Goal: Task Accomplishment & Management: Use online tool/utility

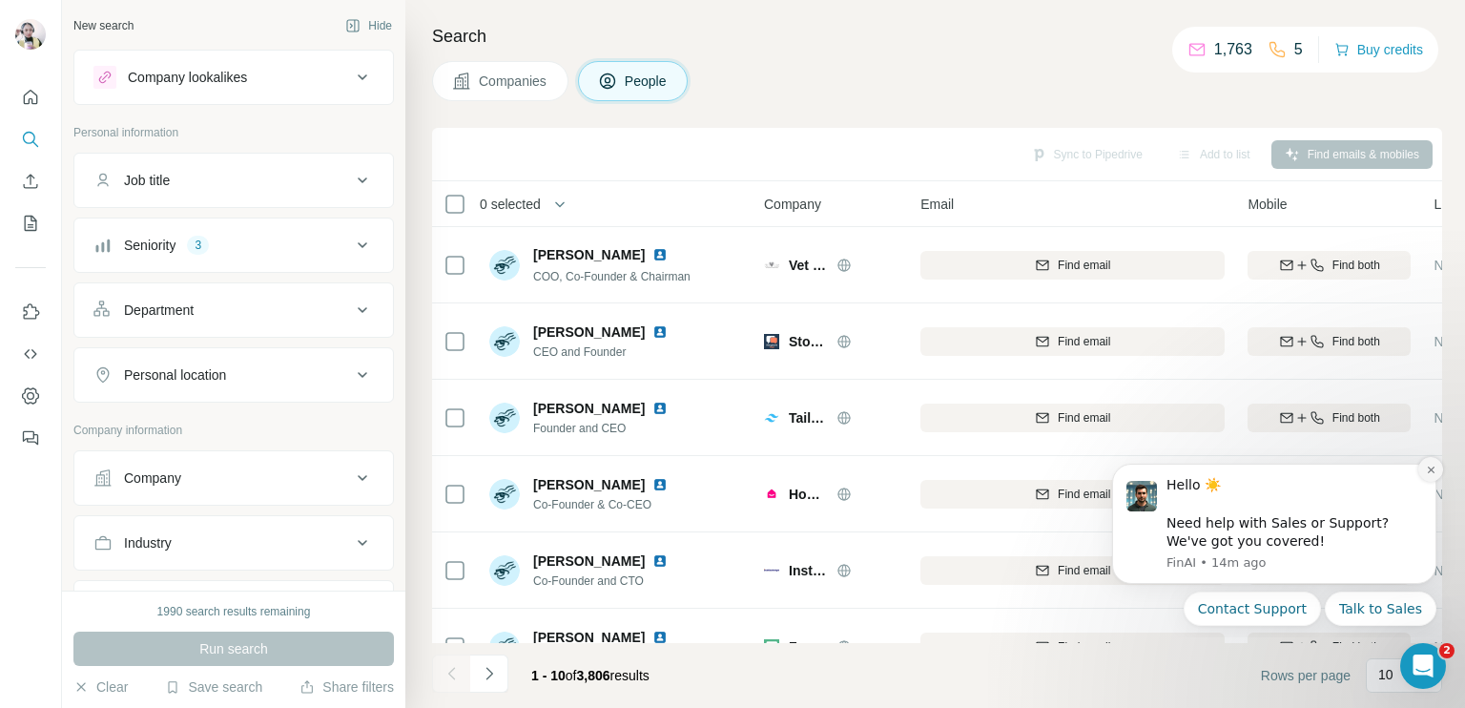
click at [1431, 468] on icon "Dismiss notification" at bounding box center [1431, 469] width 10 height 10
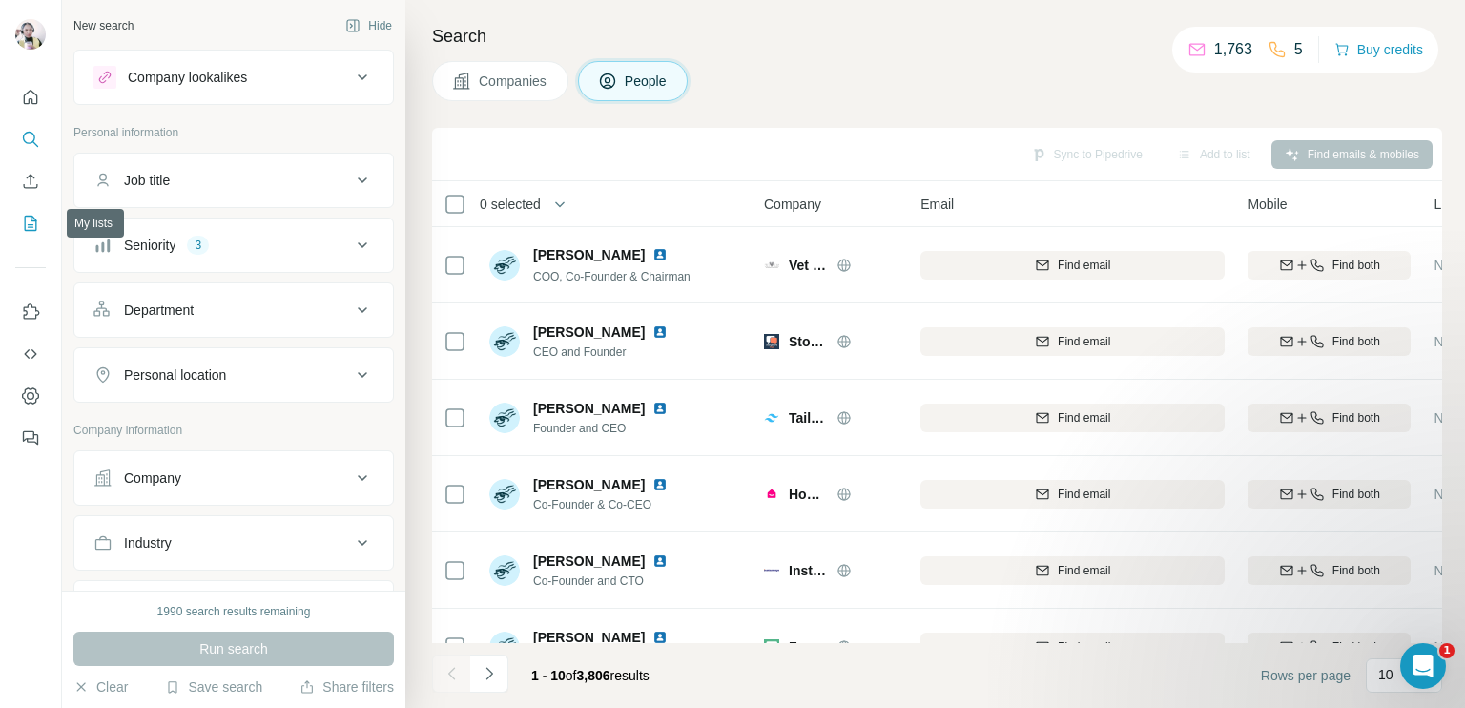
click at [25, 217] on icon "My lists" at bounding box center [31, 223] width 12 height 15
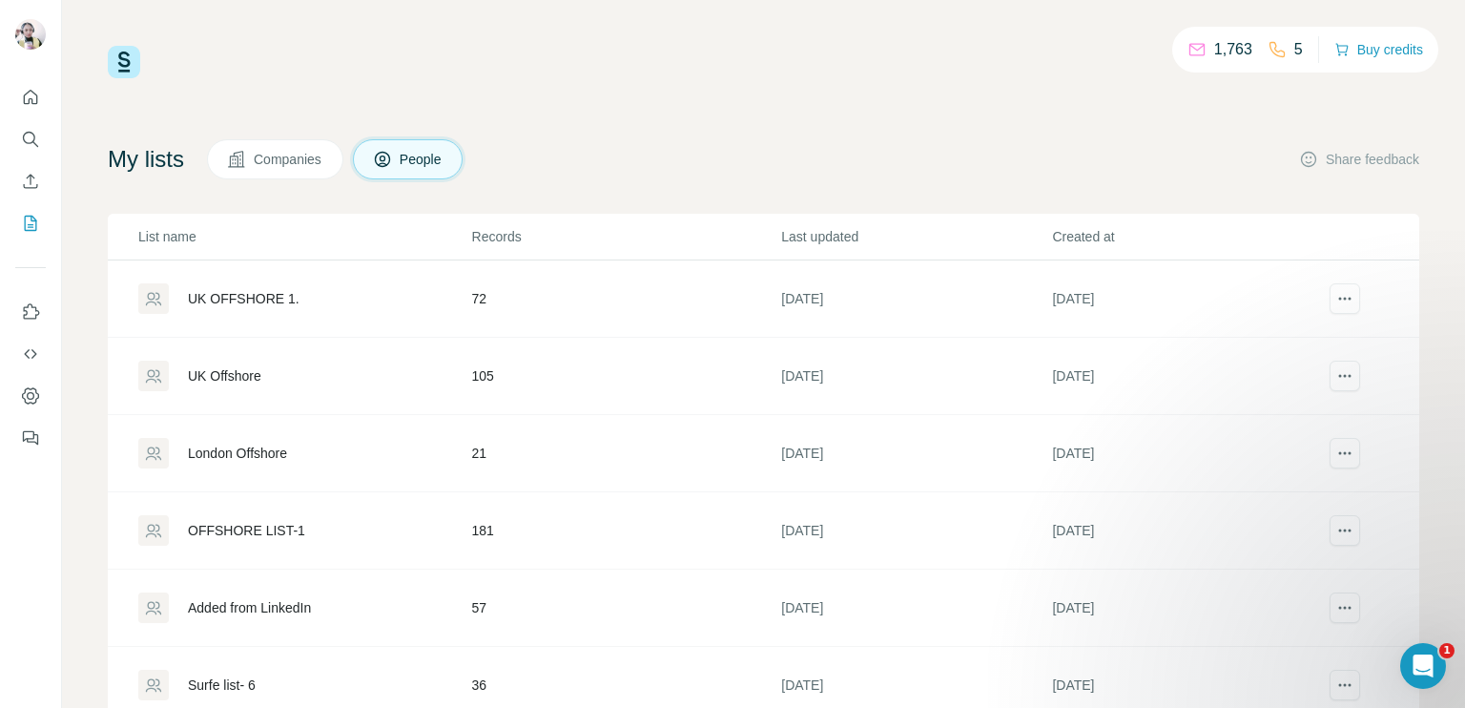
click at [390, 312] on div "UK OFFSHORE 1." at bounding box center [304, 298] width 332 height 31
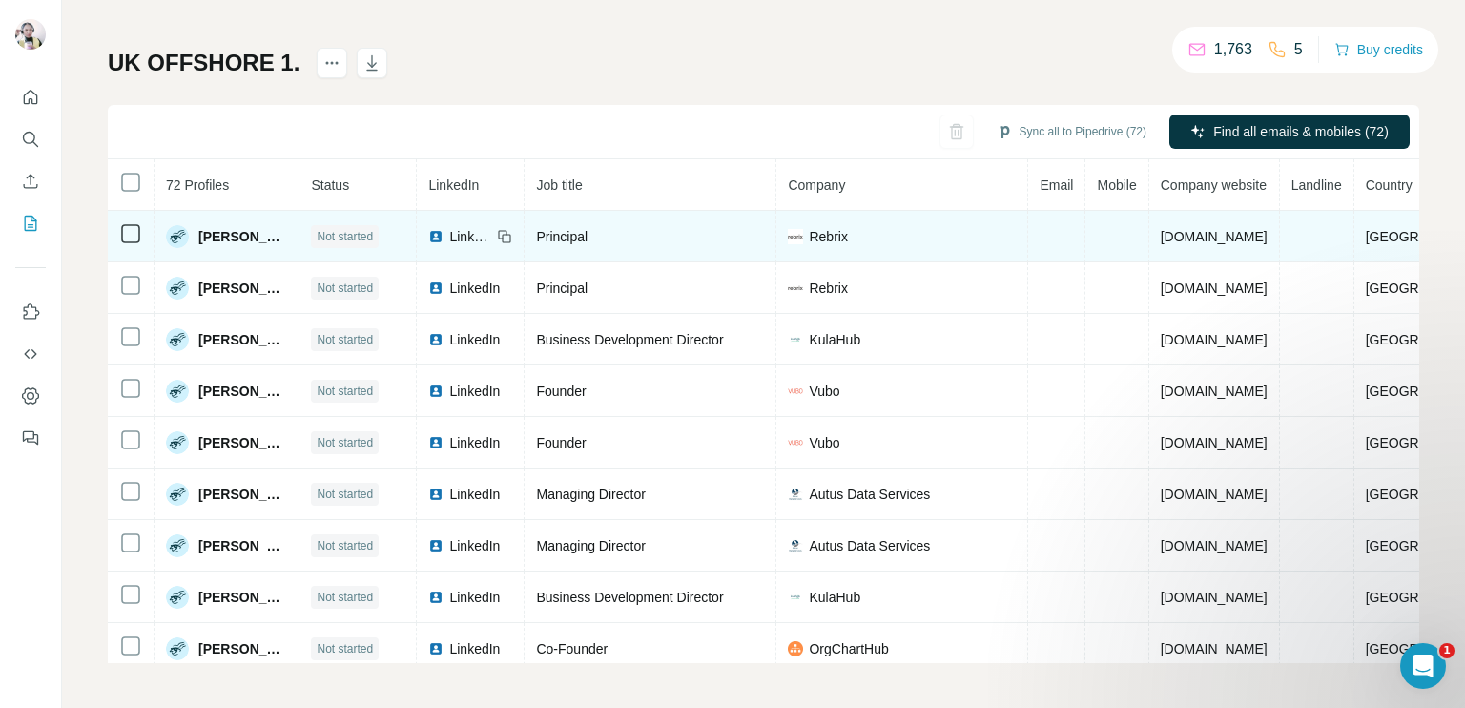
click at [818, 238] on span "Rebrix" at bounding box center [828, 236] width 38 height 19
click at [456, 235] on span "LinkedIn" at bounding box center [470, 236] width 42 height 19
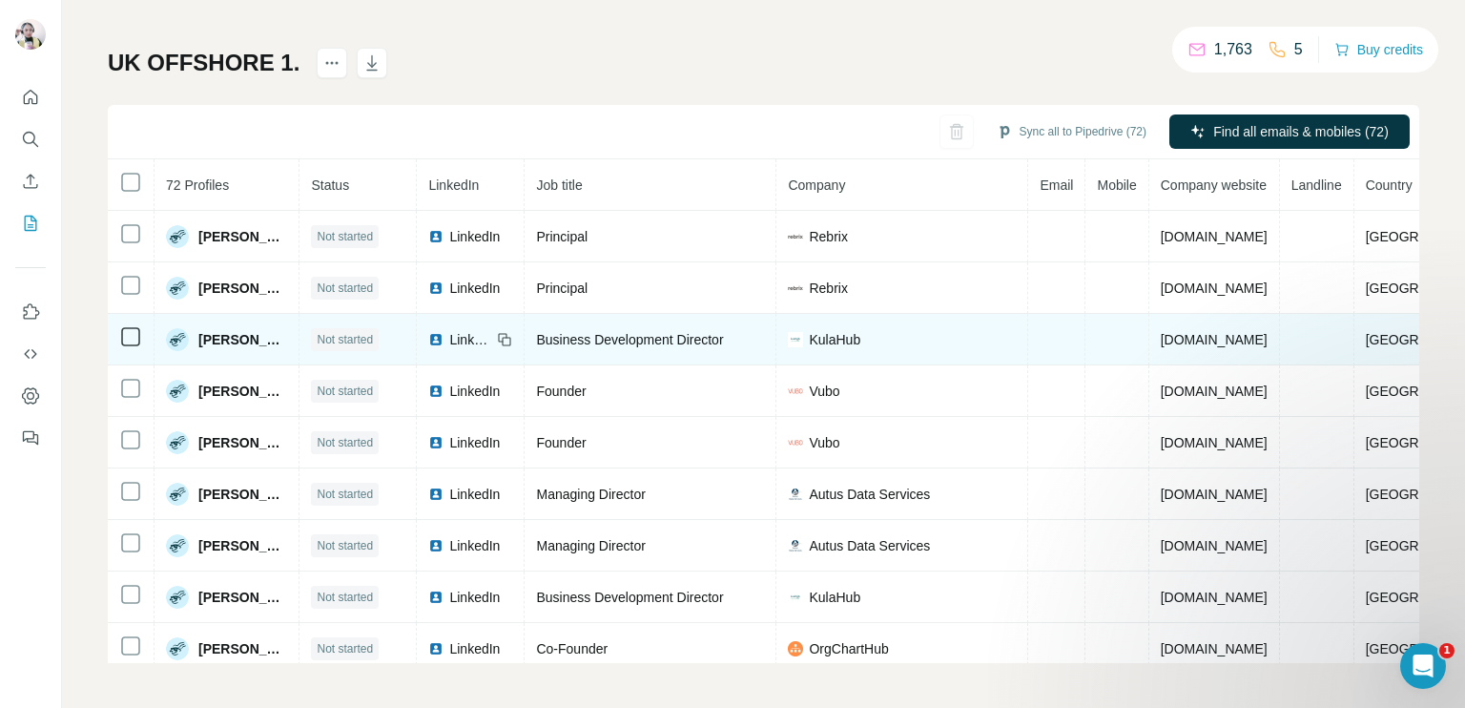
click at [464, 335] on span "LinkedIn" at bounding box center [470, 339] width 42 height 19
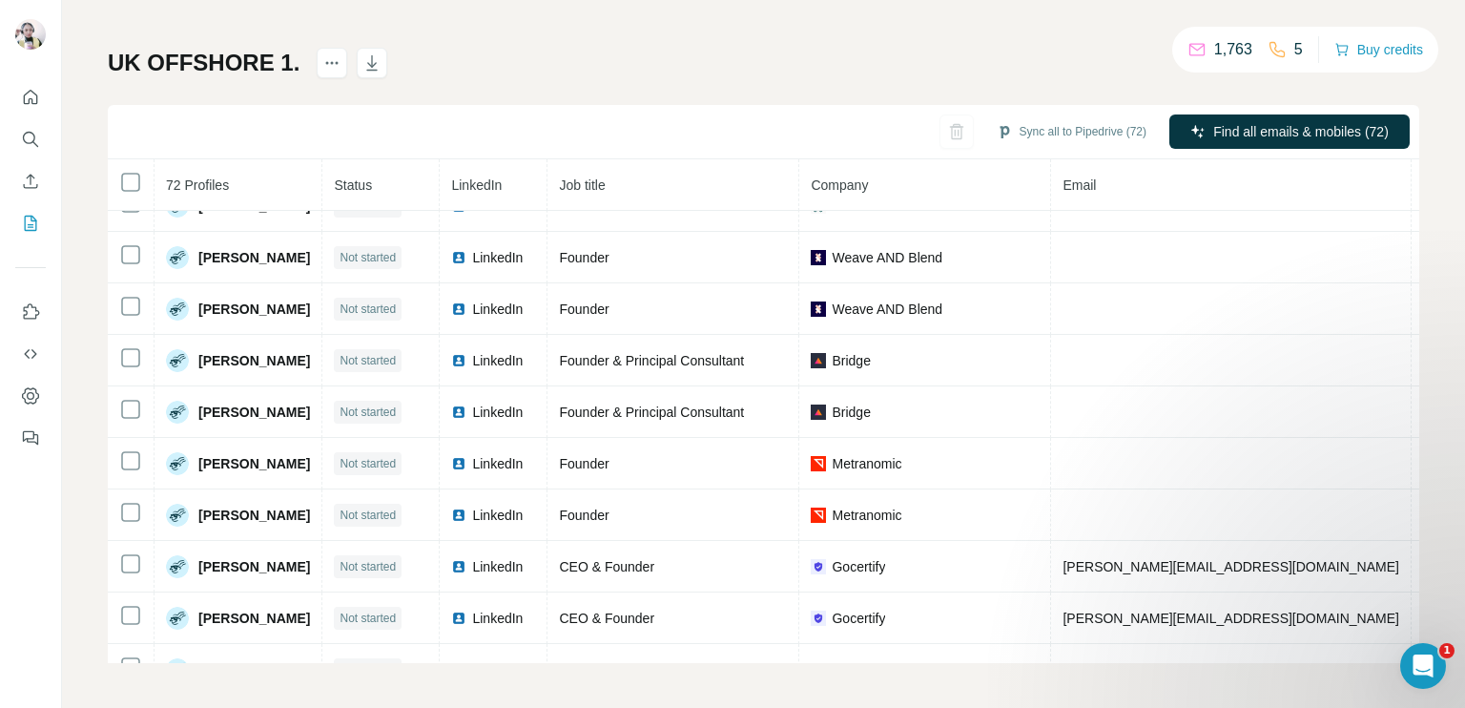
scroll to position [1602, 0]
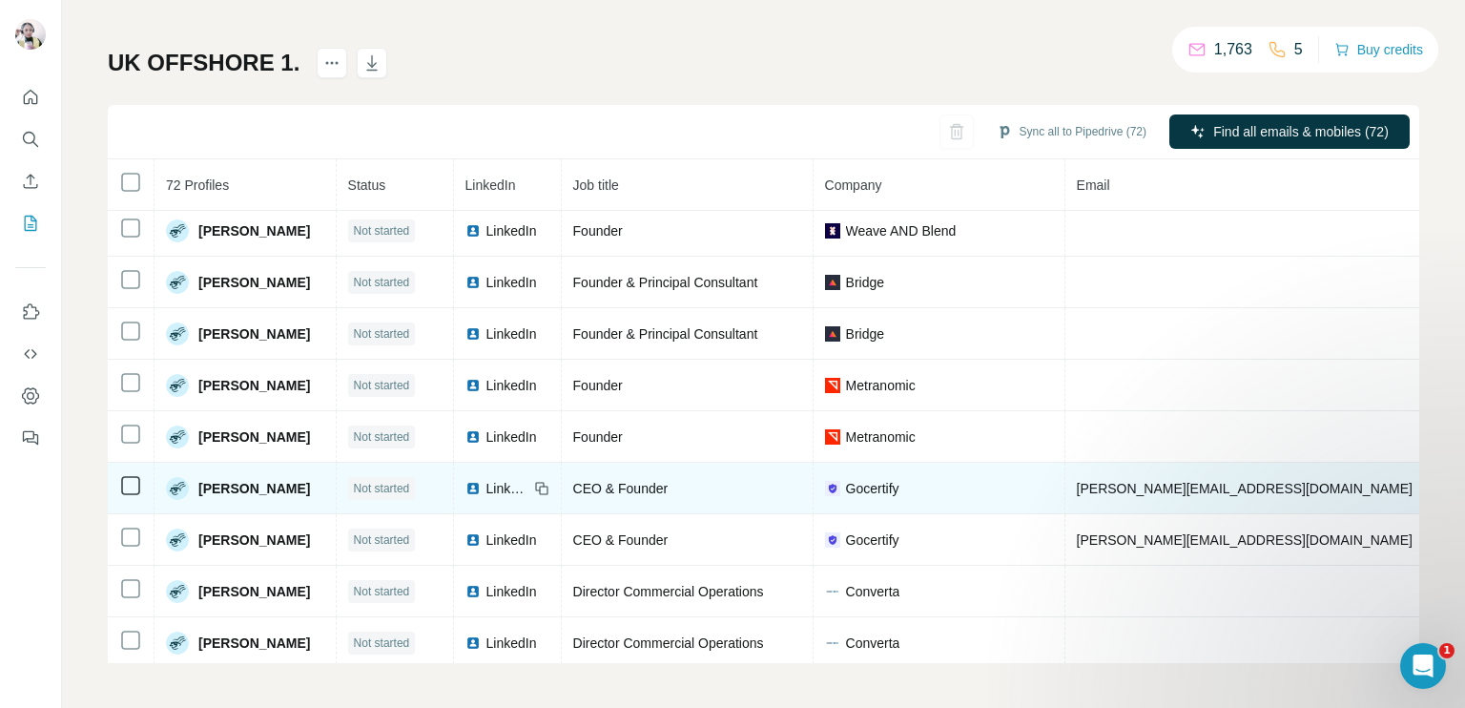
click at [511, 479] on span "LinkedIn" at bounding box center [507, 488] width 42 height 19
copy span "[PHONE_NUMBER]"
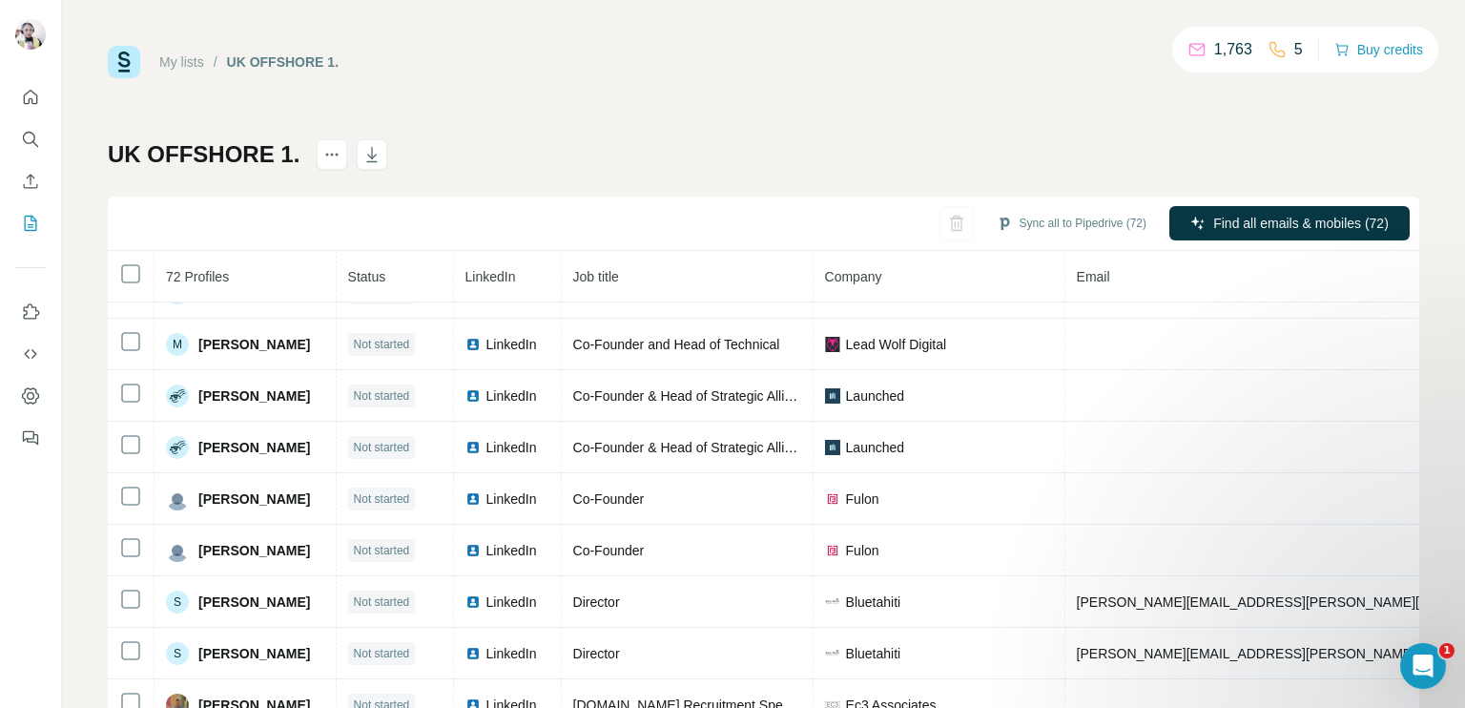
scroll to position [3102, 0]
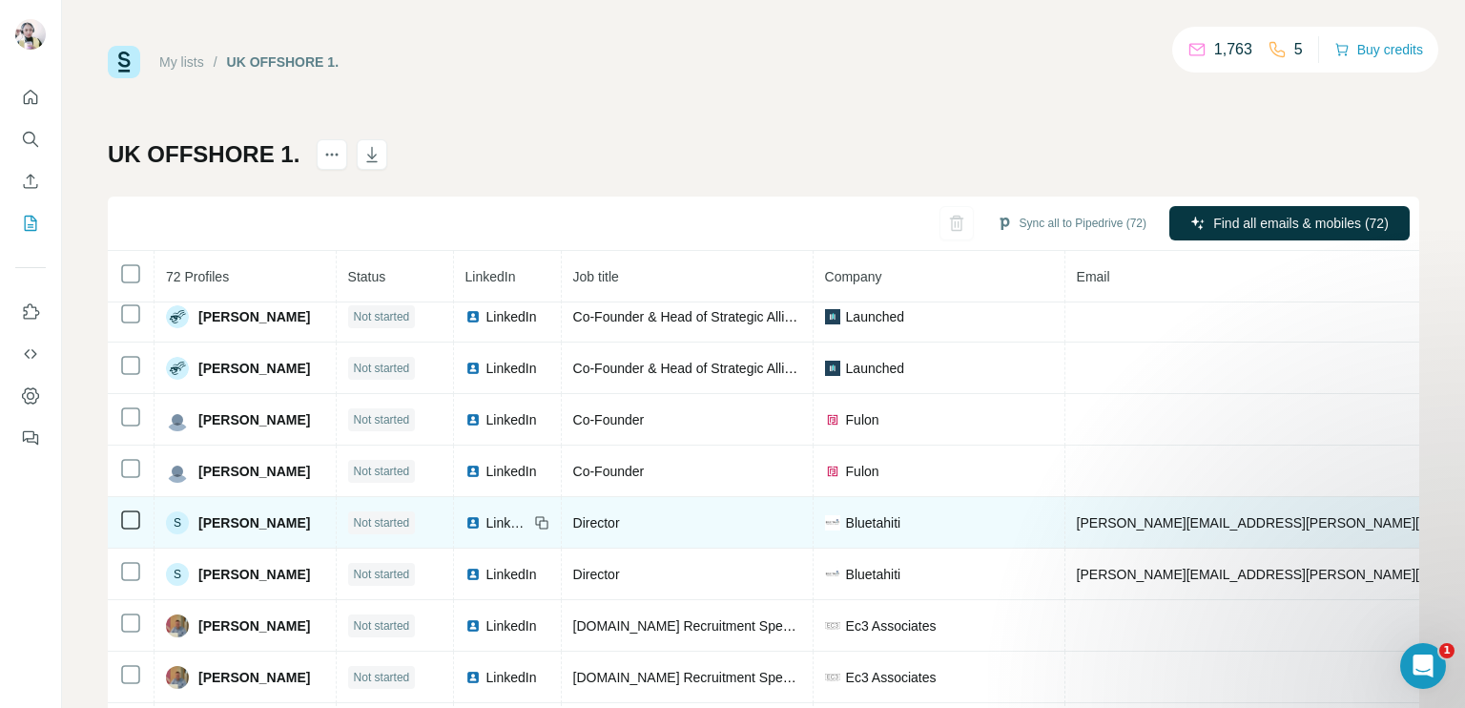
click at [500, 513] on span "LinkedIn" at bounding box center [507, 522] width 42 height 19
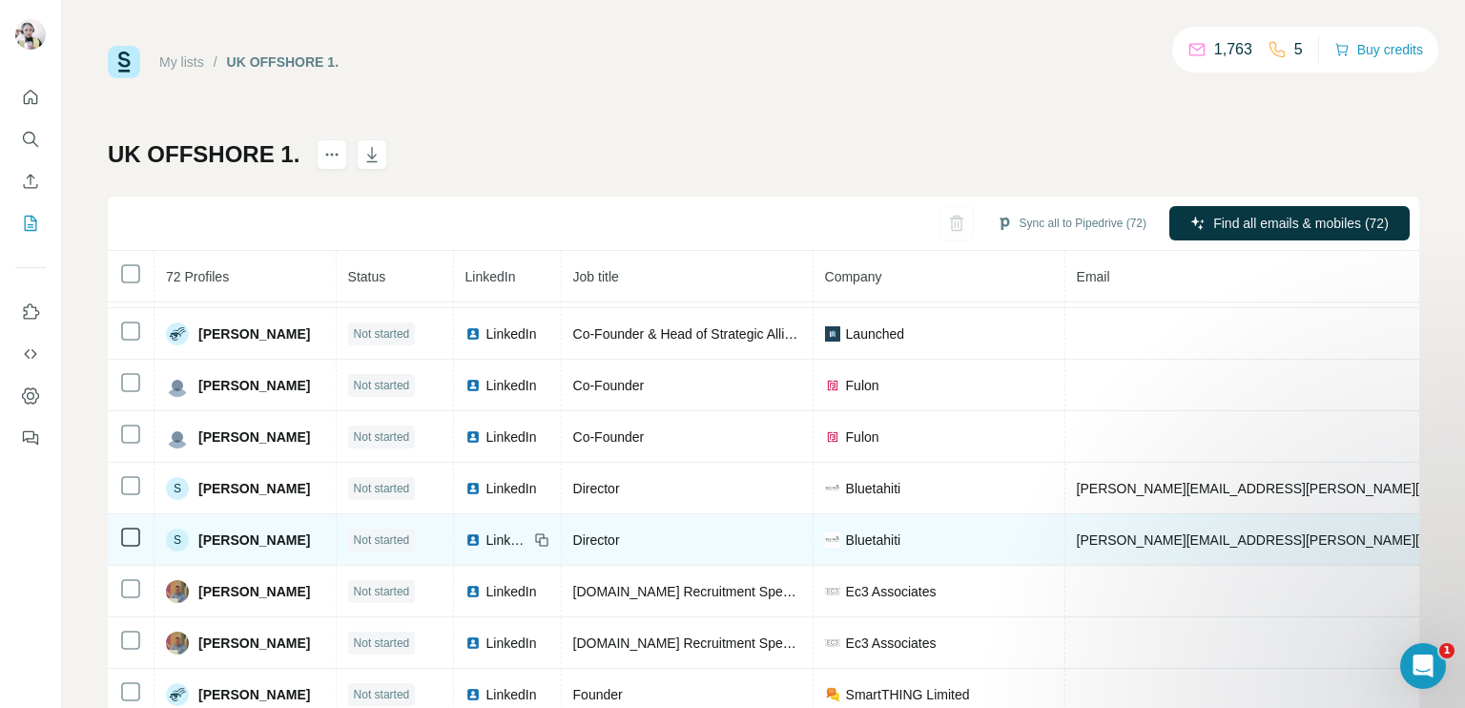
scroll to position [3238, 0]
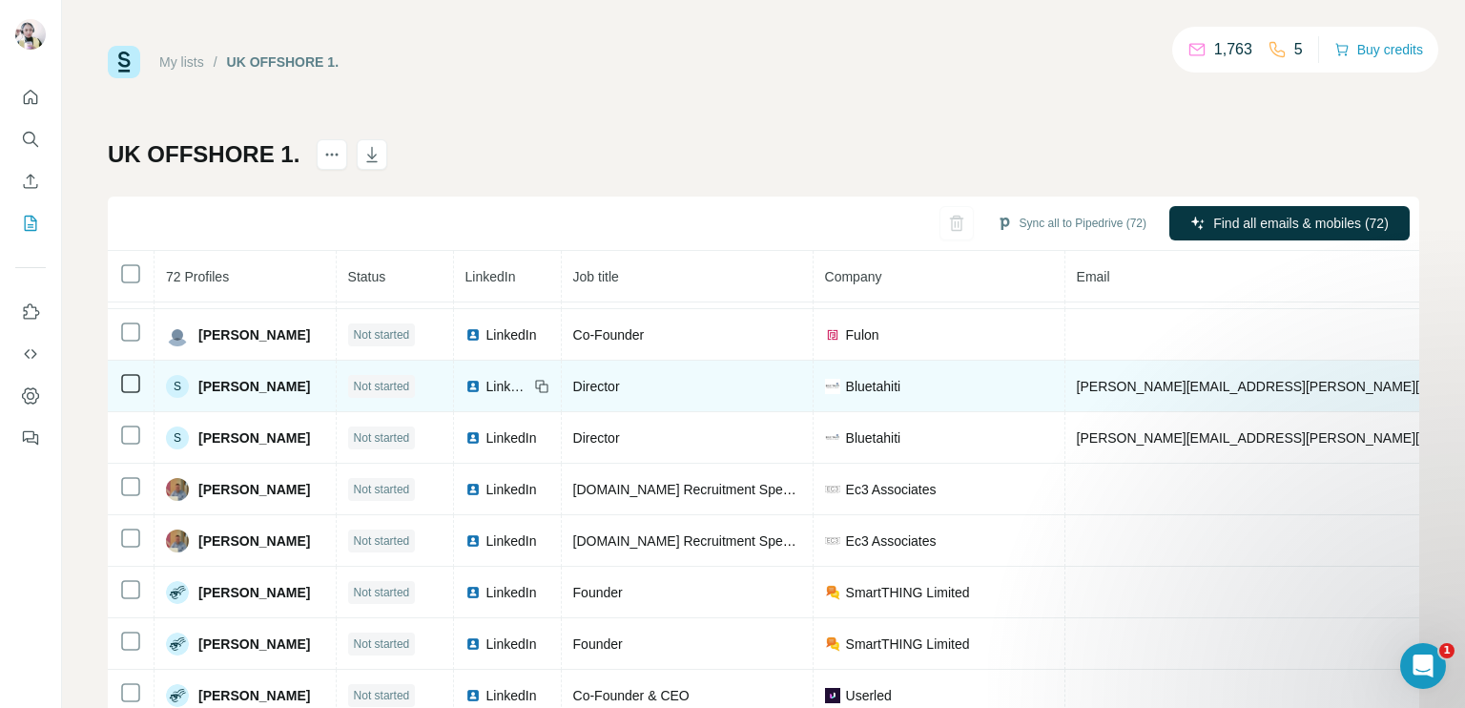
click at [514, 377] on span "LinkedIn" at bounding box center [507, 386] width 42 height 19
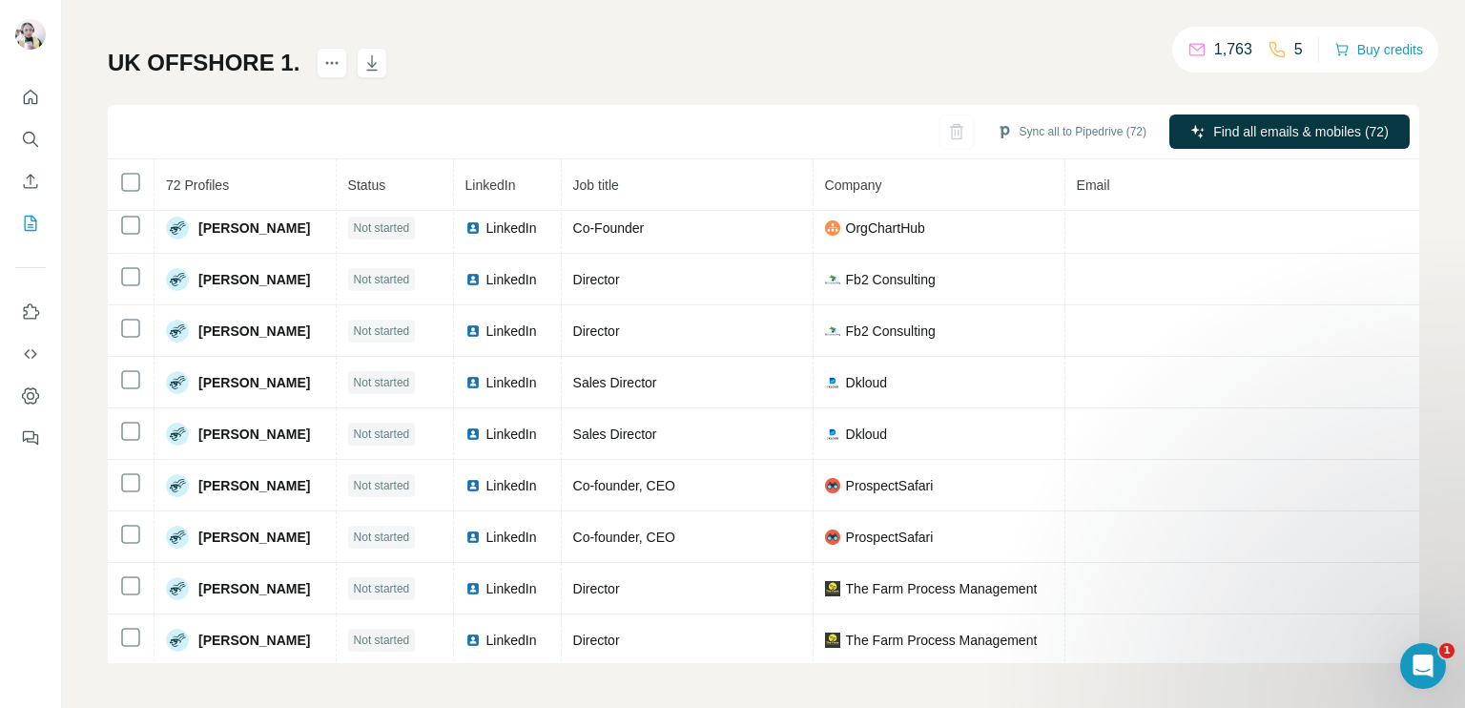
scroll to position [0, 0]
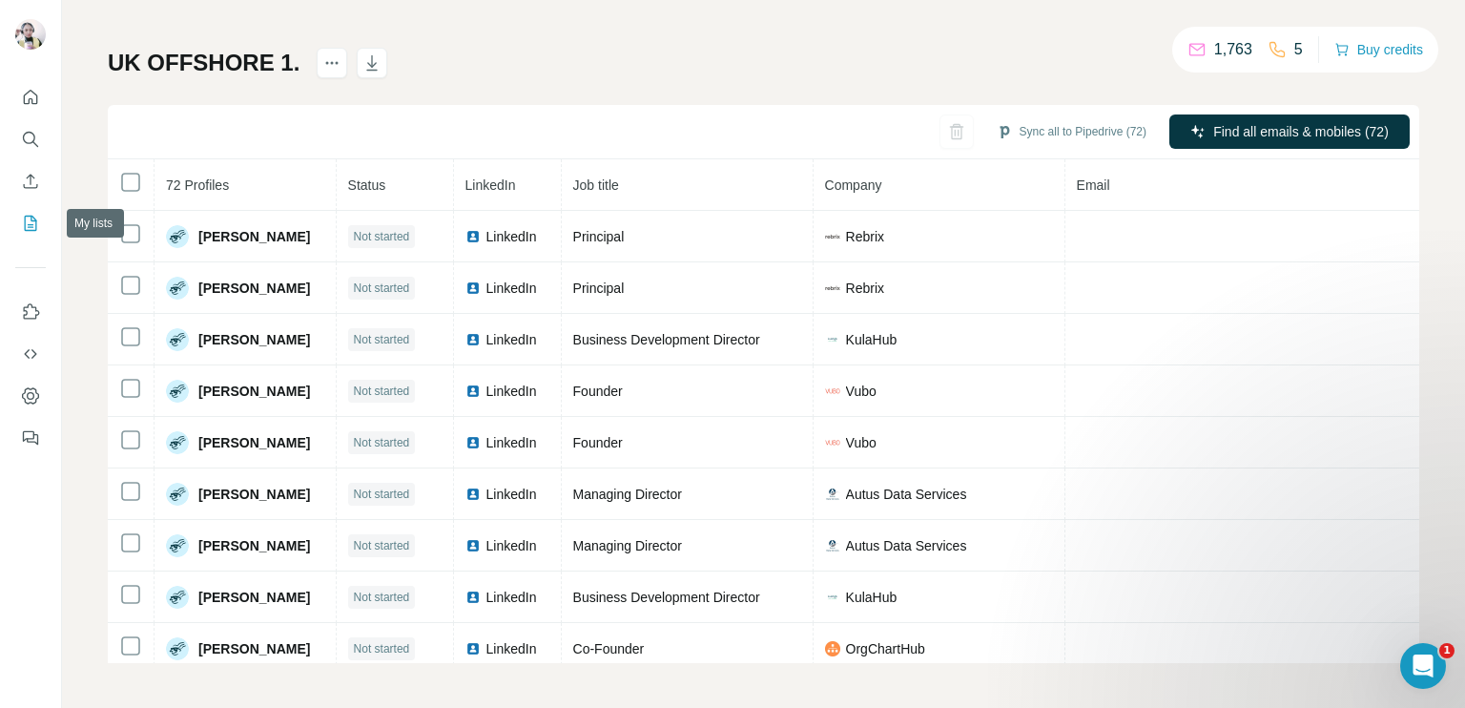
click at [22, 221] on icon "My lists" at bounding box center [30, 223] width 19 height 19
click at [32, 221] on icon "My lists" at bounding box center [30, 223] width 19 height 19
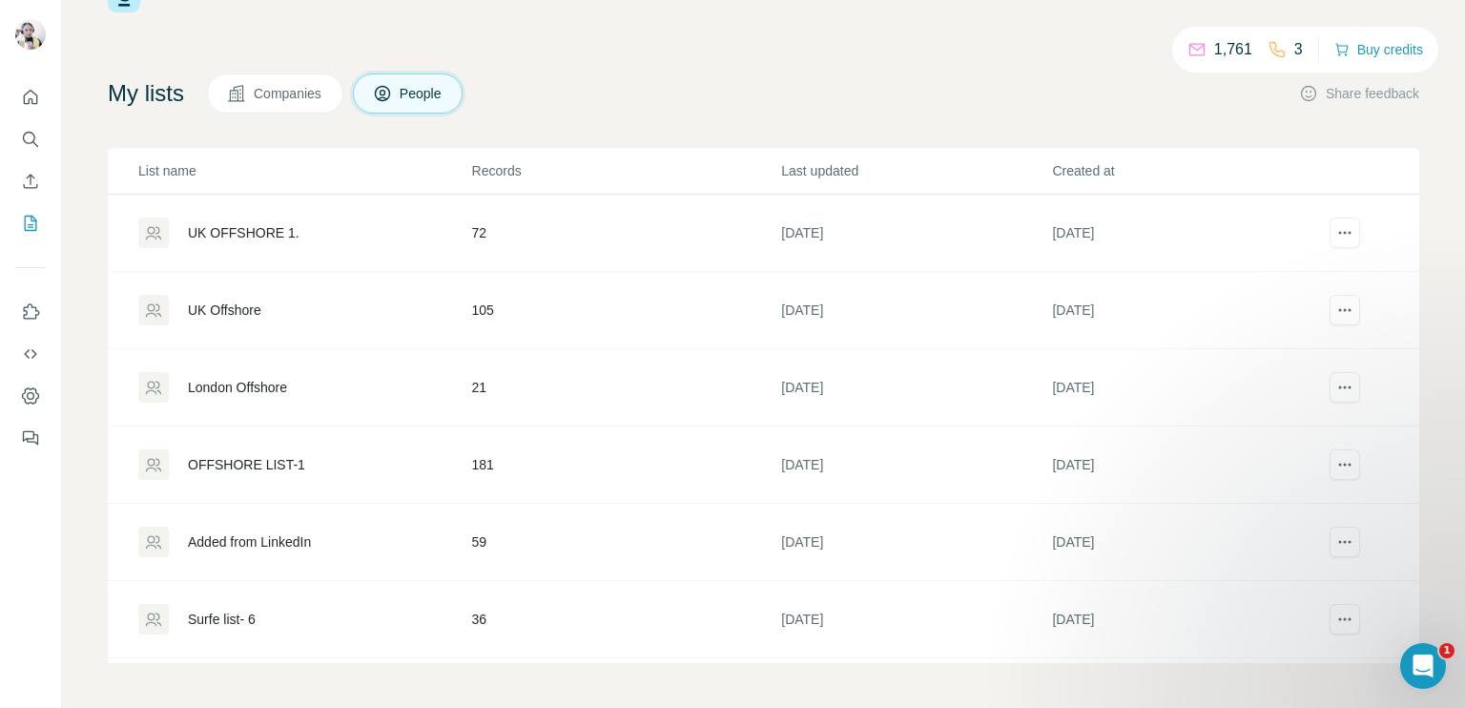
scroll to position [225, 0]
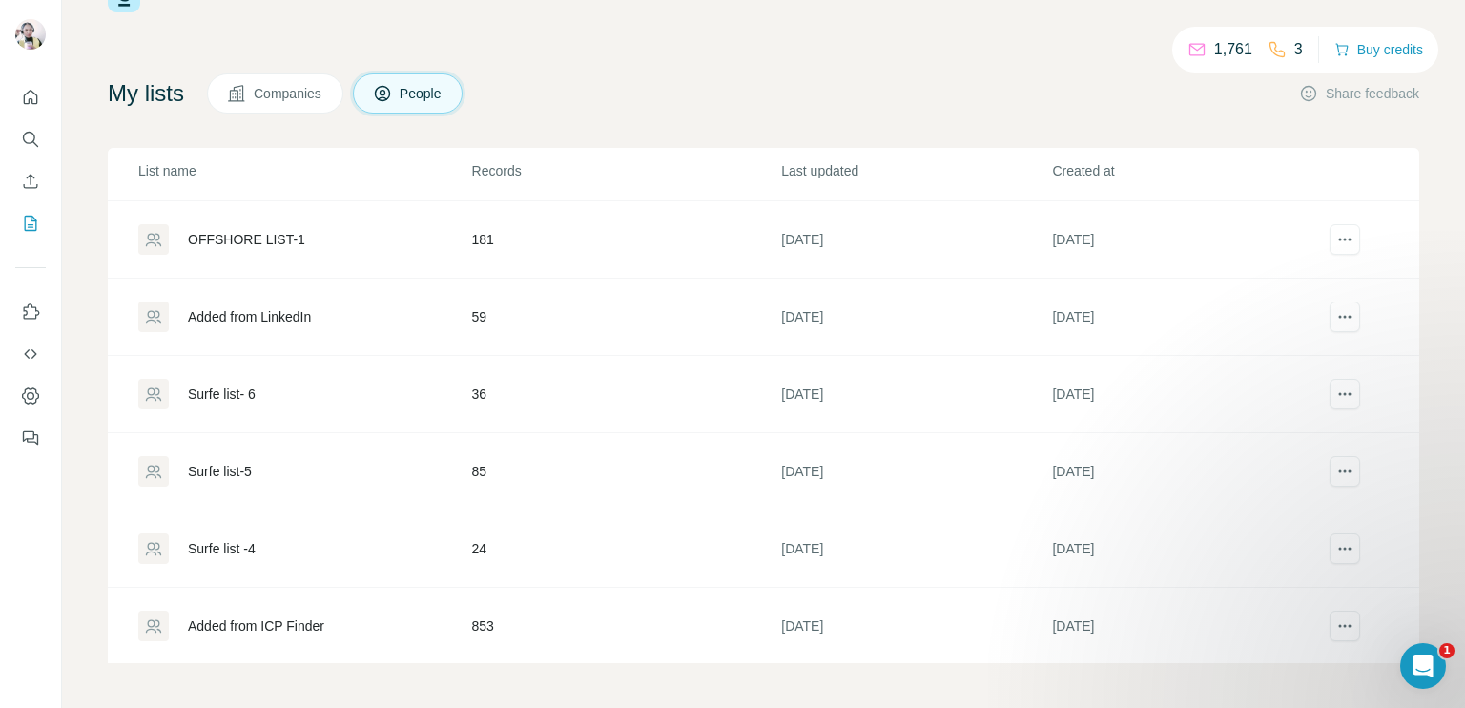
click at [406, 618] on div "Added from ICP Finder" at bounding box center [304, 625] width 332 height 31
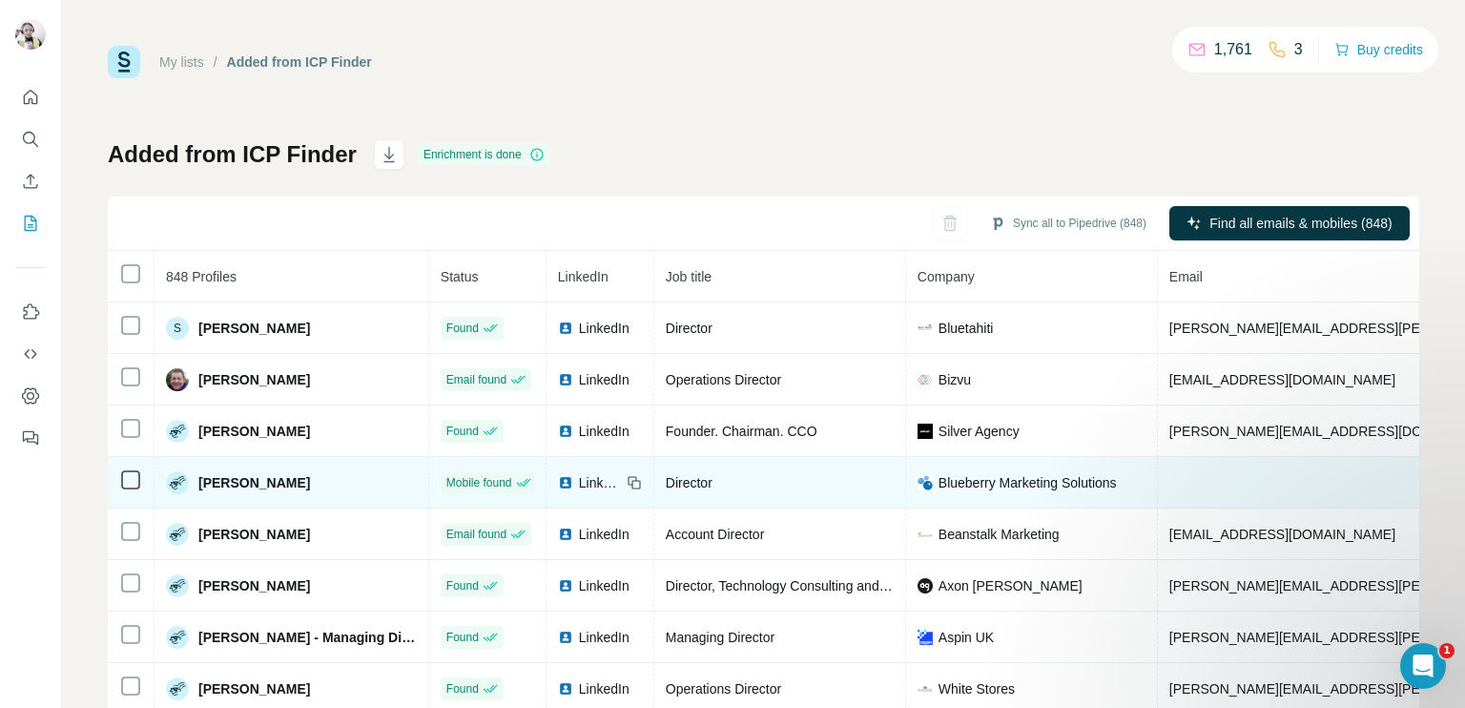
scroll to position [69, 0]
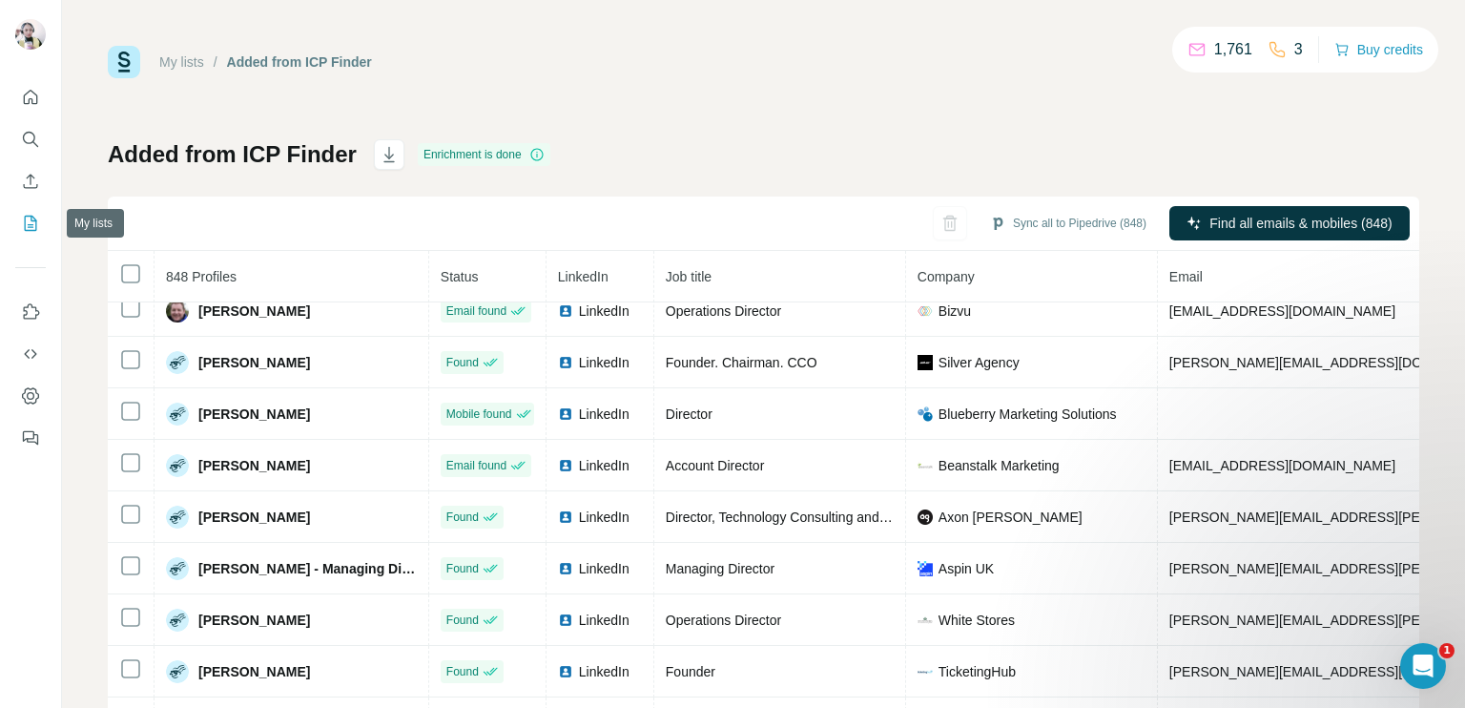
click at [32, 218] on icon "My lists" at bounding box center [30, 223] width 19 height 19
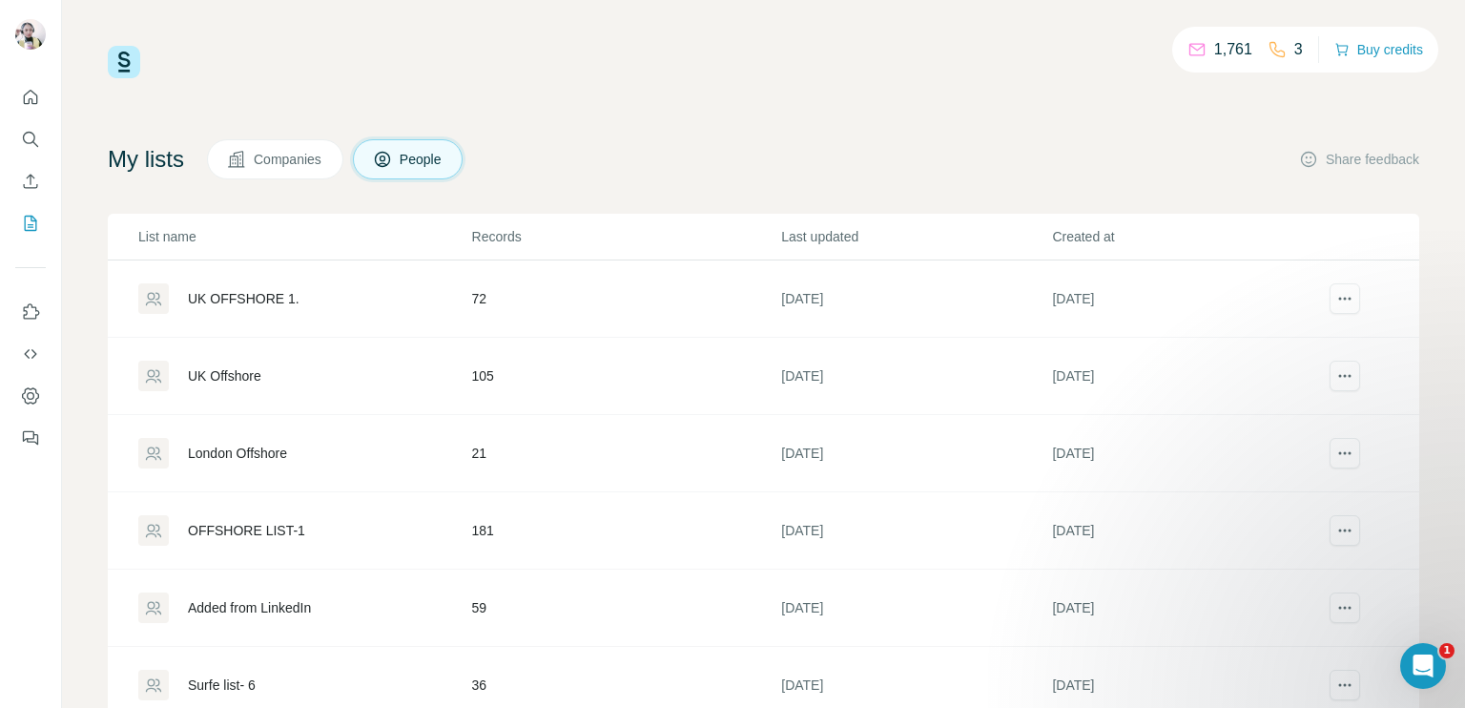
click at [496, 369] on td "105" at bounding box center [626, 376] width 310 height 77
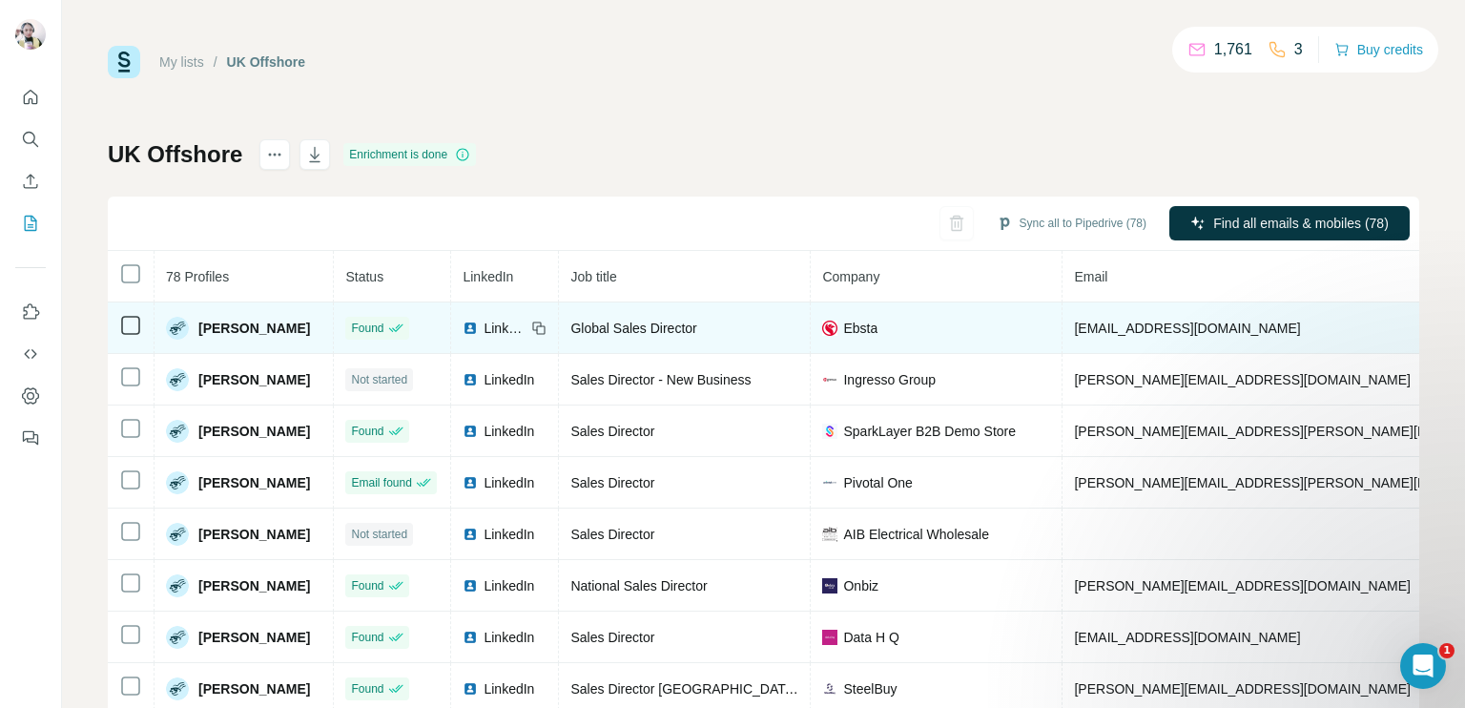
copy span "[PHONE_NUMBER]"
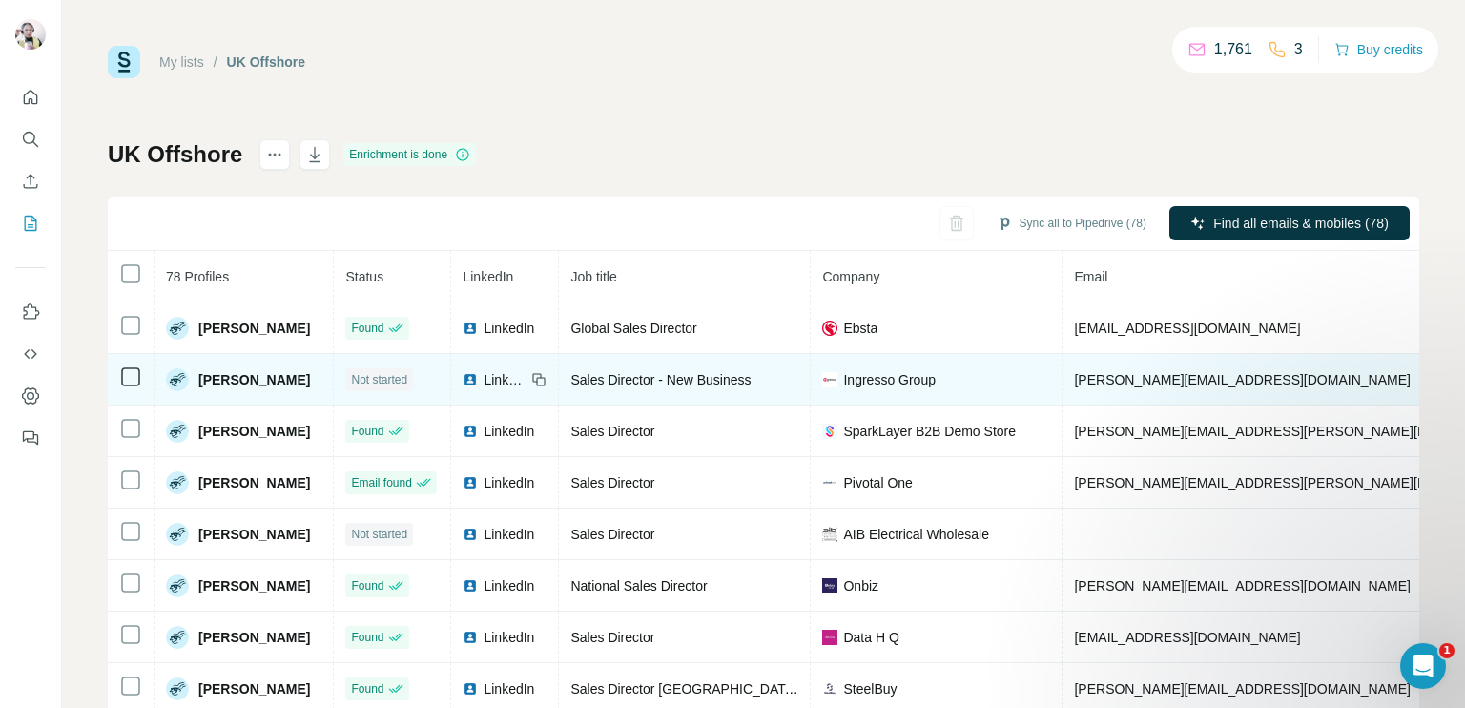
copy span "[PHONE_NUMBER]"
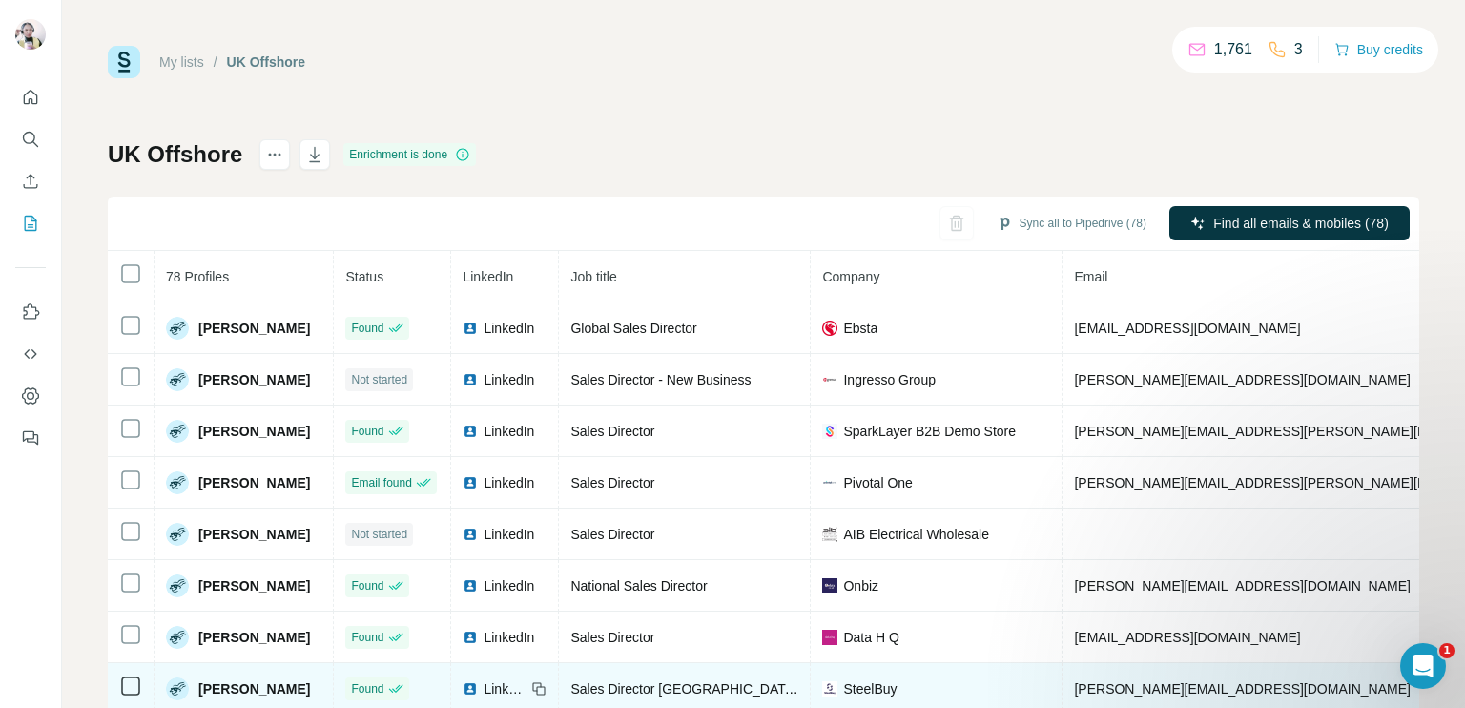
click at [1062, 663] on td "[PERSON_NAME][EMAIL_ADDRESS][DOMAIN_NAME]" at bounding box center [1297, 689] width 470 height 52
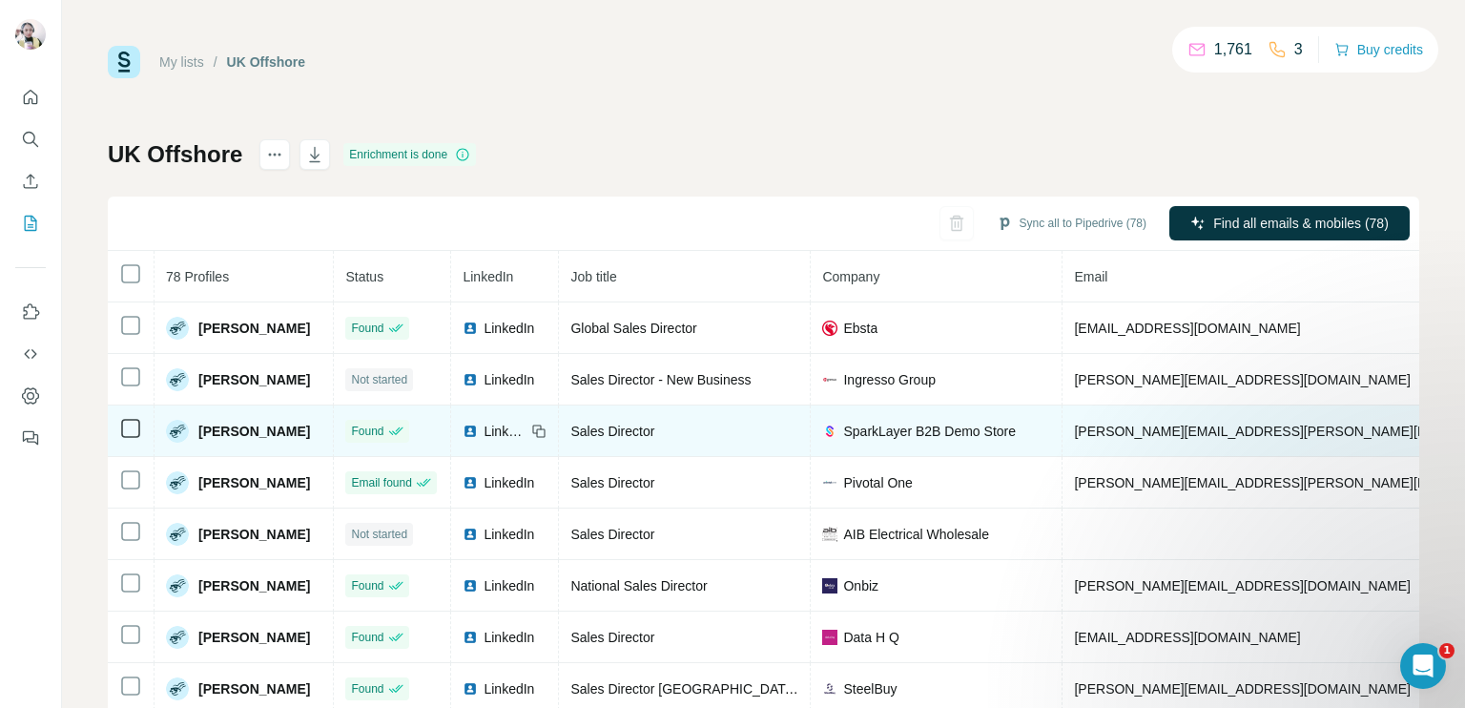
copy span "[PHONE_NUMBER]"
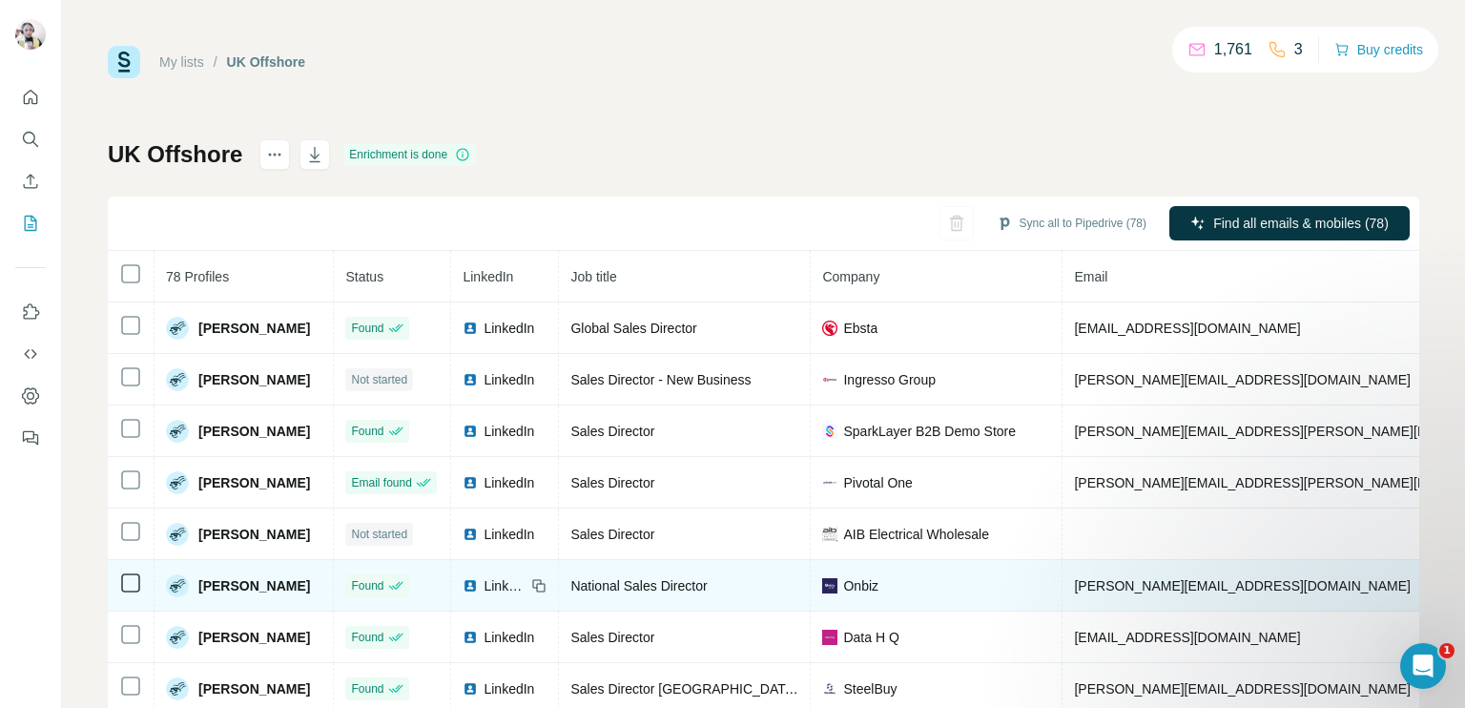
copy span "[PHONE_NUMBER]"
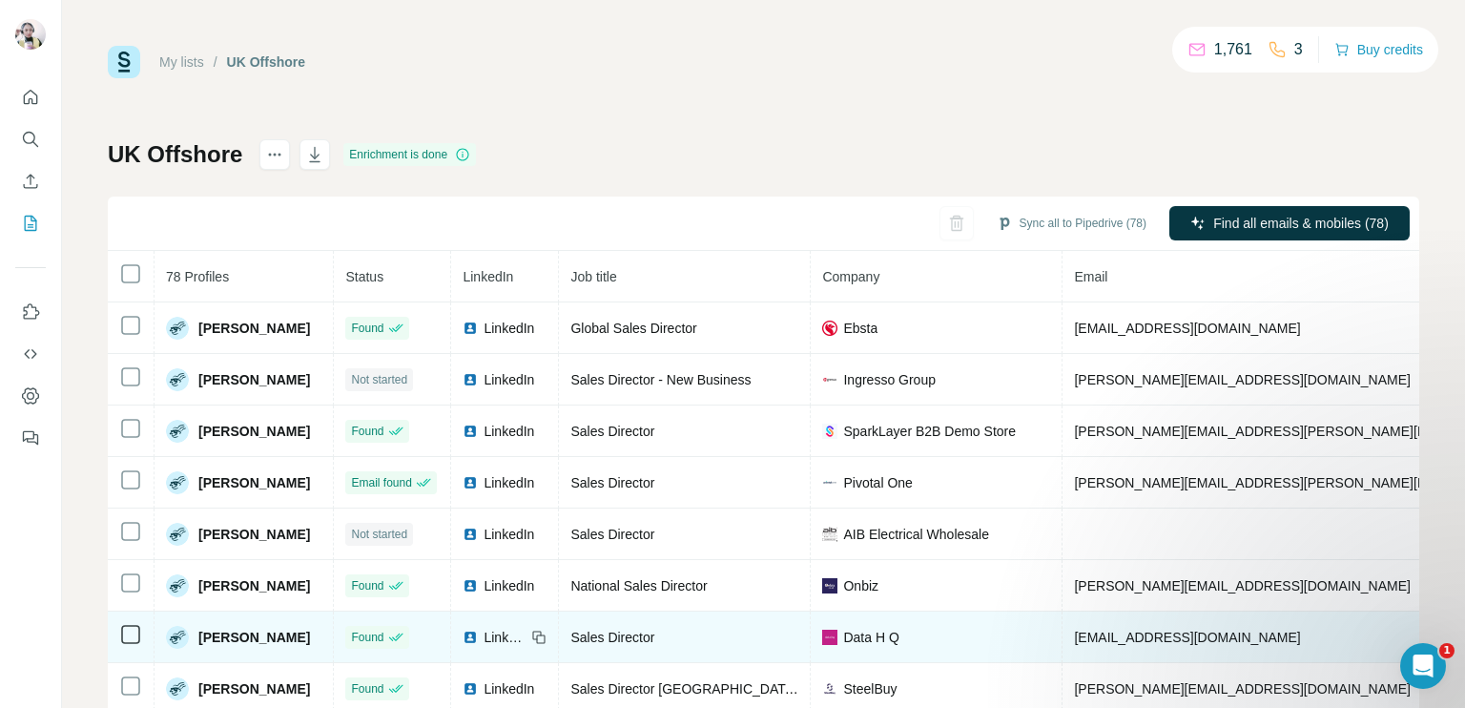
copy span "[PHONE_NUMBER]"
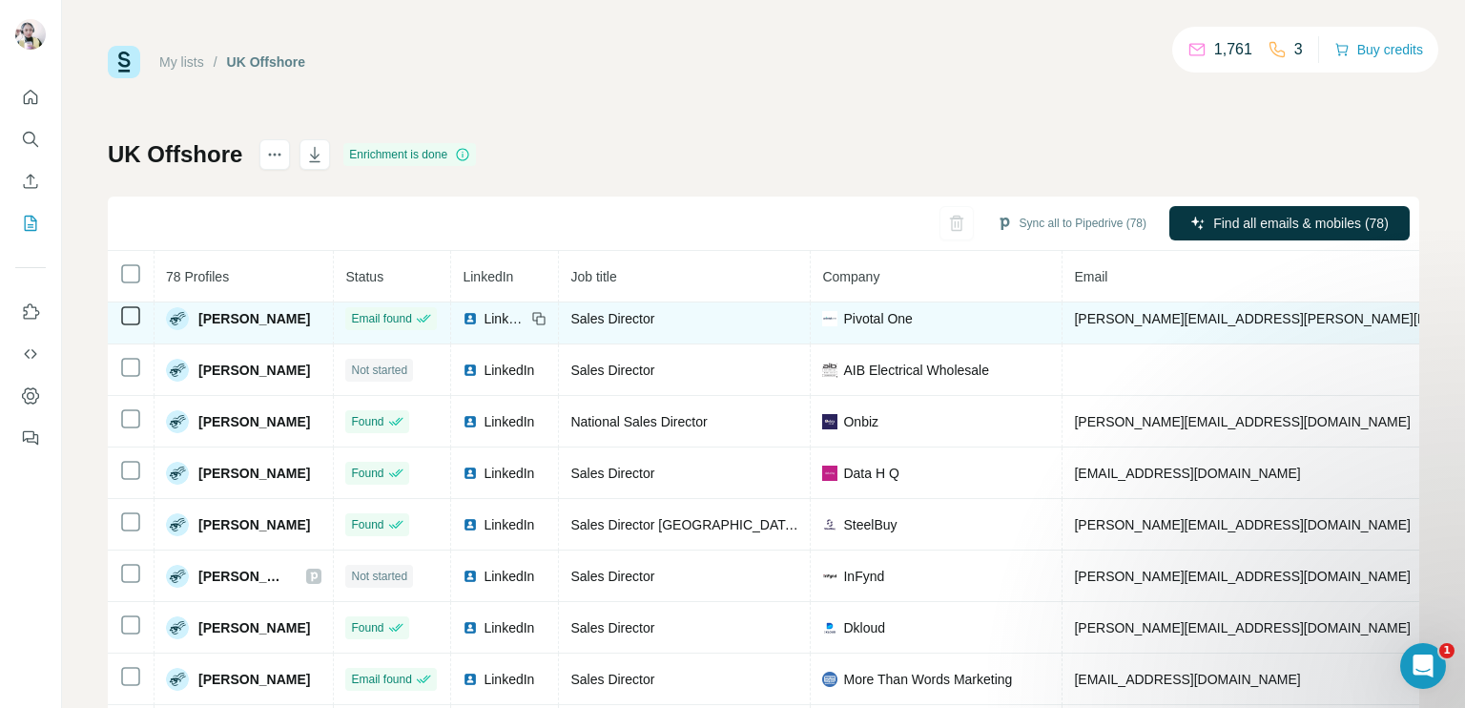
scroll to position [259, 0]
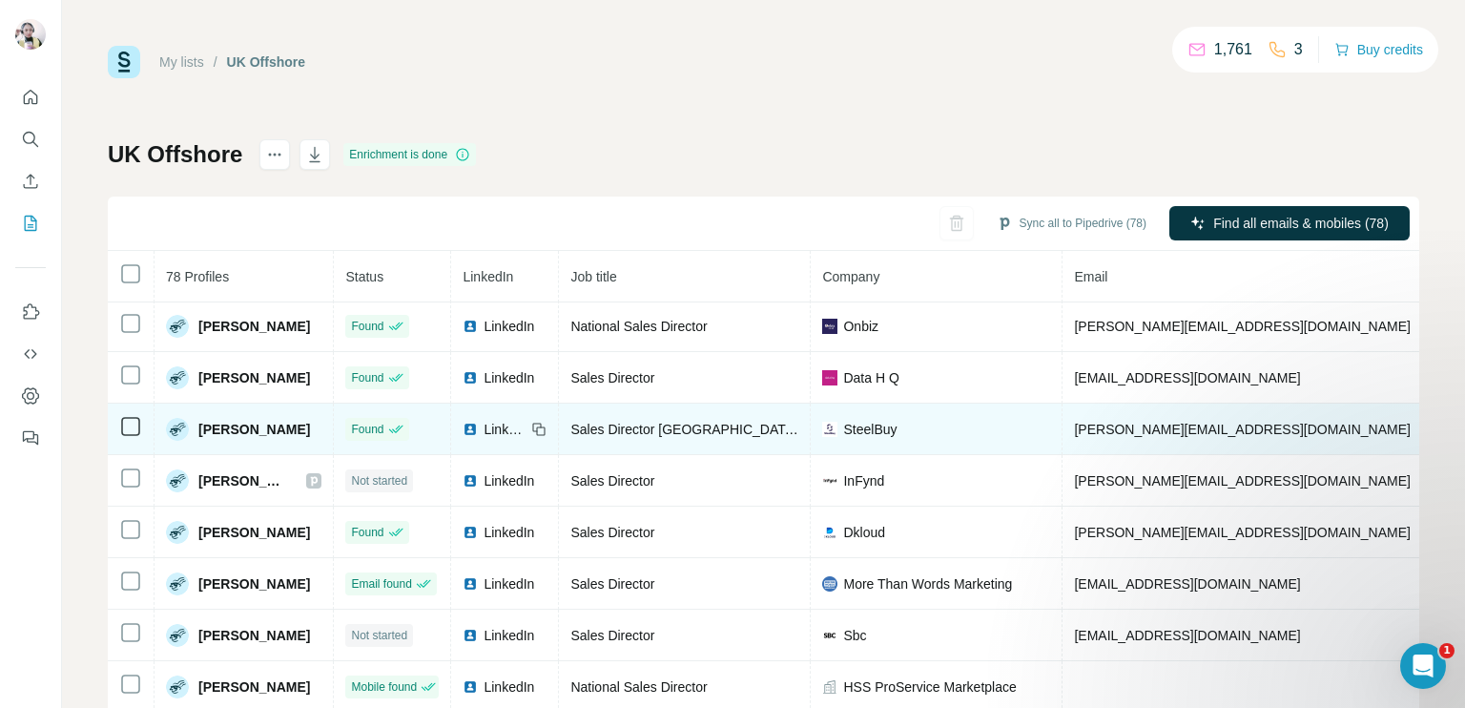
copy span "[PHONE_NUMBER]"
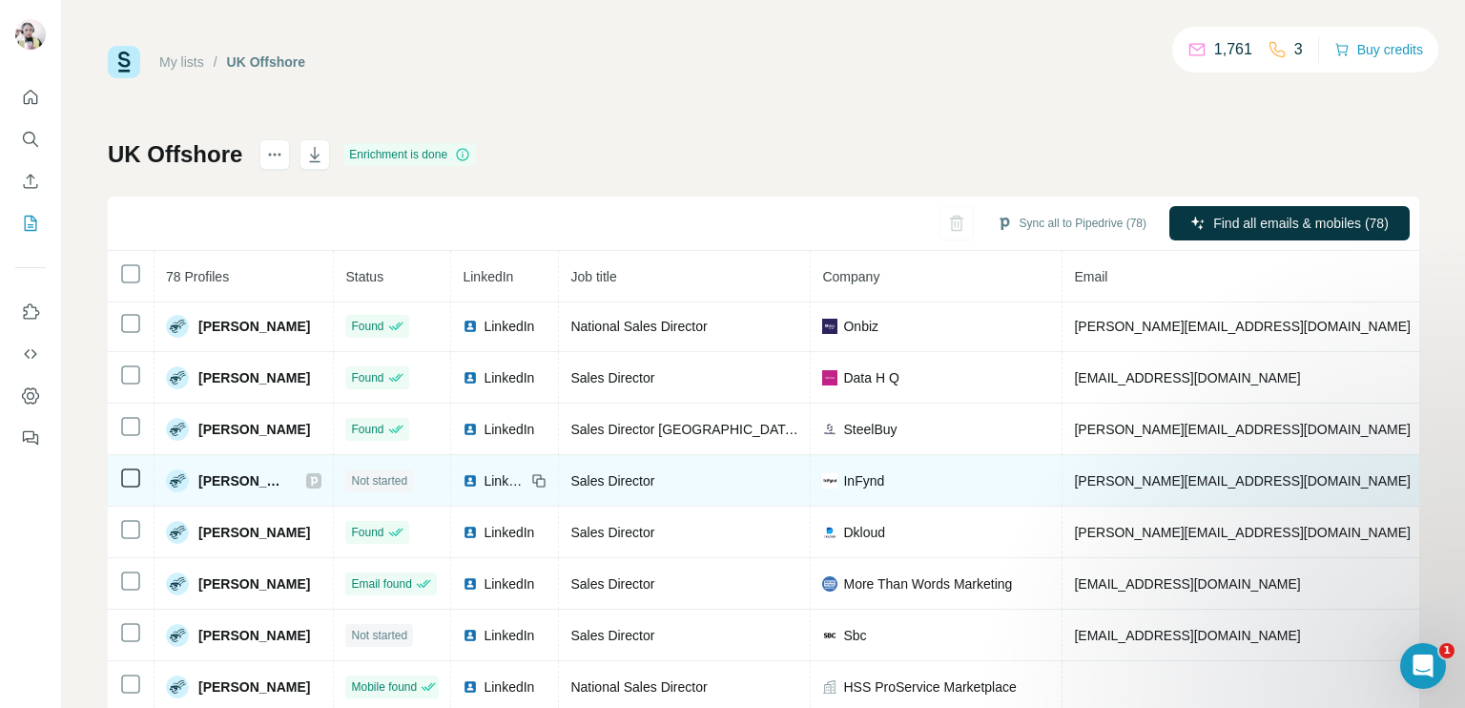
copy span "[PHONE_NUMBER]"
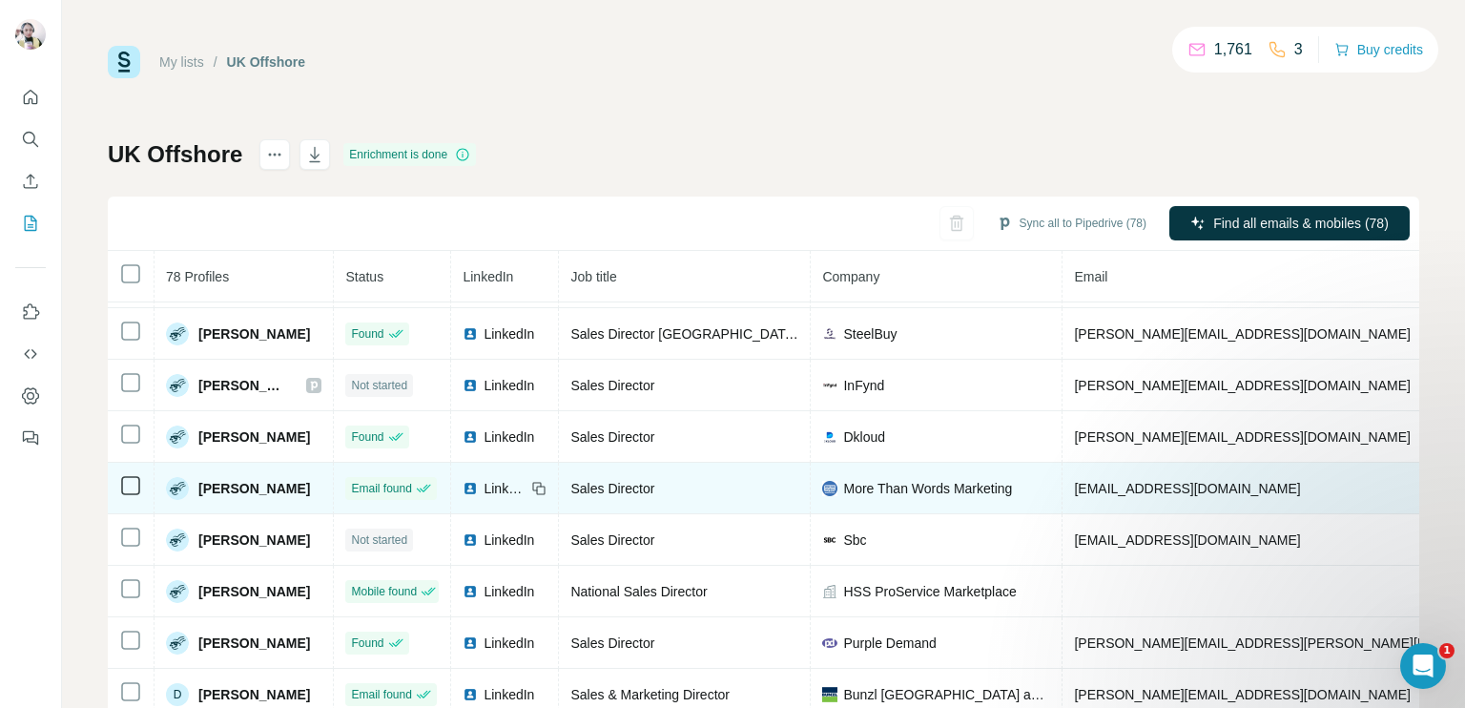
scroll to position [450, 0]
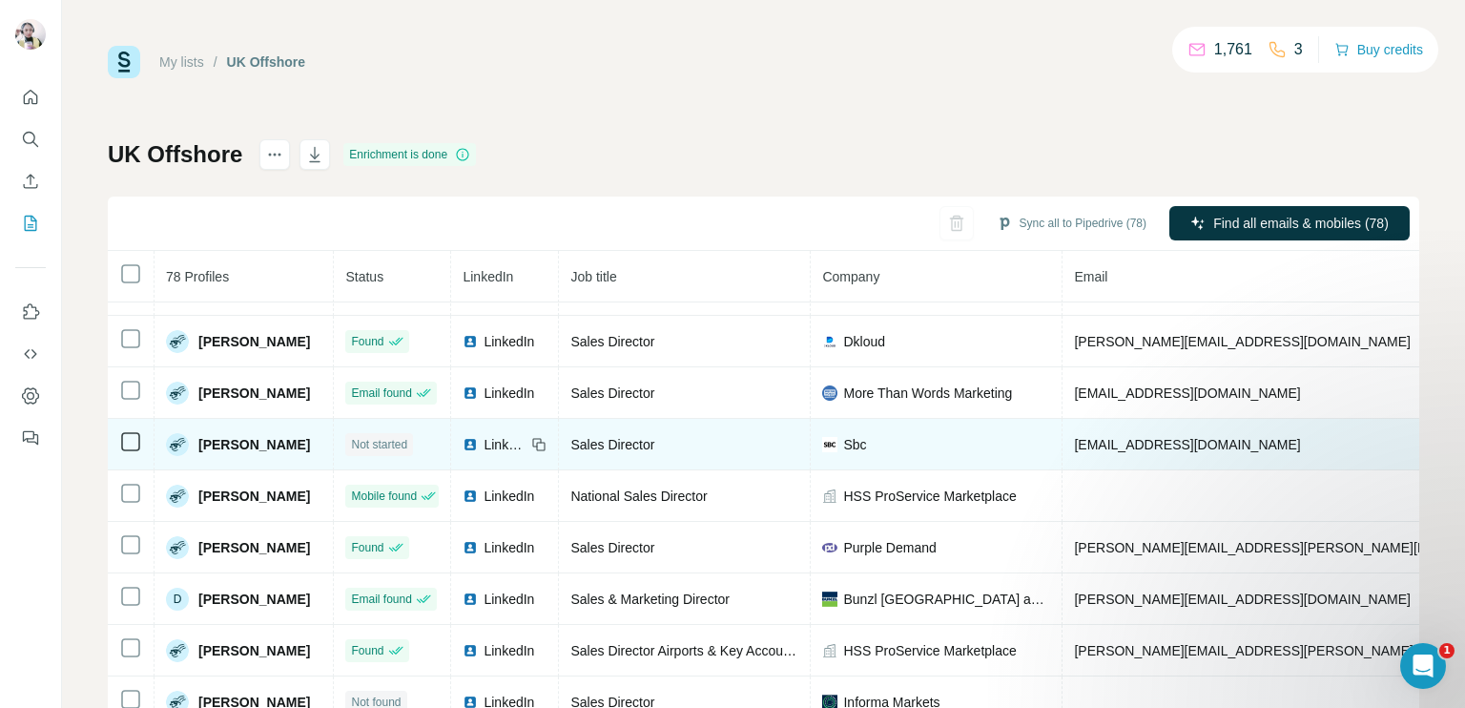
copy span "[PHONE_NUMBER]"
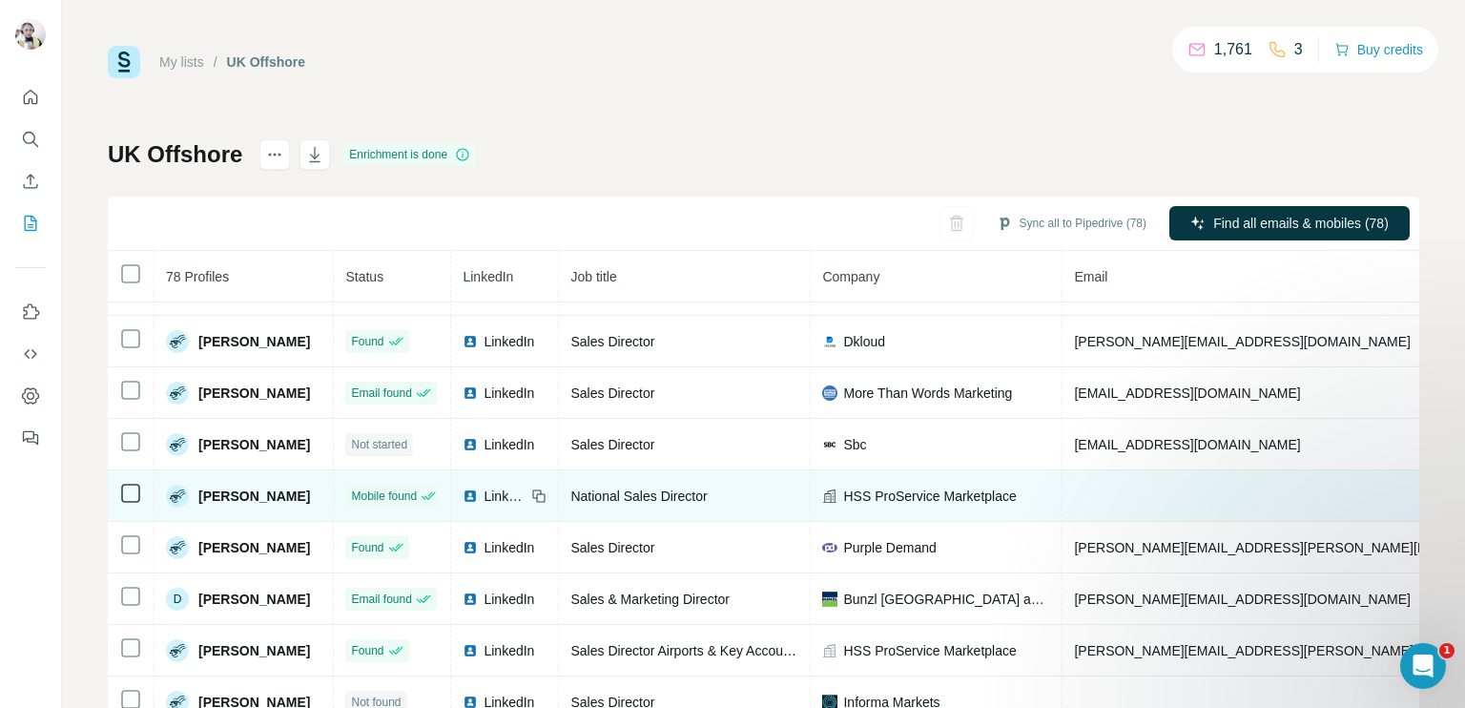
copy span "[PHONE_NUMBER]"
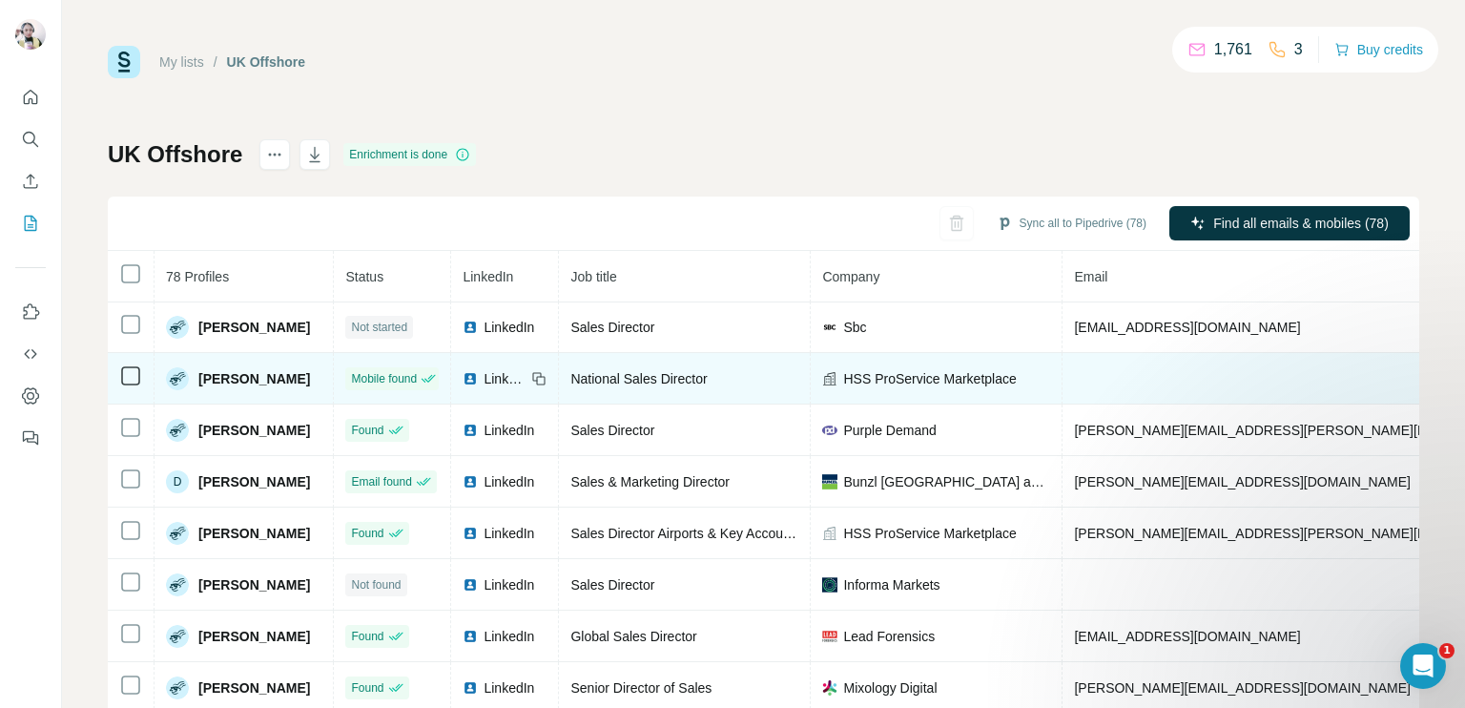
scroll to position [580, 0]
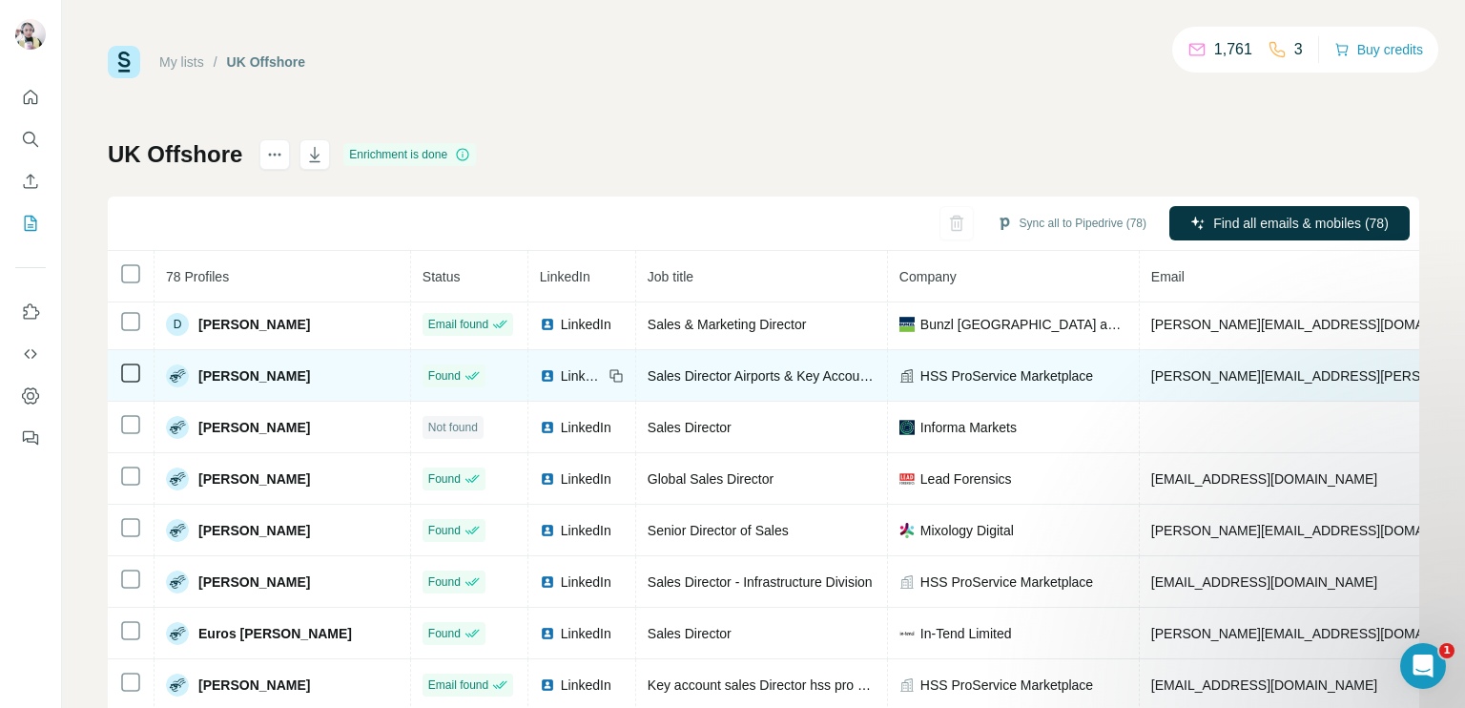
scroll to position [771, 0]
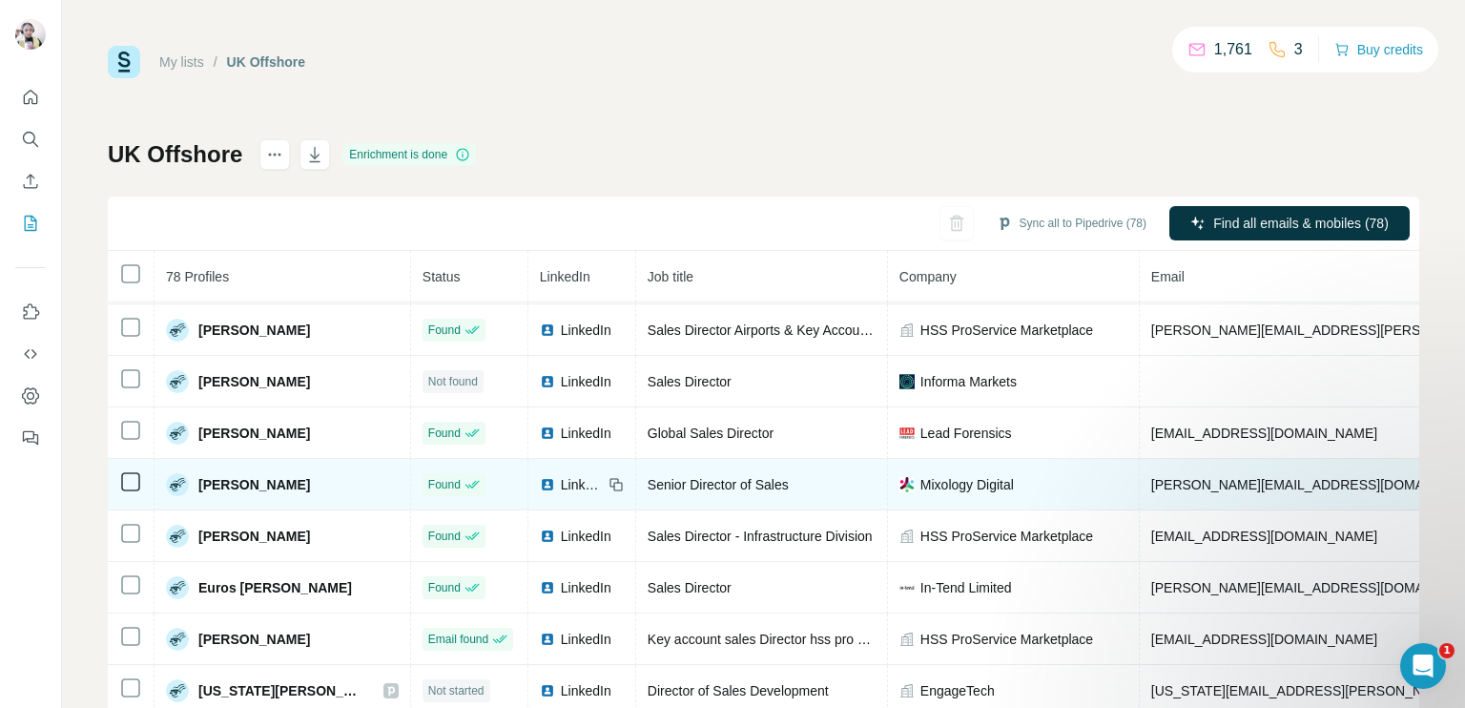
click at [561, 476] on span "LinkedIn" at bounding box center [582, 484] width 42 height 19
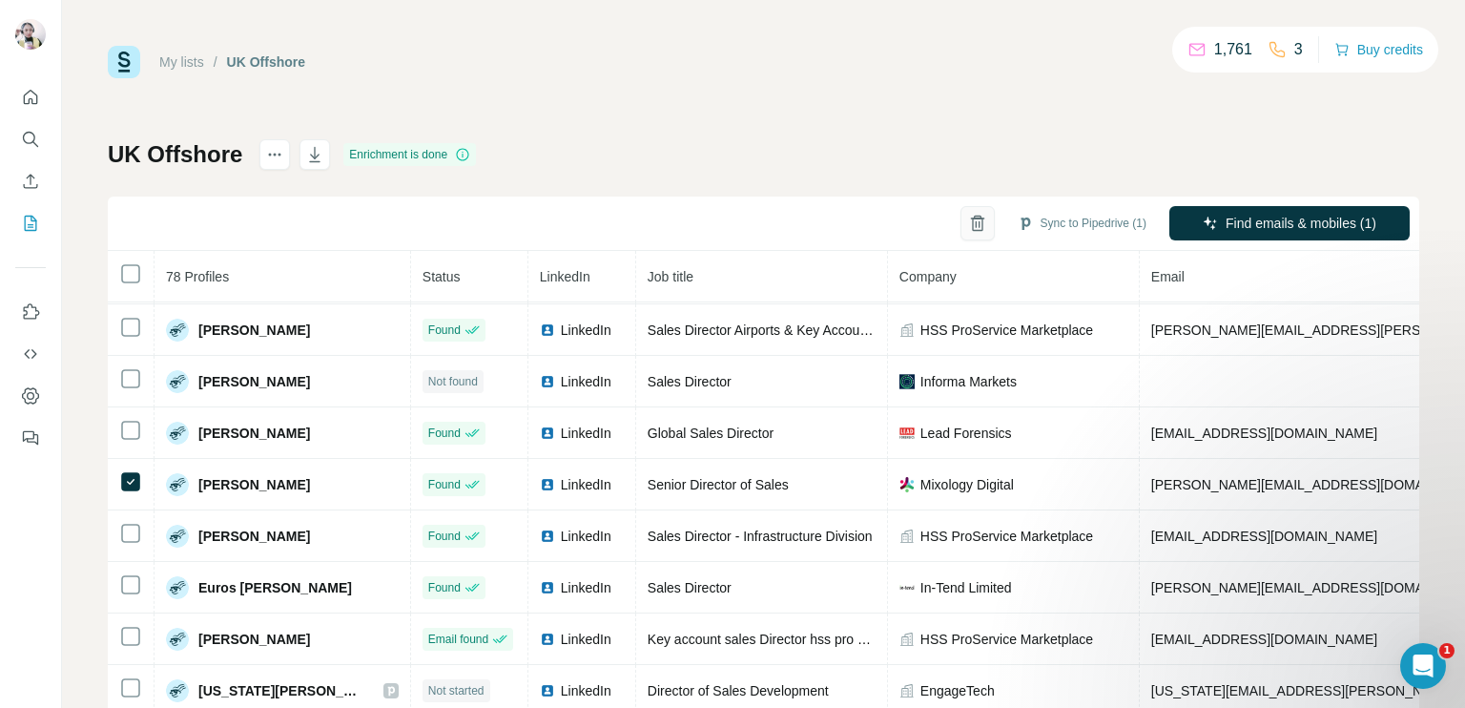
click at [960, 211] on button "button" at bounding box center [977, 223] width 34 height 34
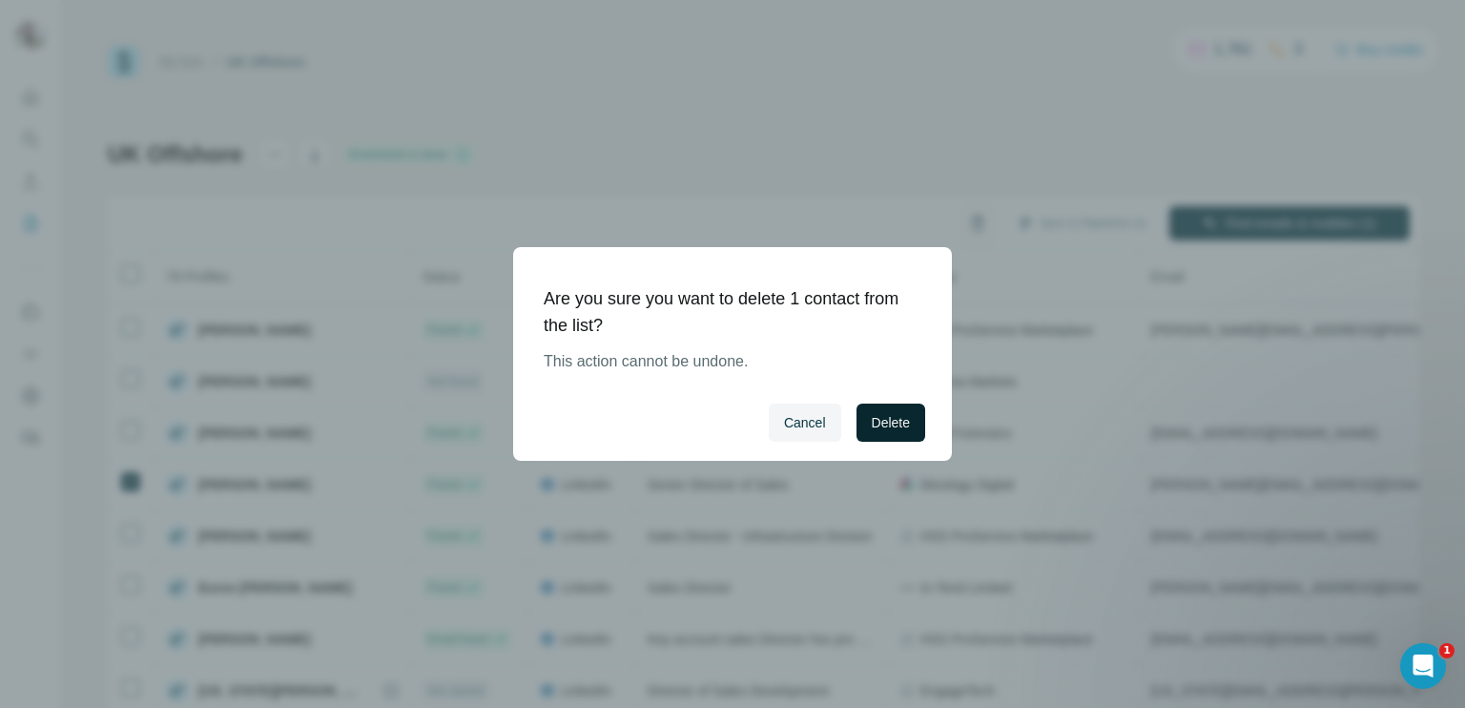
click at [888, 413] on span "Delete" at bounding box center [891, 422] width 38 height 19
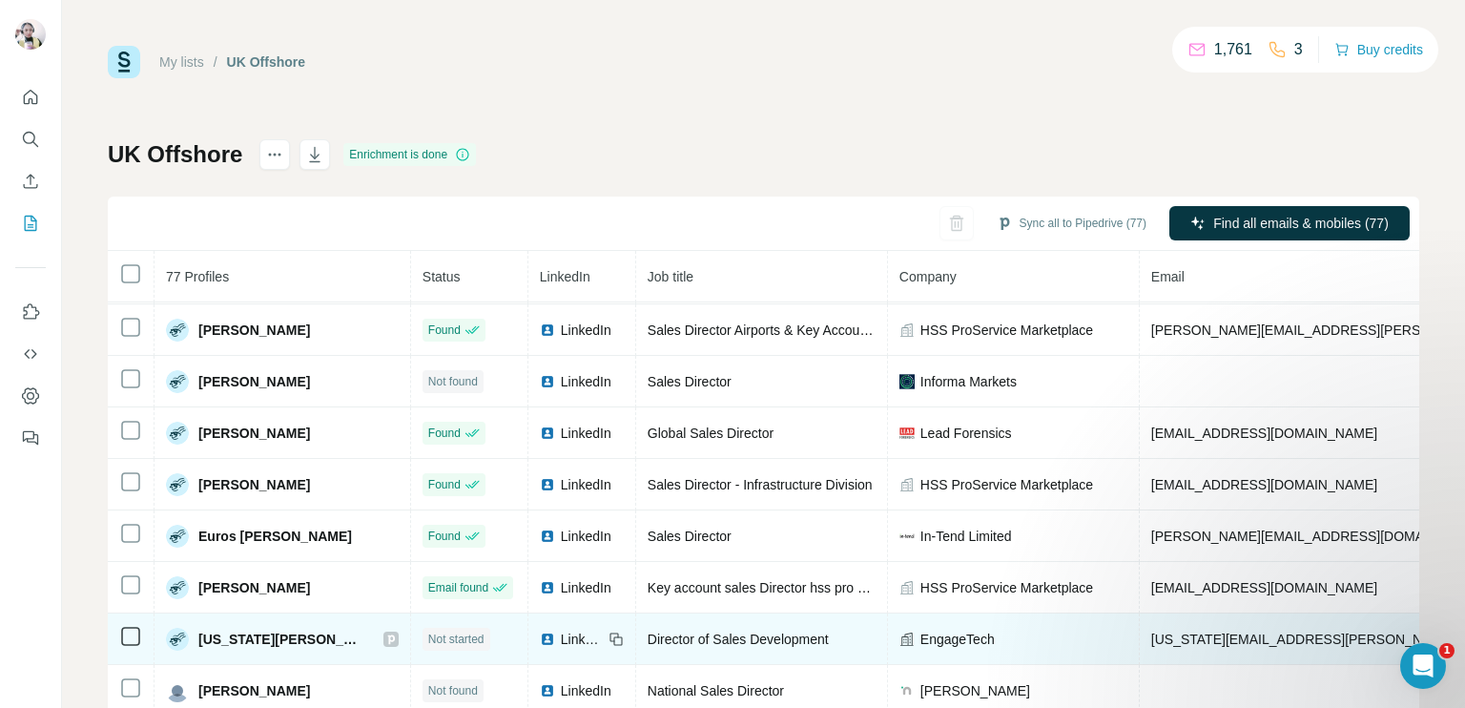
scroll to position [866, 0]
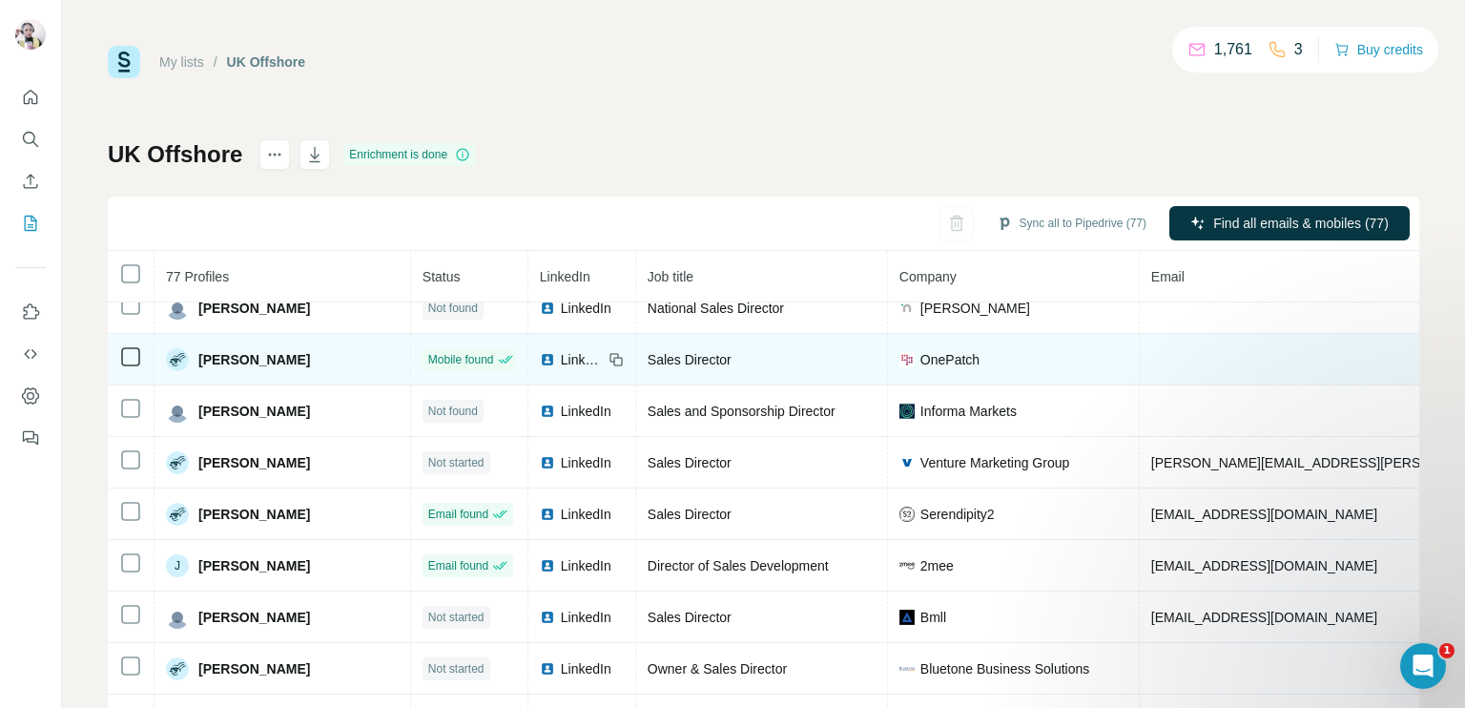
scroll to position [1186, 0]
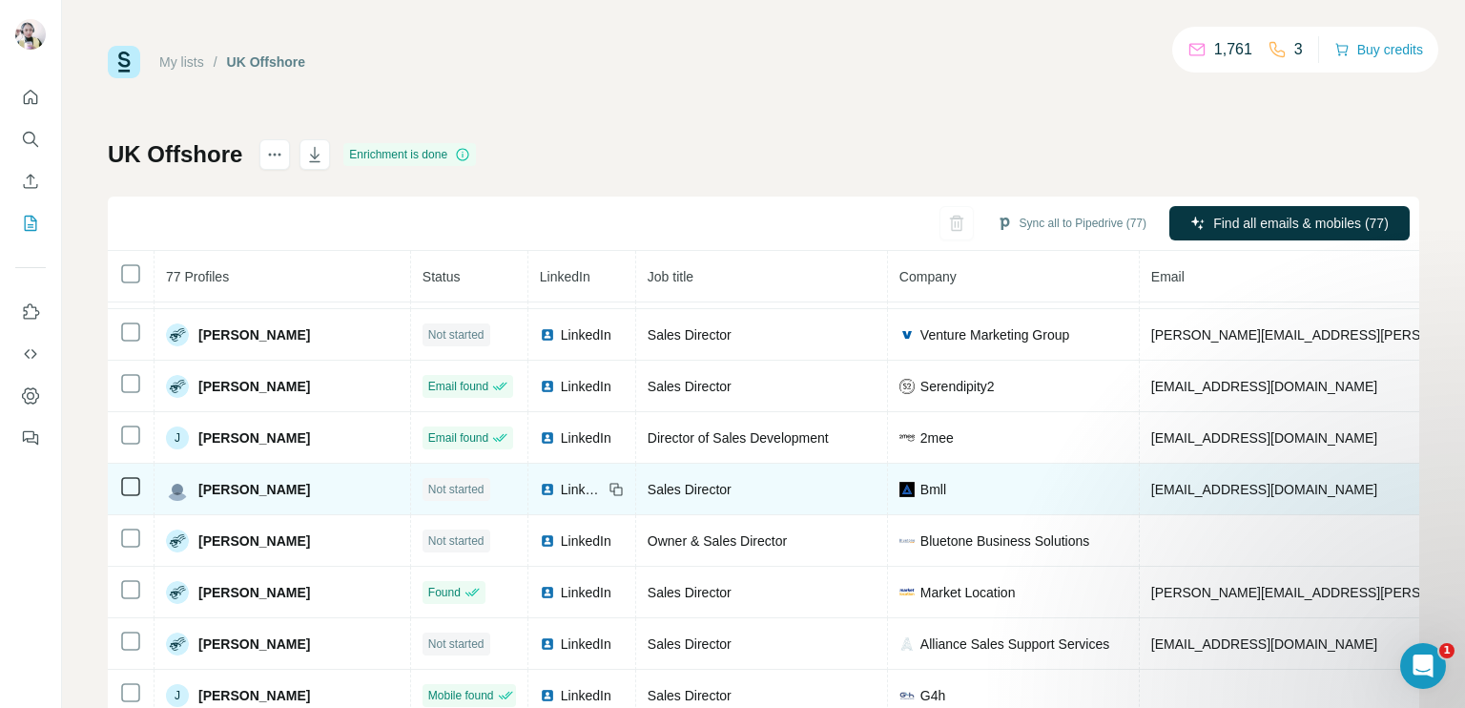
scroll to position [1377, 0]
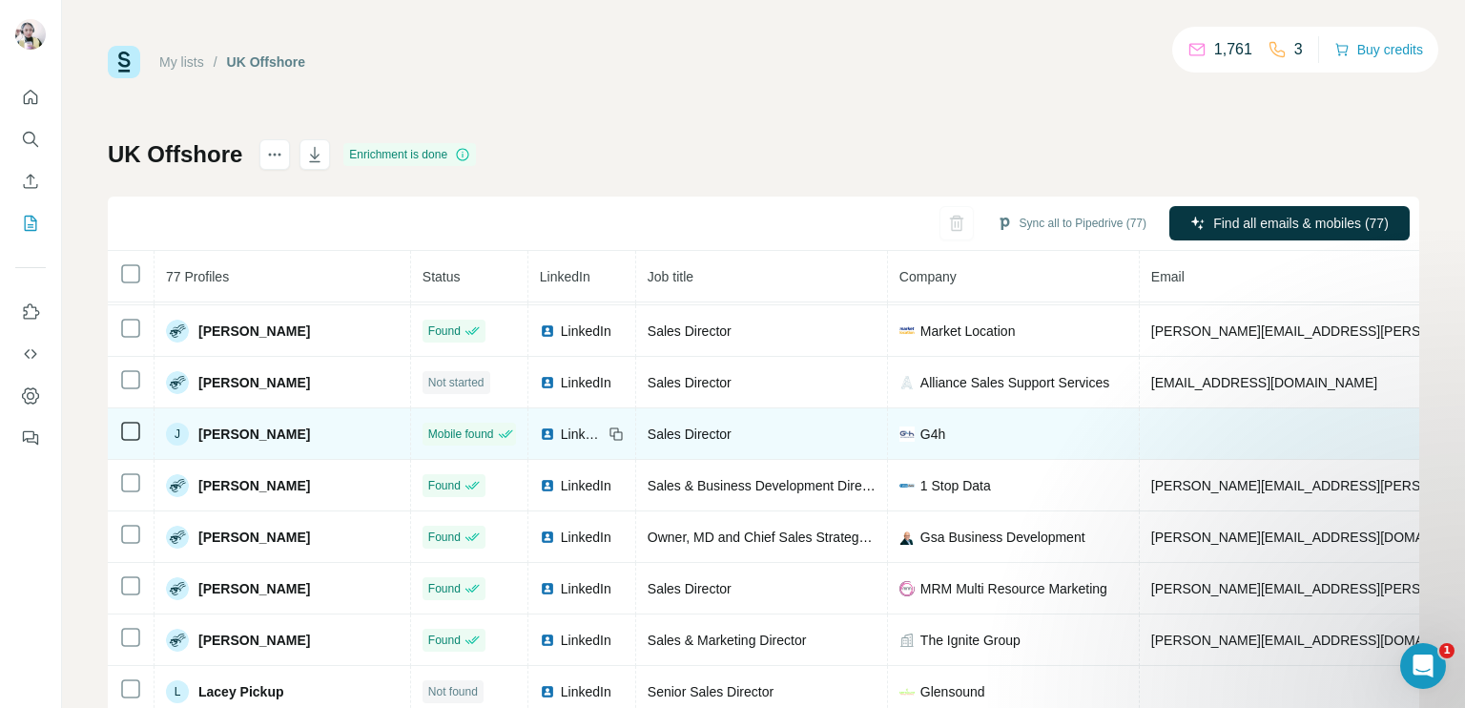
scroll to position [1568, 0]
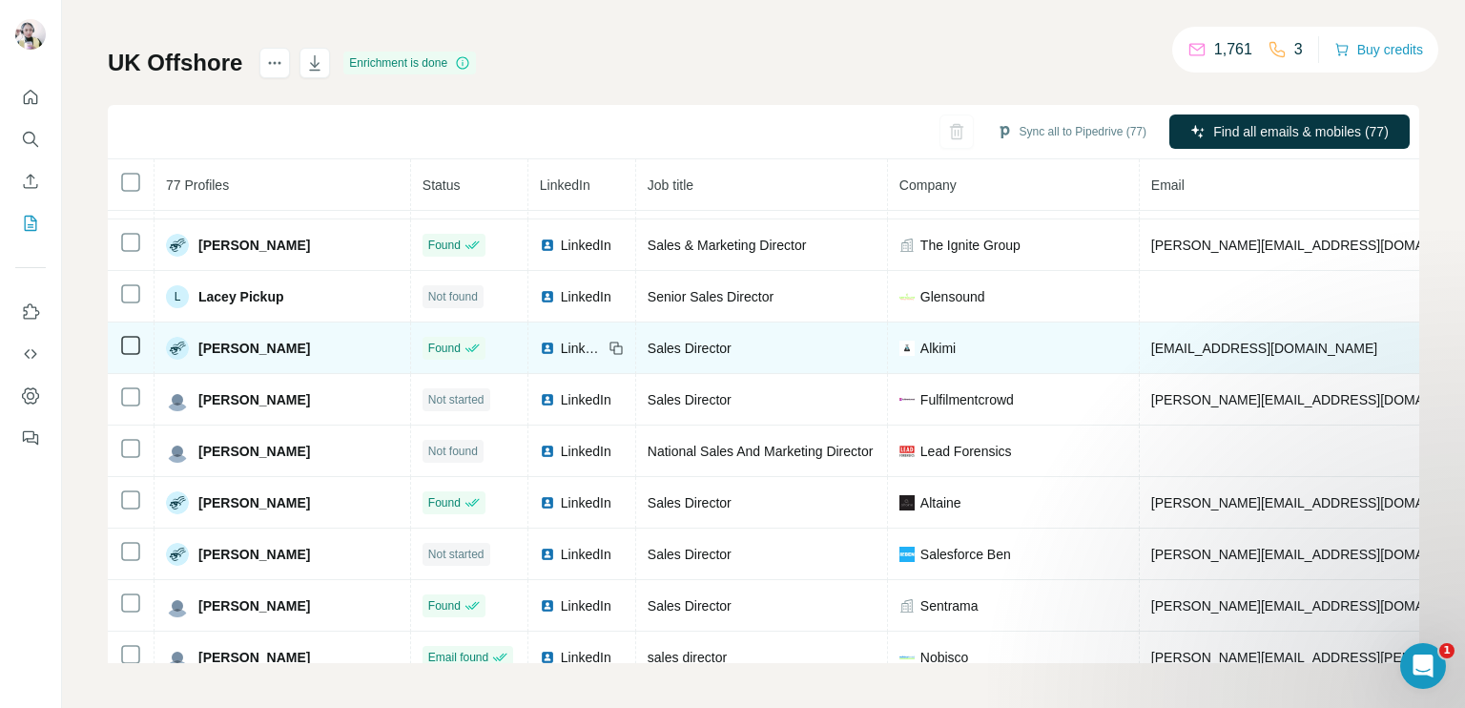
scroll to position [1888, 0]
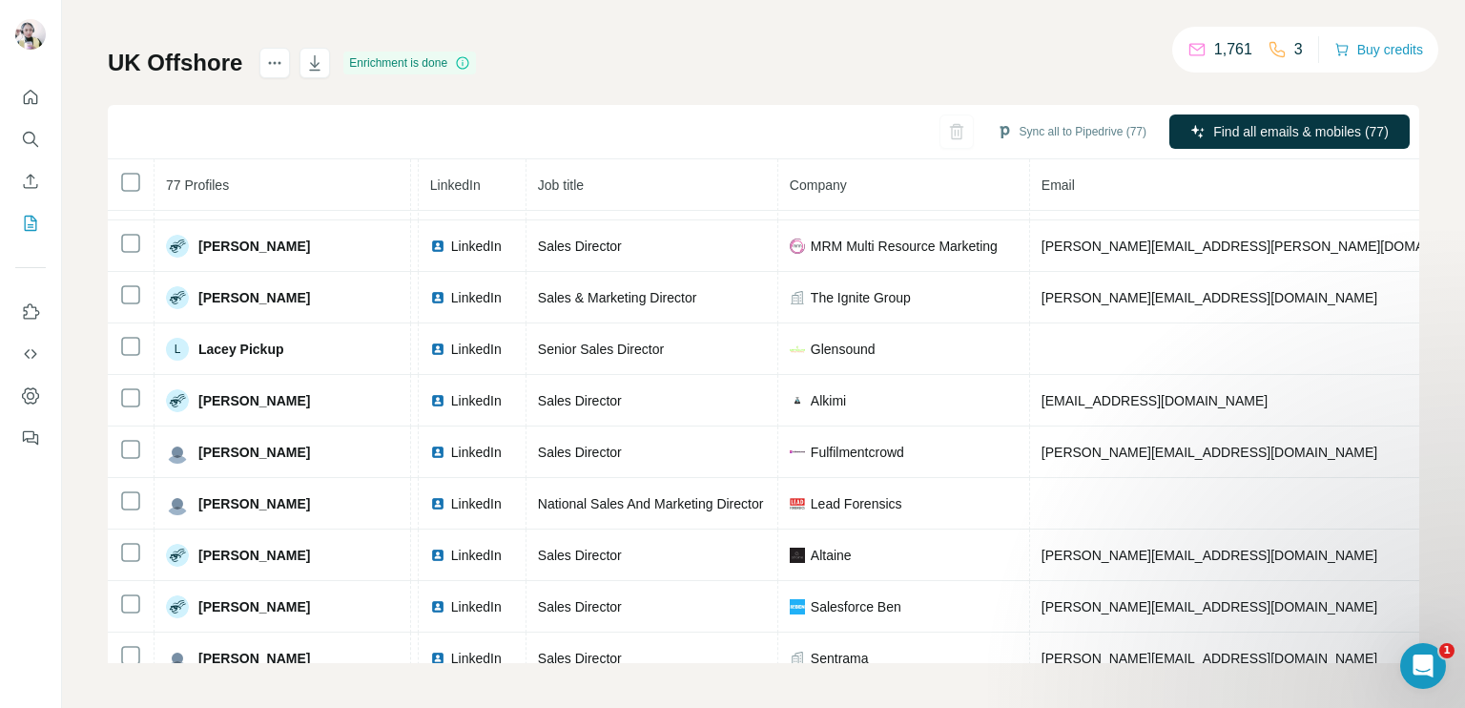
scroll to position [1793, 133]
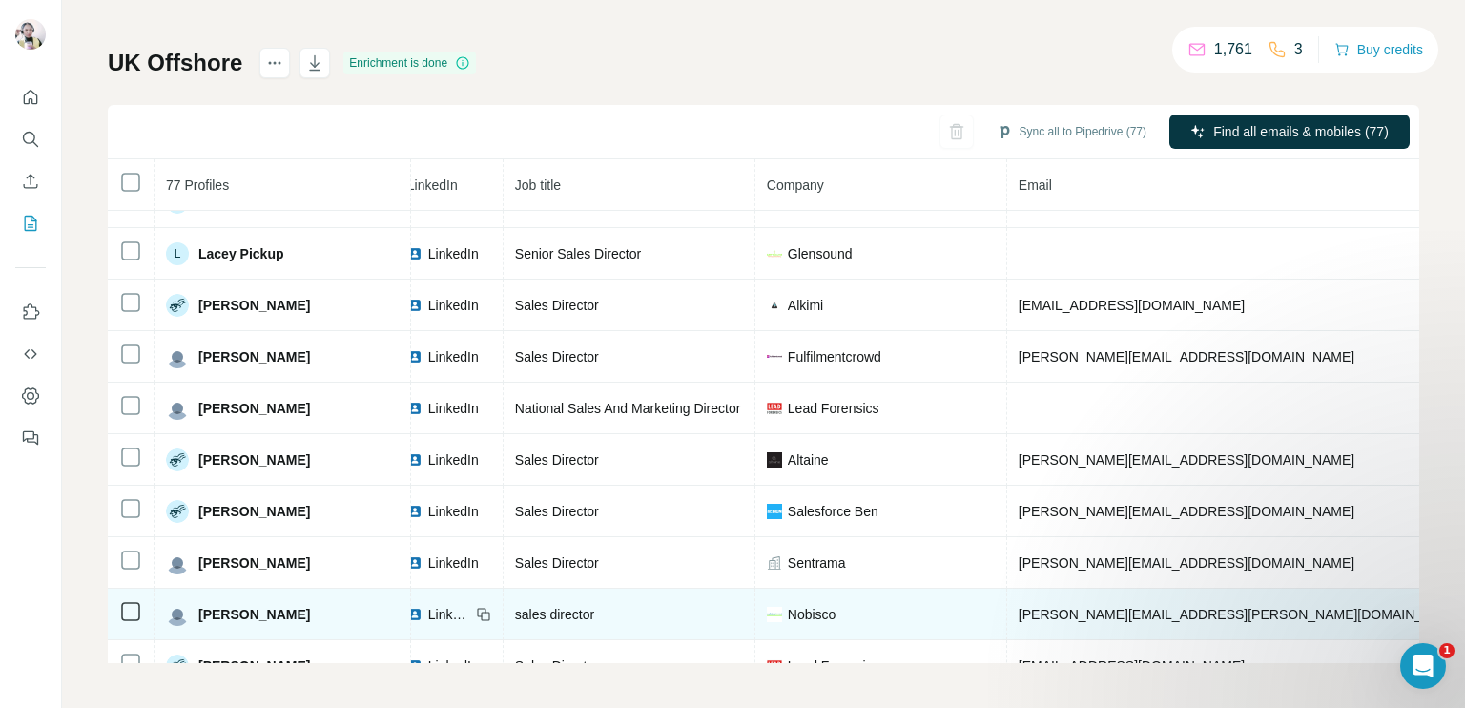
scroll to position [1984, 133]
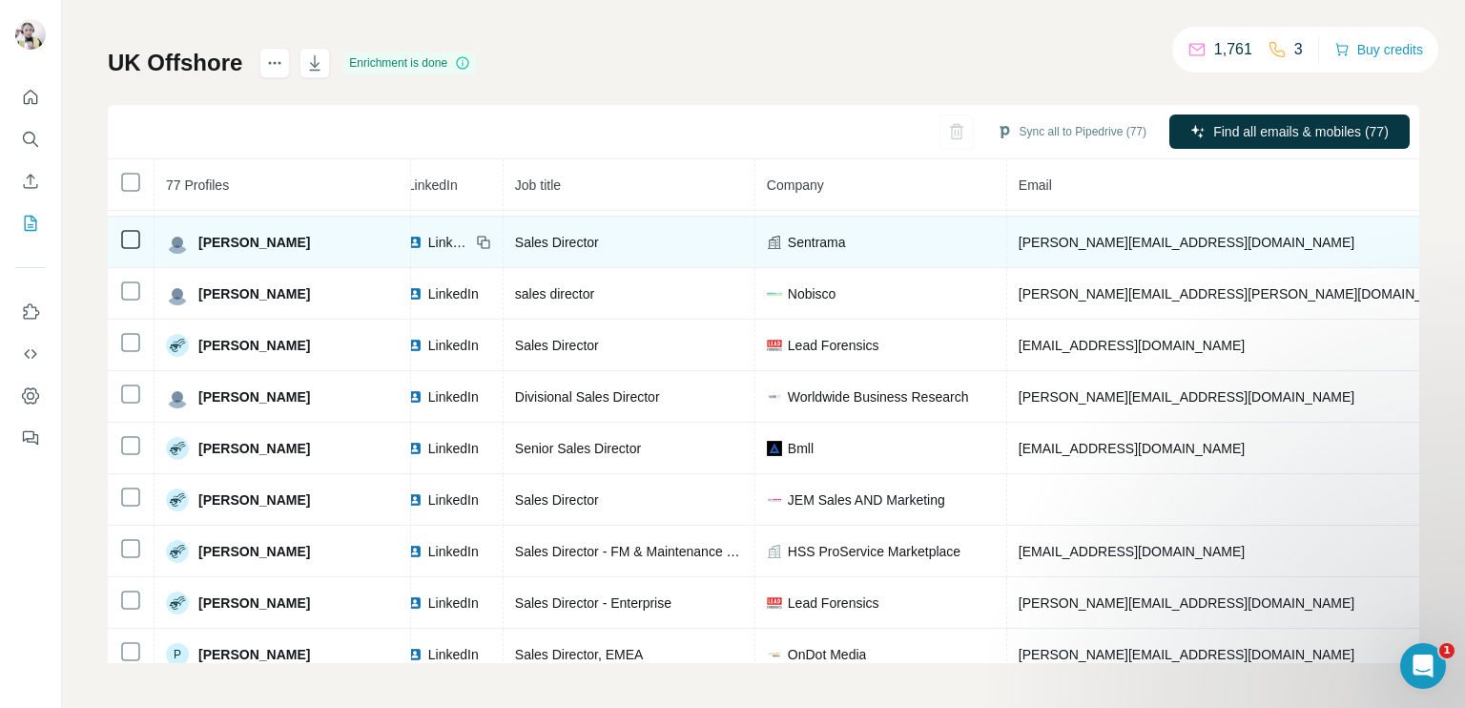
scroll to position [2304, 133]
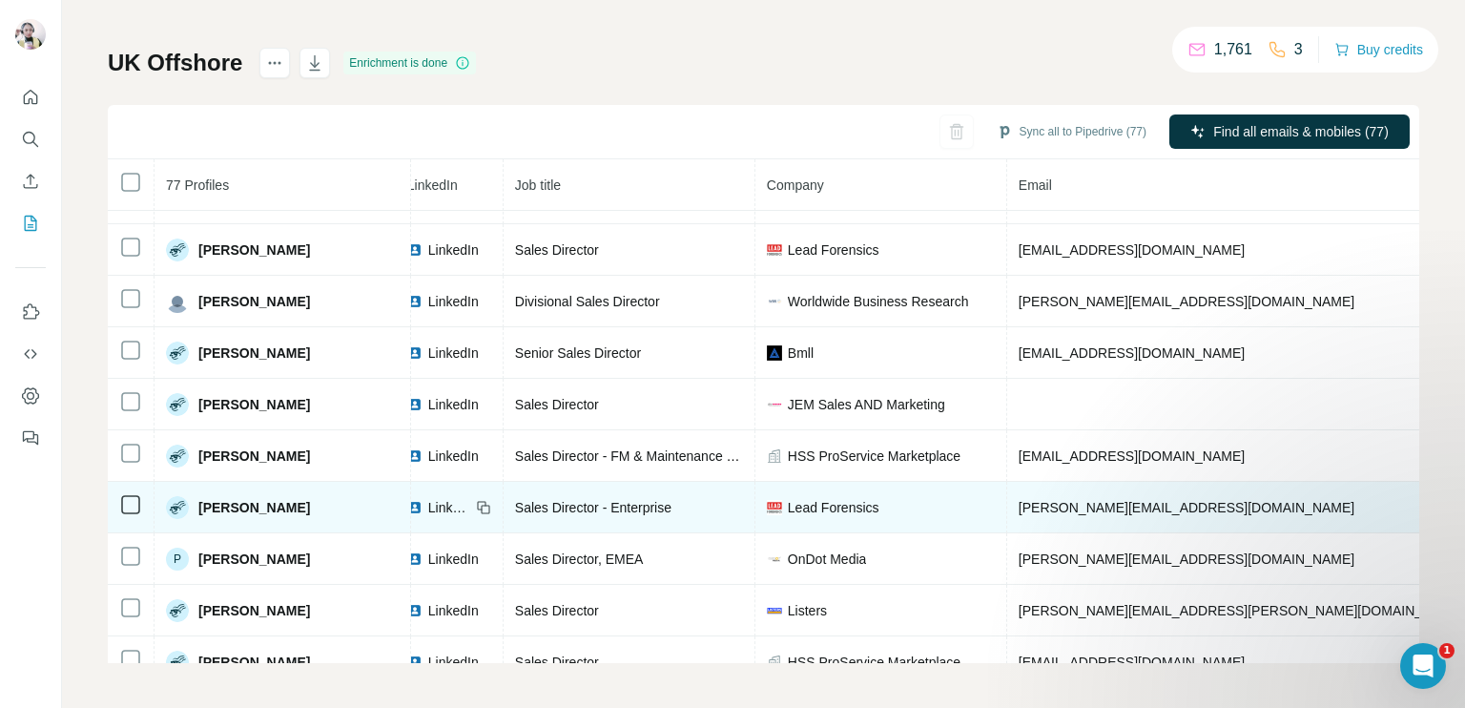
scroll to position [2495, 133]
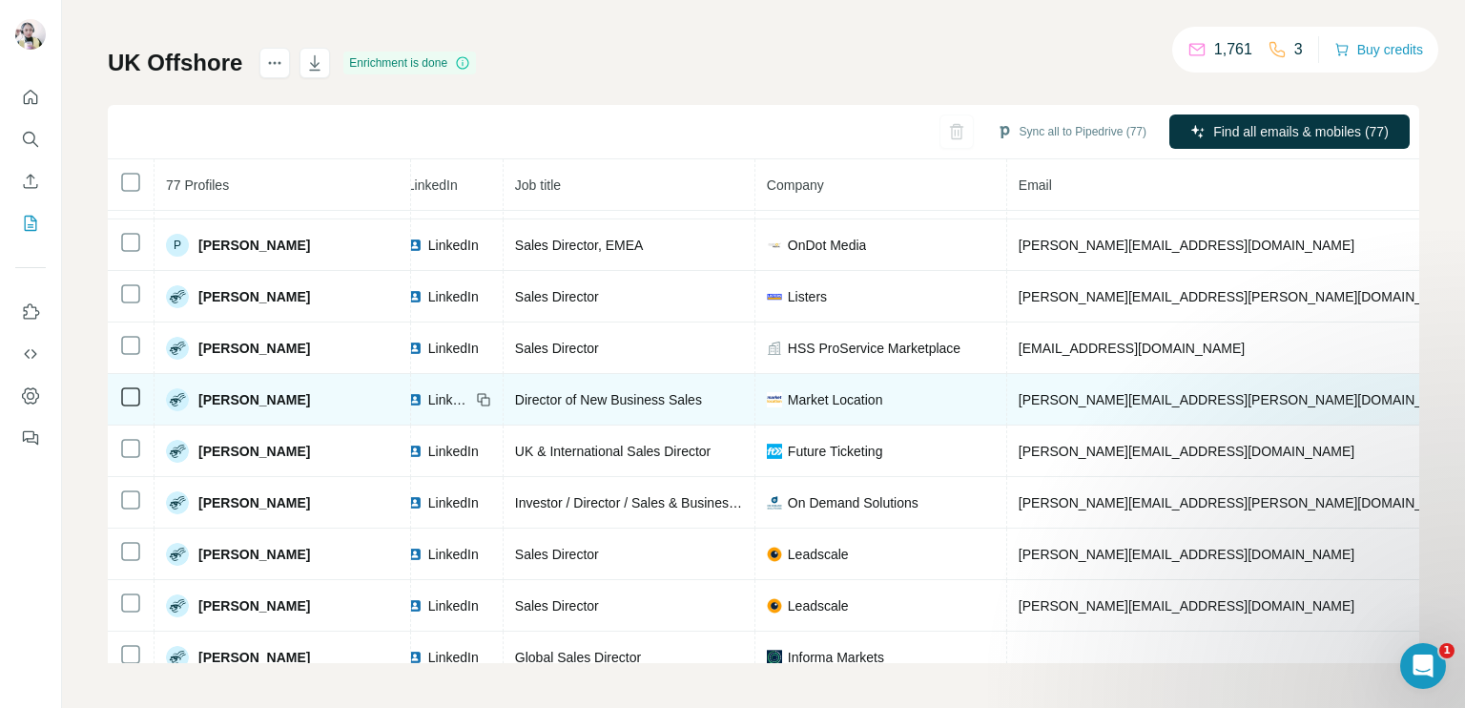
scroll to position [2625, 133]
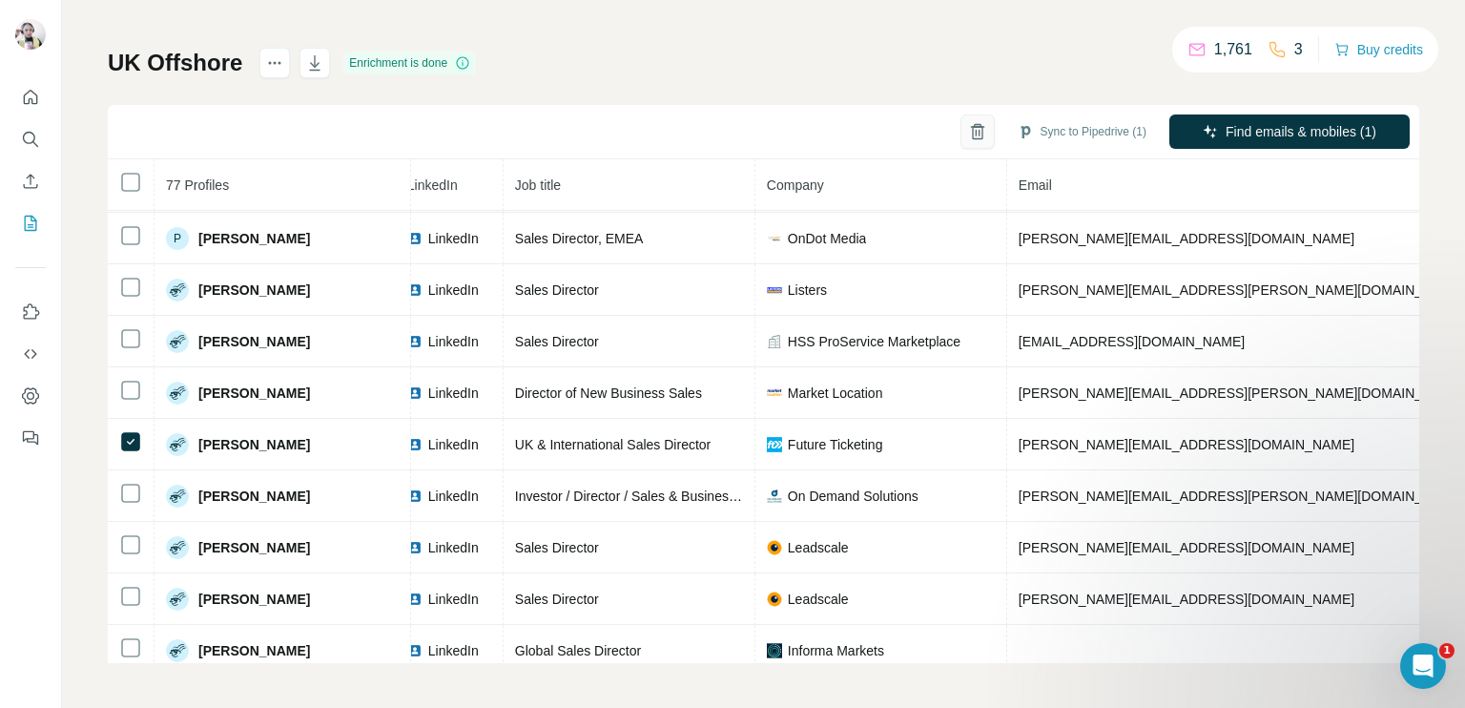
click at [968, 134] on icon "button" at bounding box center [977, 131] width 19 height 19
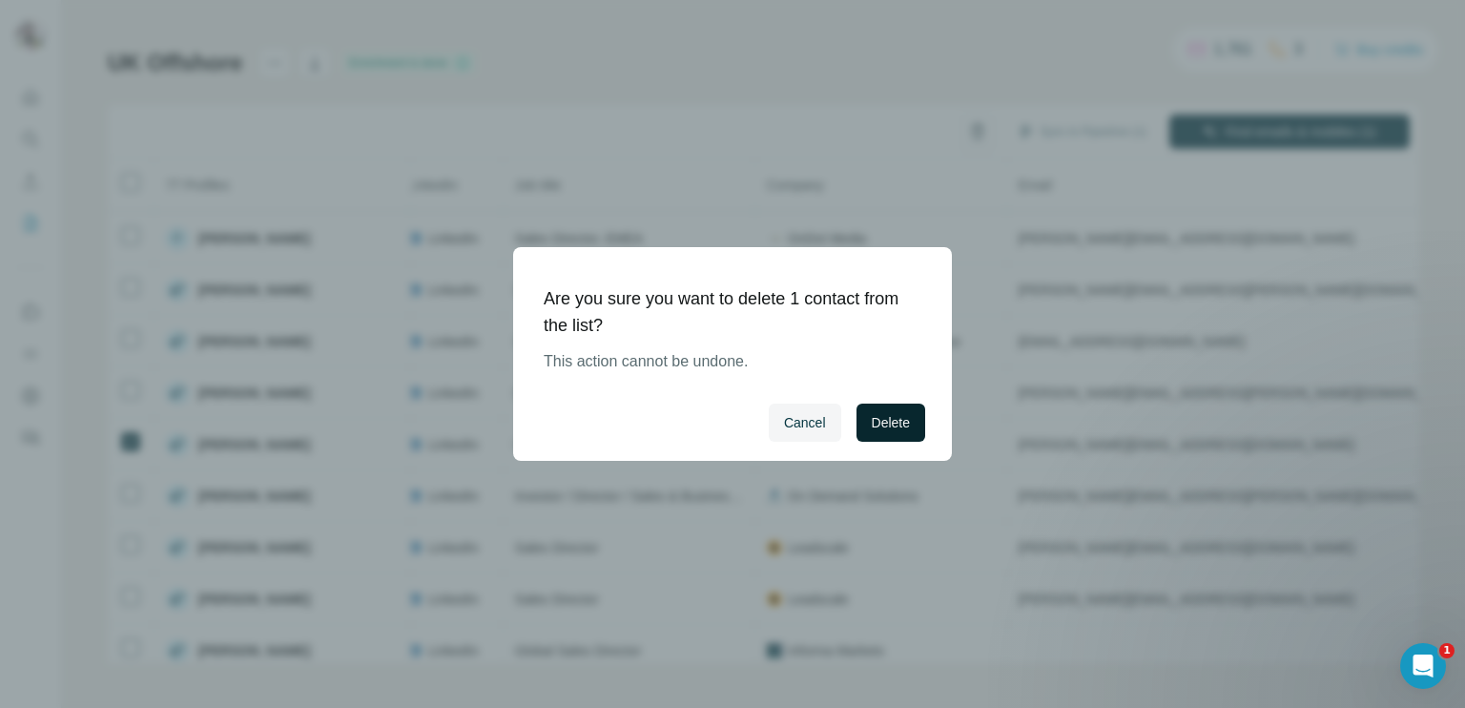
click at [901, 421] on span "Delete" at bounding box center [891, 422] width 38 height 19
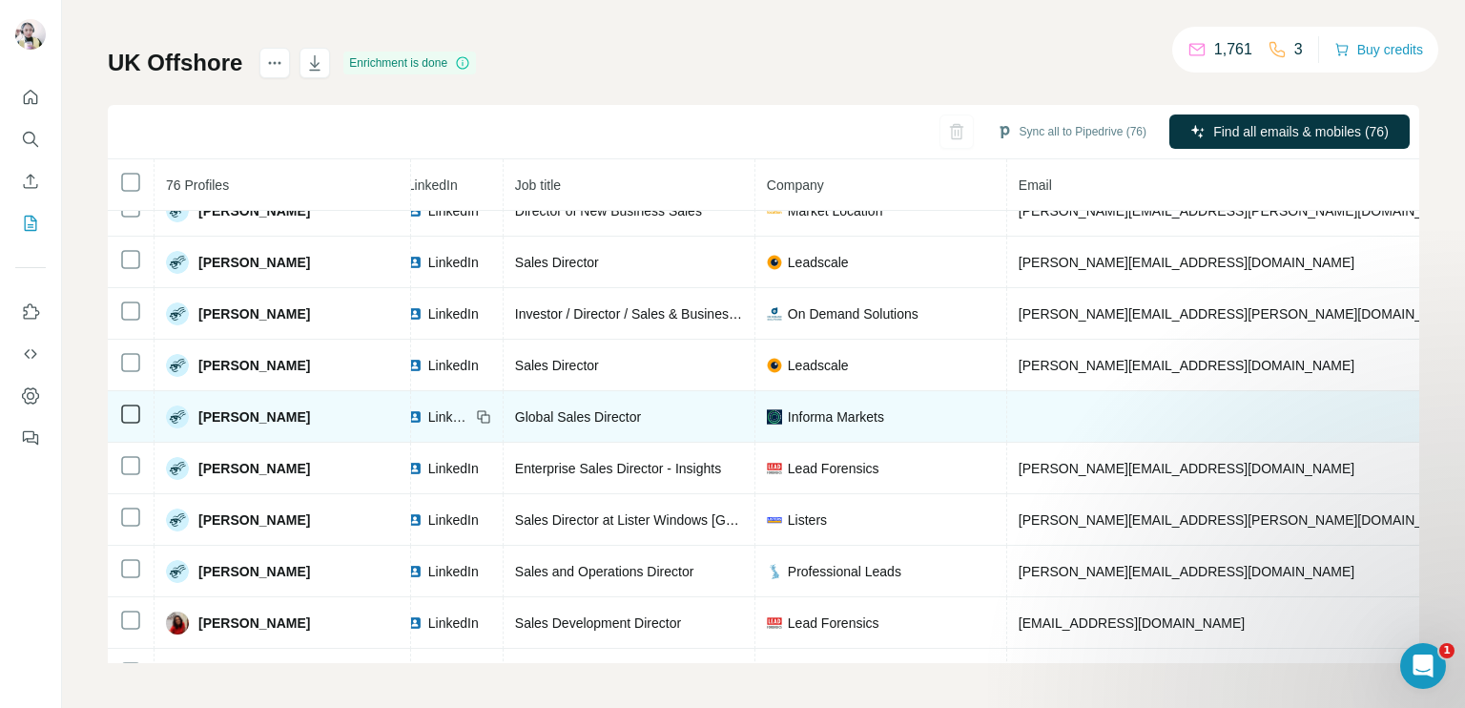
scroll to position [2815, 133]
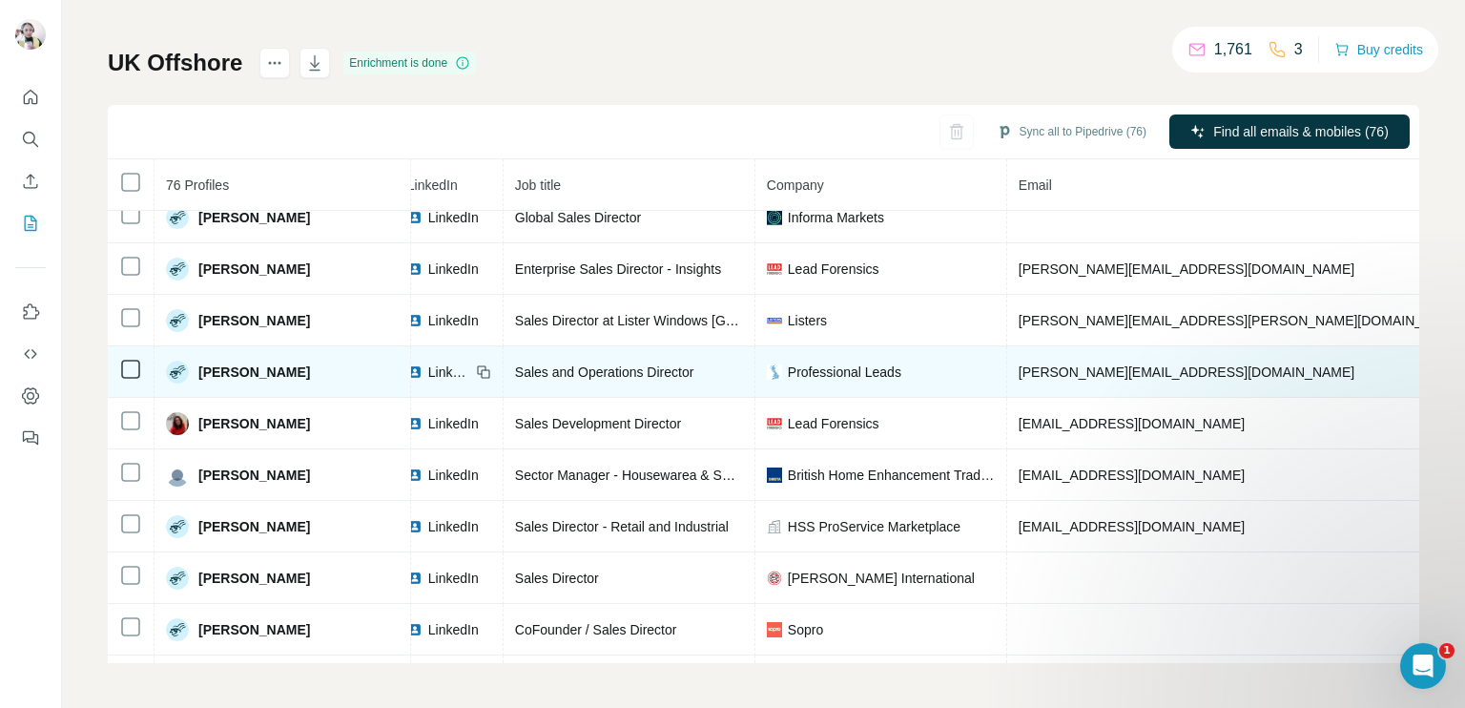
scroll to position [2911, 133]
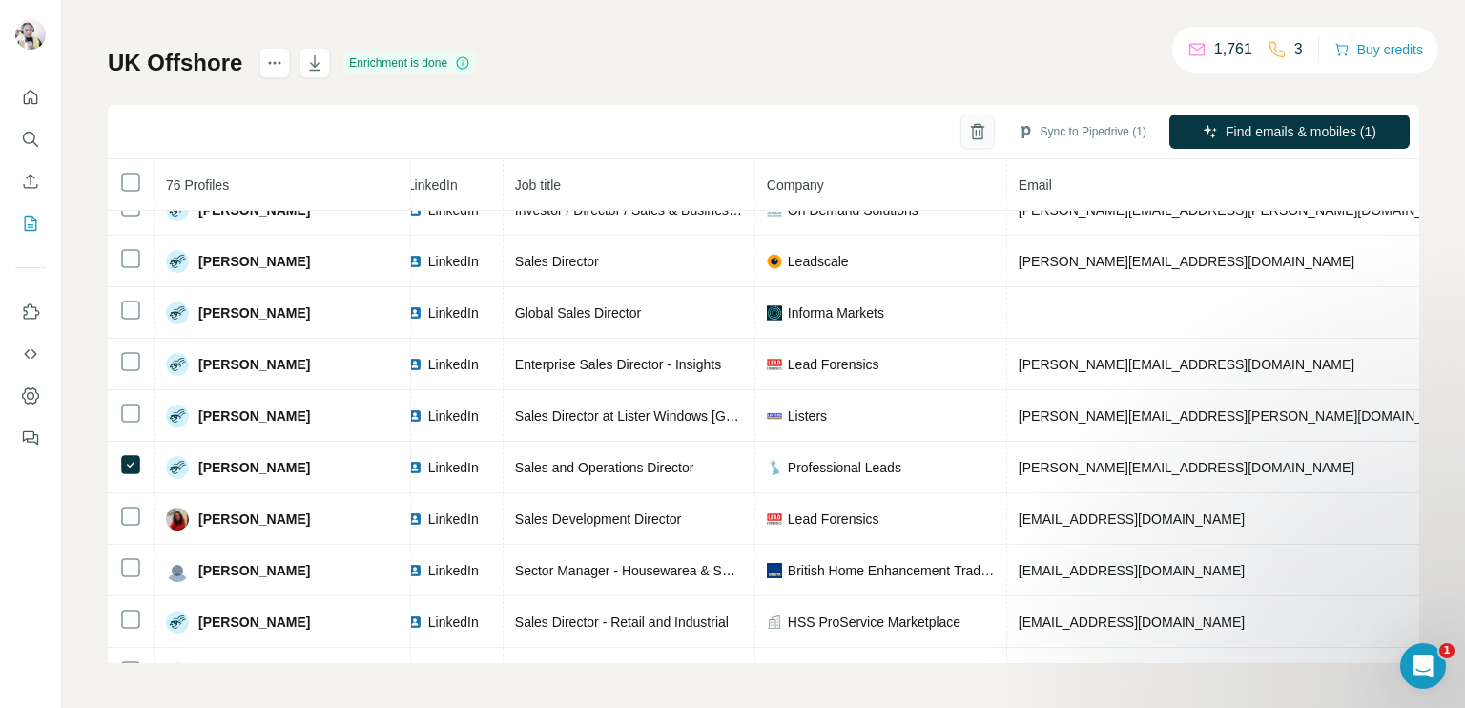
click at [960, 135] on button "button" at bounding box center [977, 131] width 34 height 34
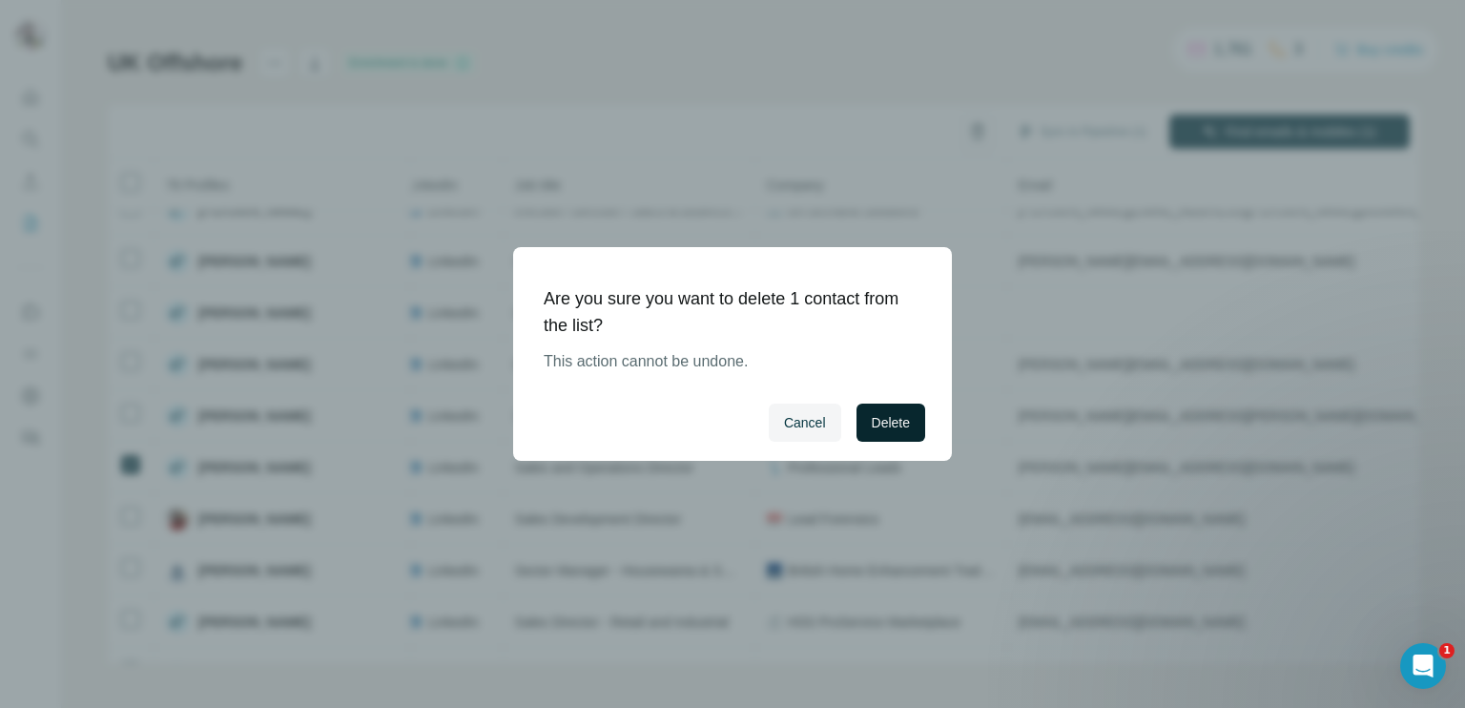
click at [877, 419] on span "Delete" at bounding box center [891, 422] width 38 height 19
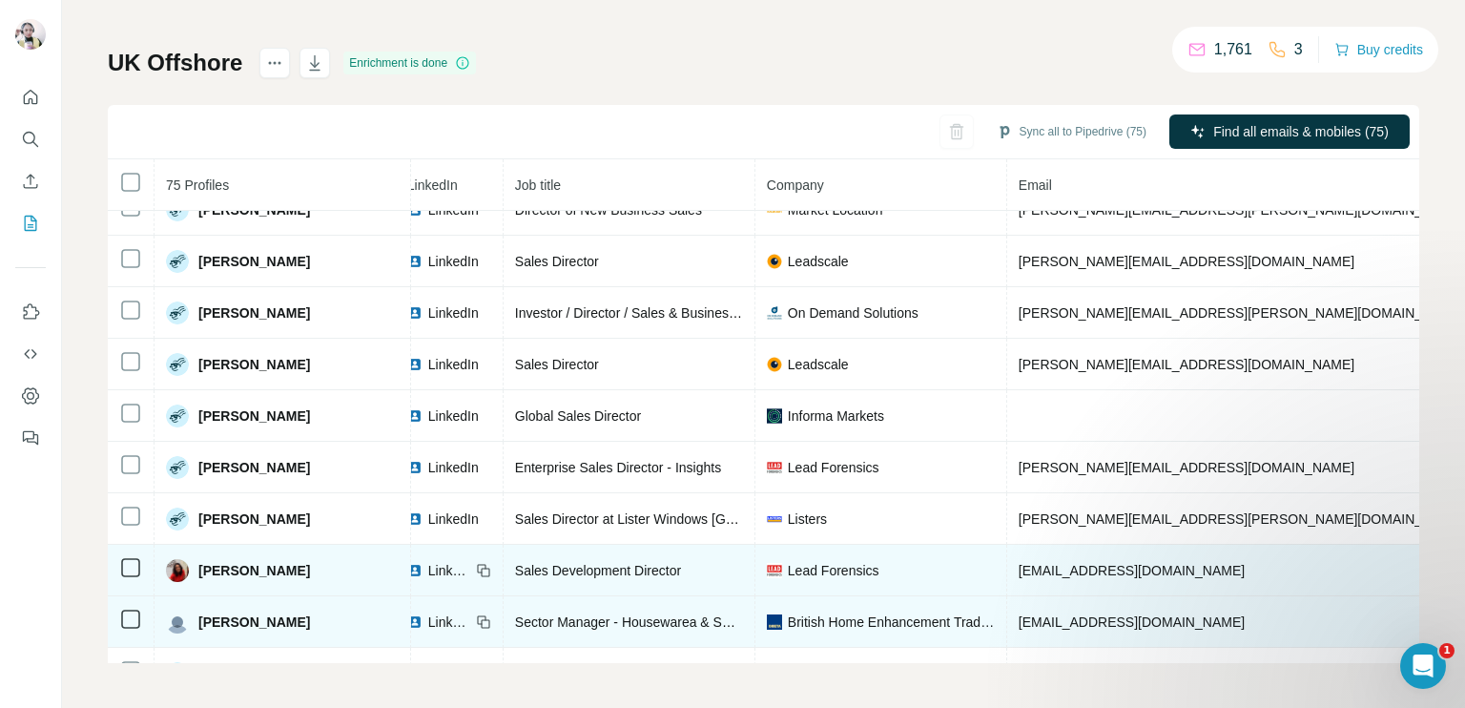
scroll to position [2903, 133]
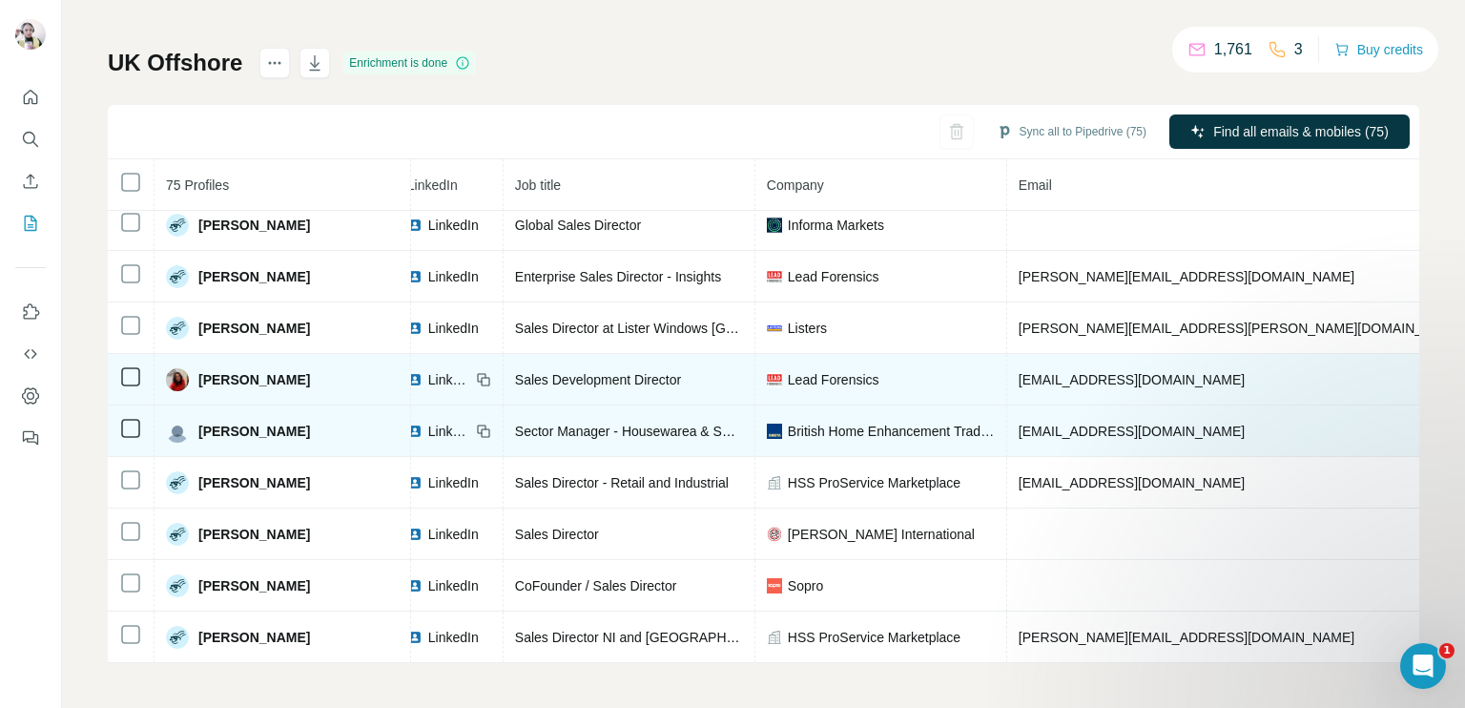
scroll to position [3094, 133]
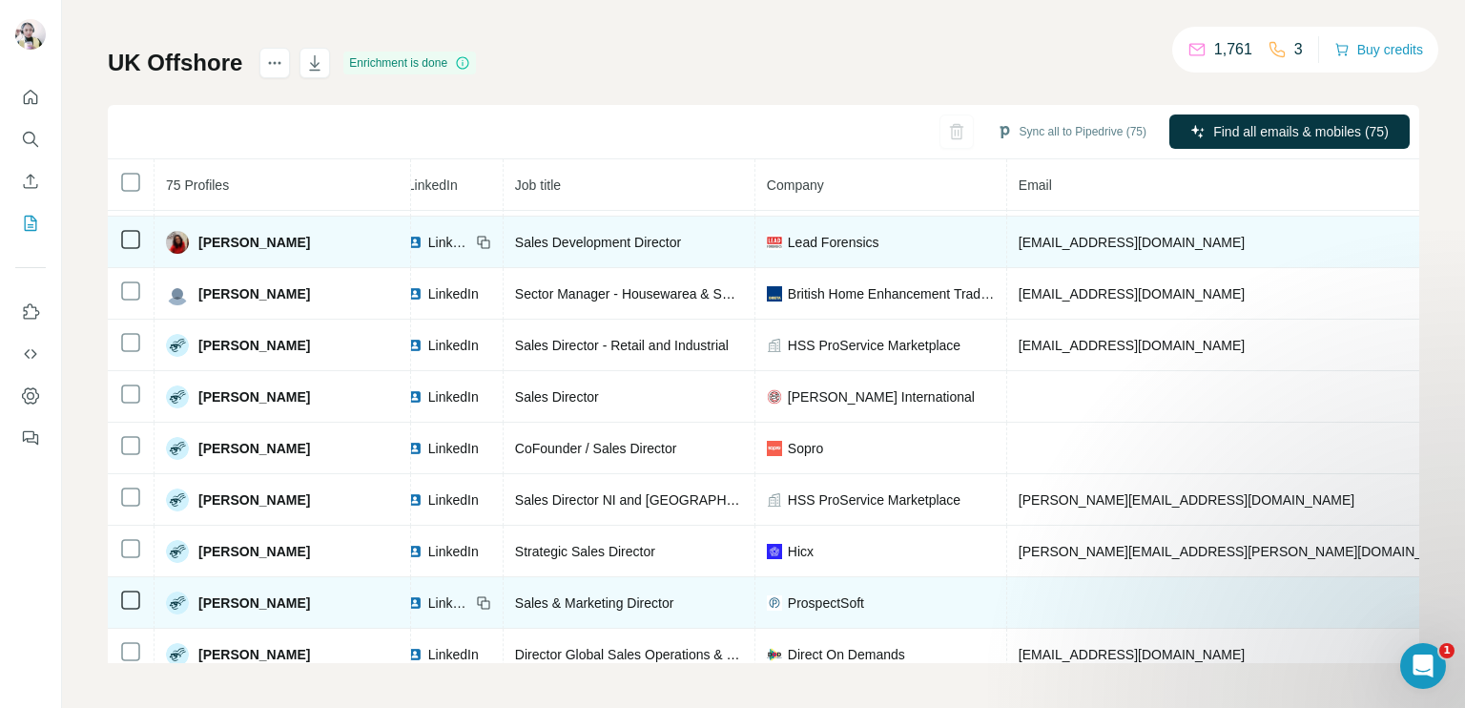
scroll to position [3327, 133]
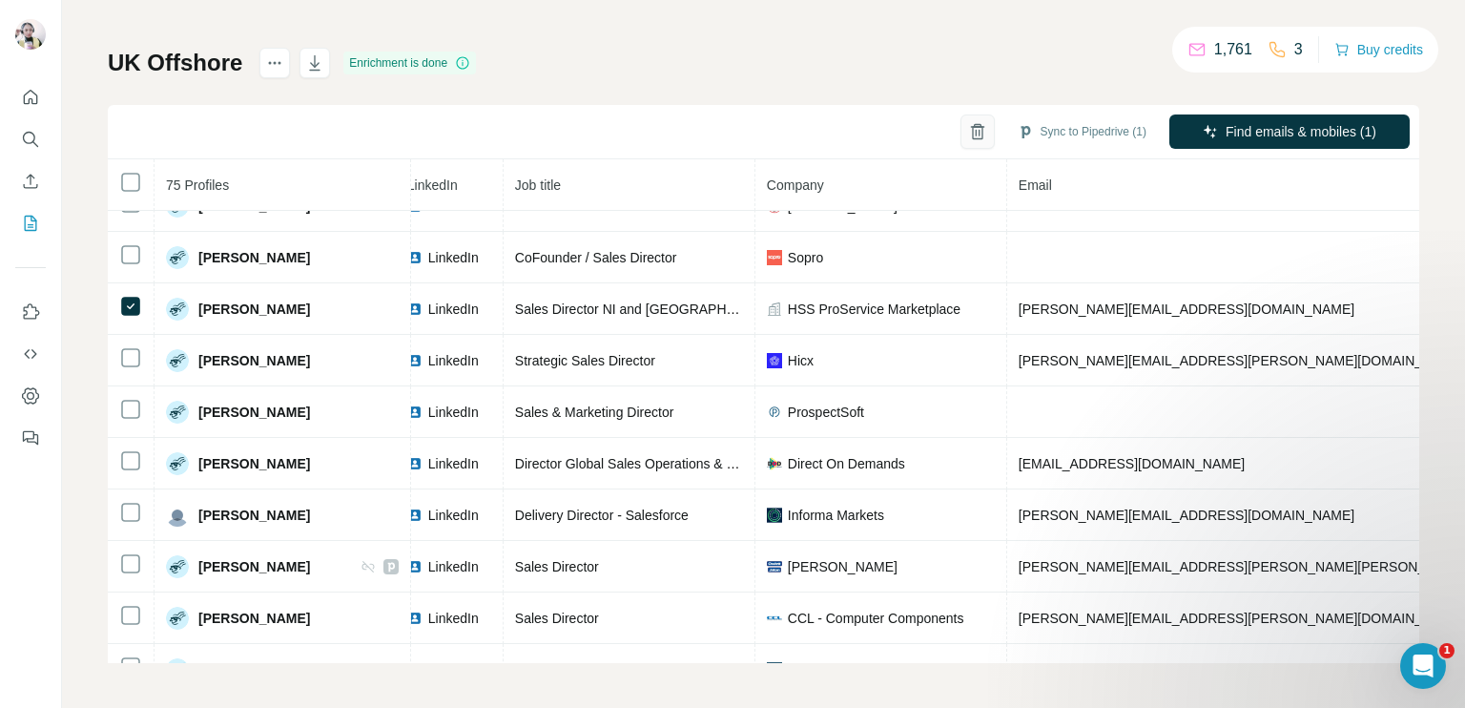
click at [968, 132] on icon "button" at bounding box center [977, 131] width 19 height 19
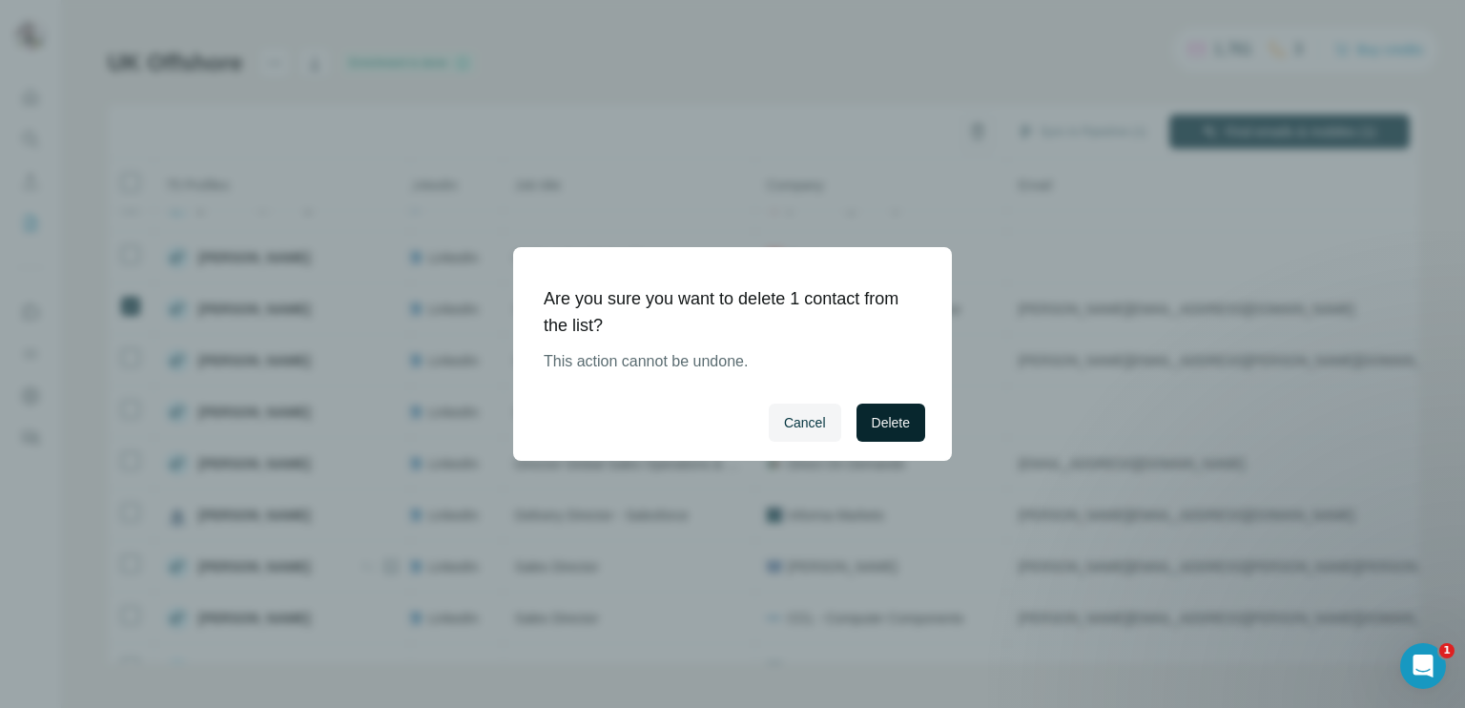
click at [874, 407] on button "Delete" at bounding box center [890, 422] width 69 height 38
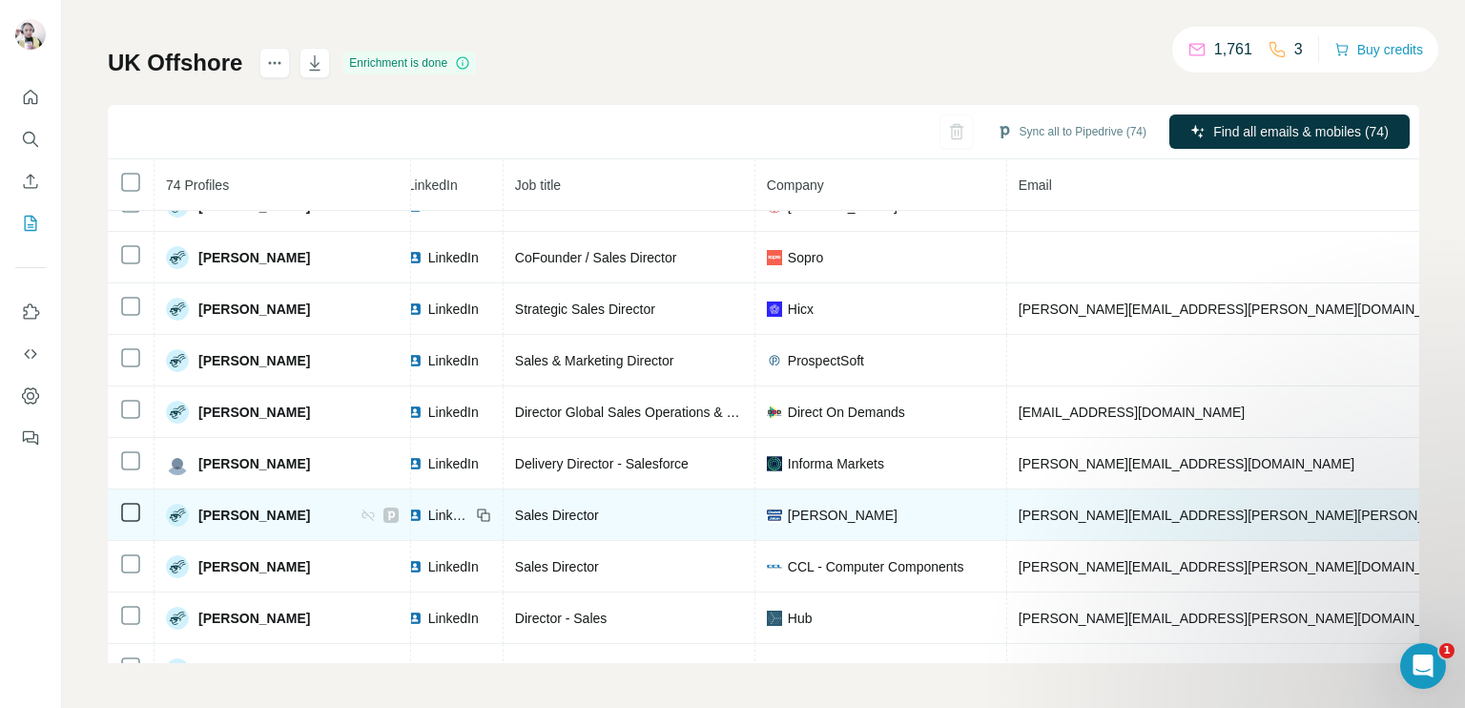
drag, startPoint x: 1252, startPoint y: 491, endPoint x: 369, endPoint y: 485, distance: 883.2
click at [428, 505] on span "LinkedIn" at bounding box center [449, 514] width 42 height 19
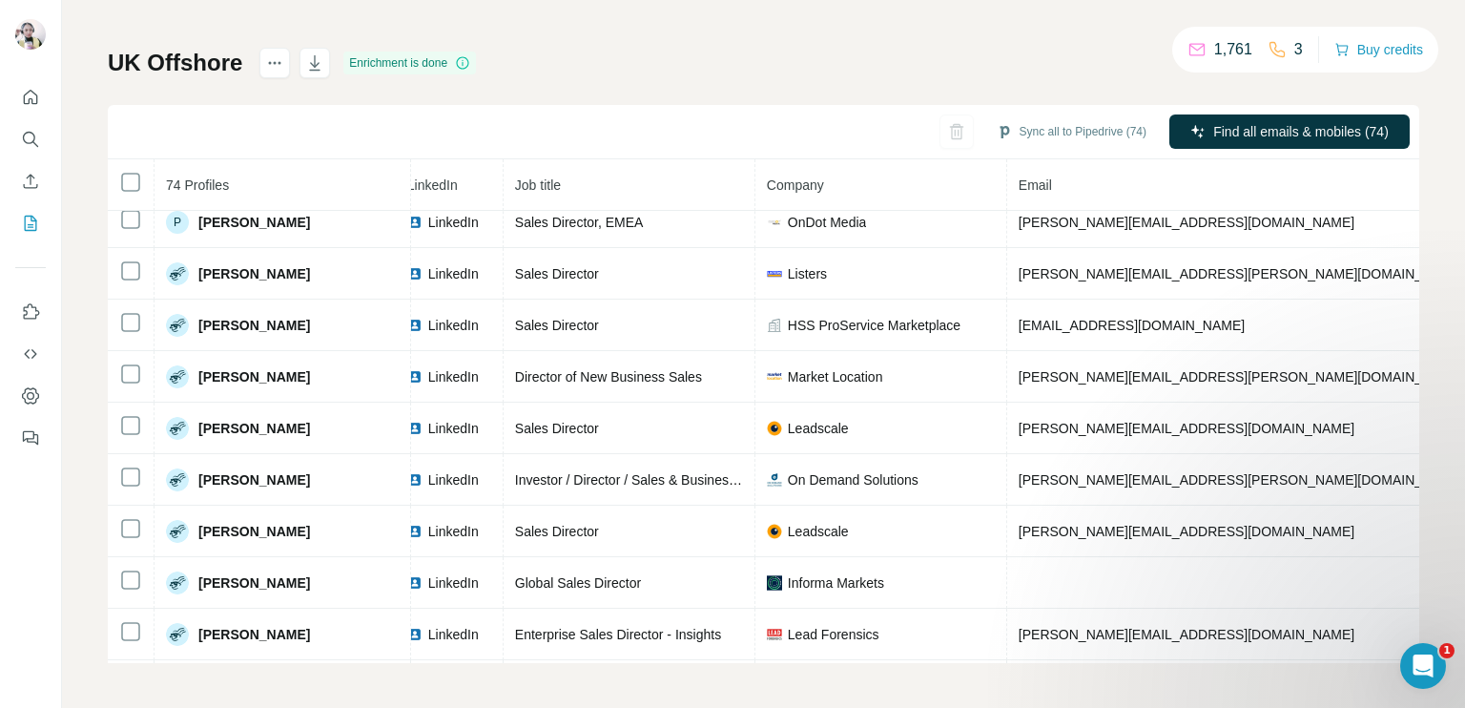
scroll to position [3340, 133]
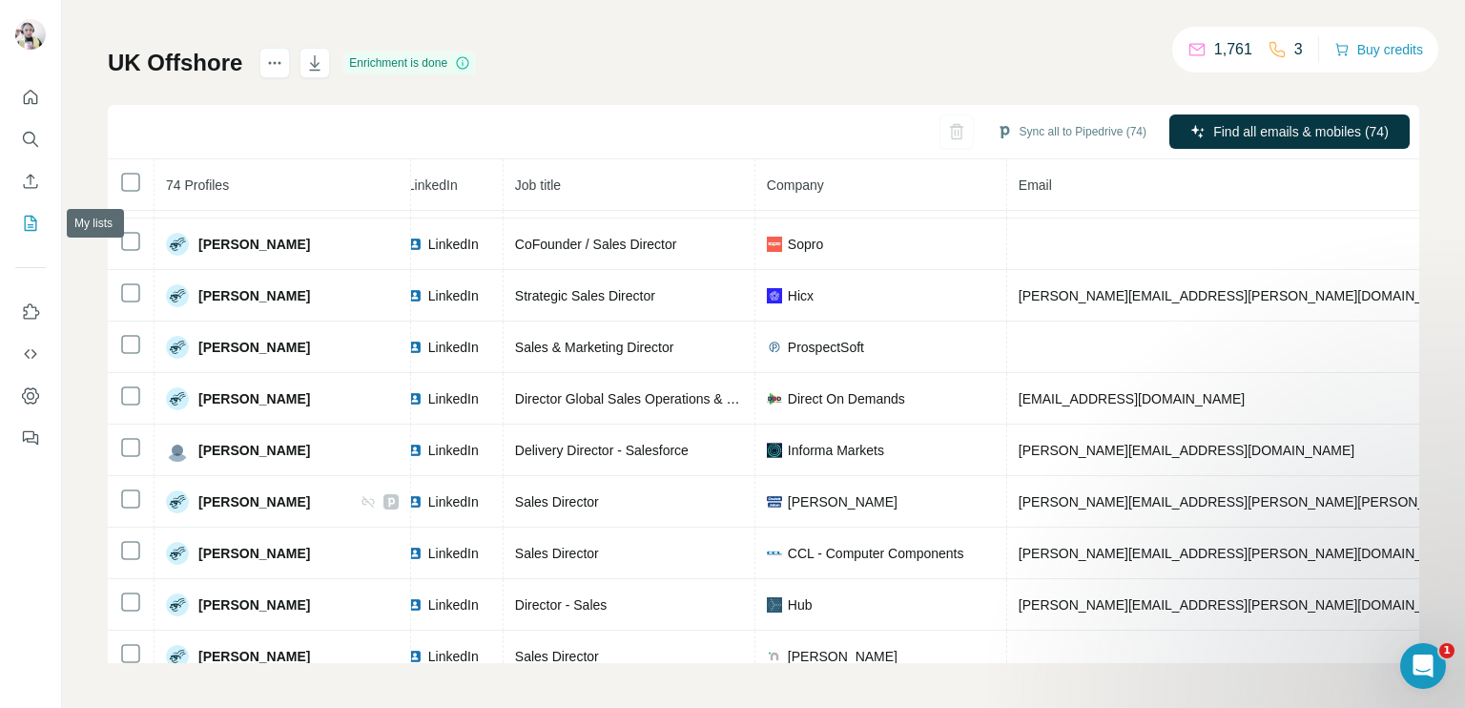
click at [27, 228] on icon "My lists" at bounding box center [30, 223] width 19 height 19
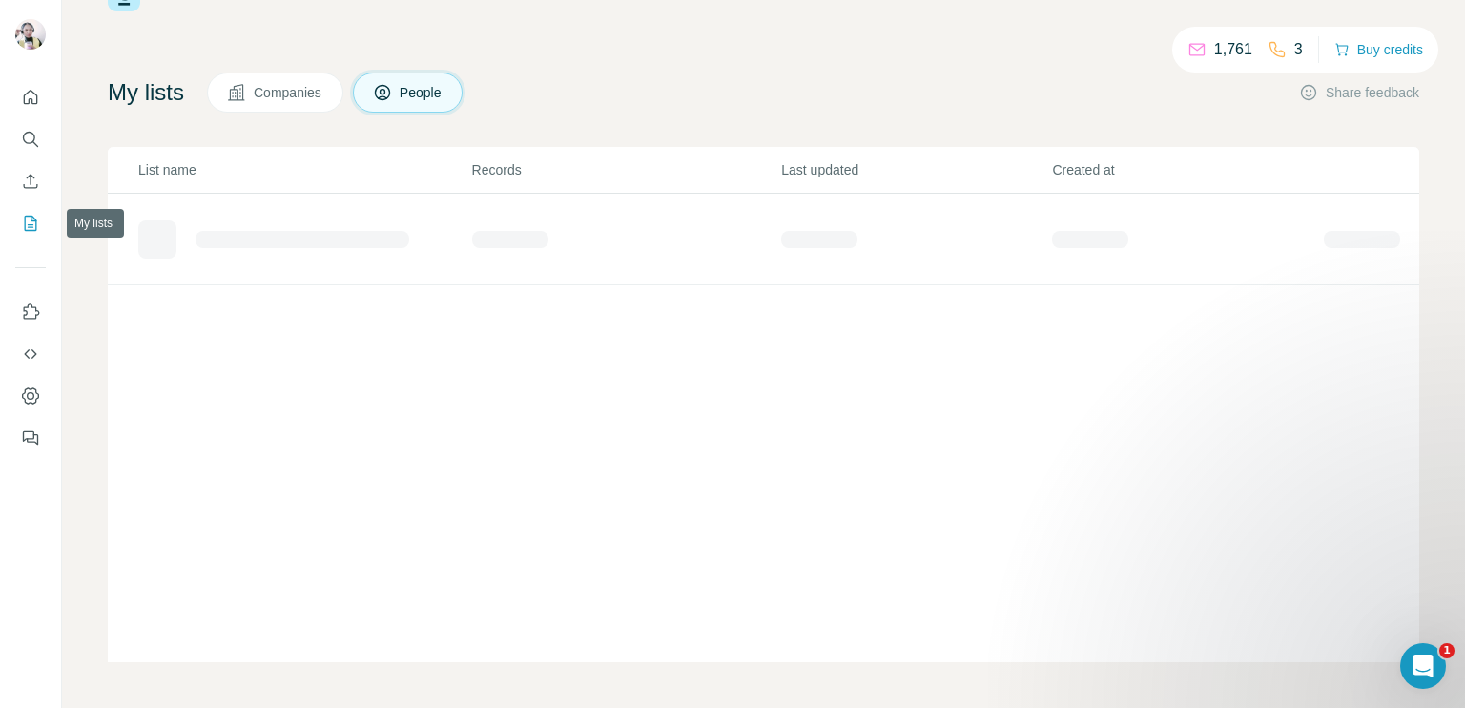
scroll to position [66, 0]
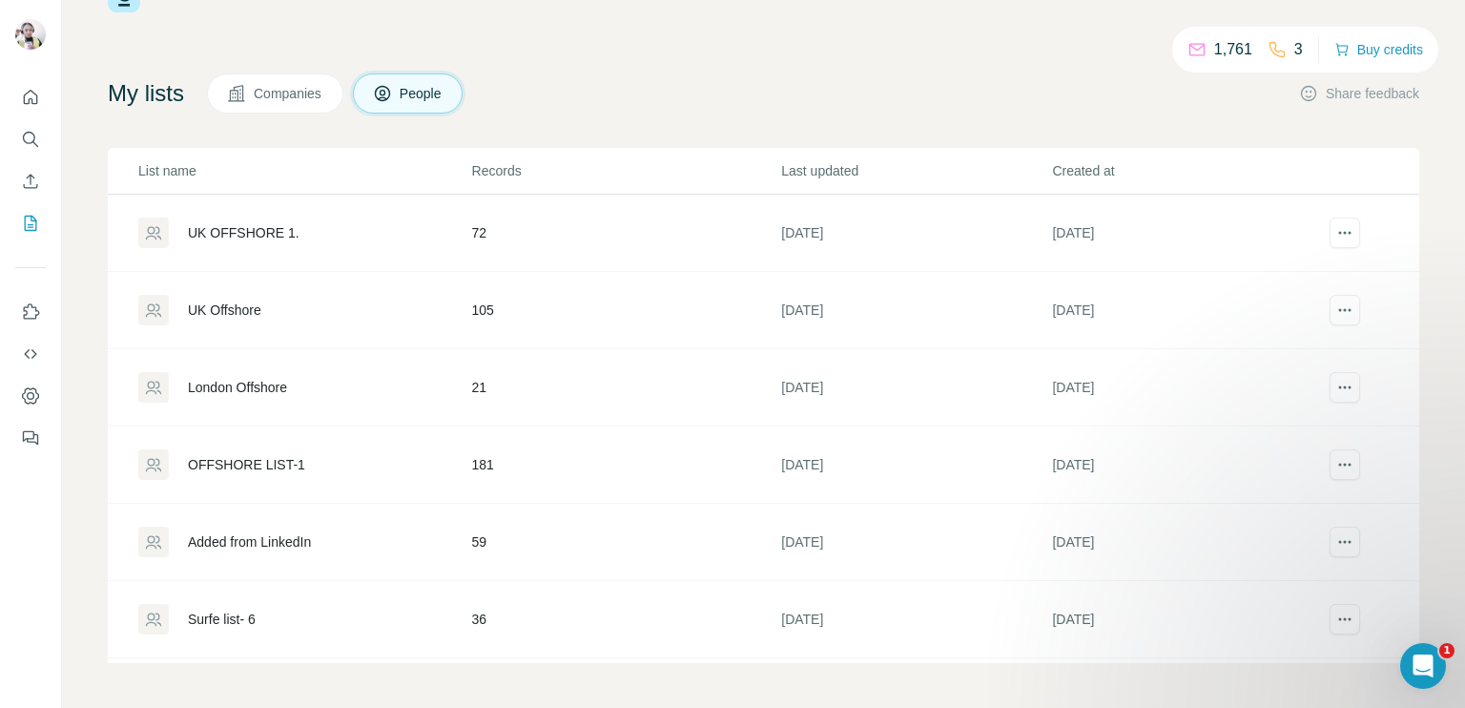
click at [388, 316] on div "UK Offshore" at bounding box center [304, 310] width 332 height 31
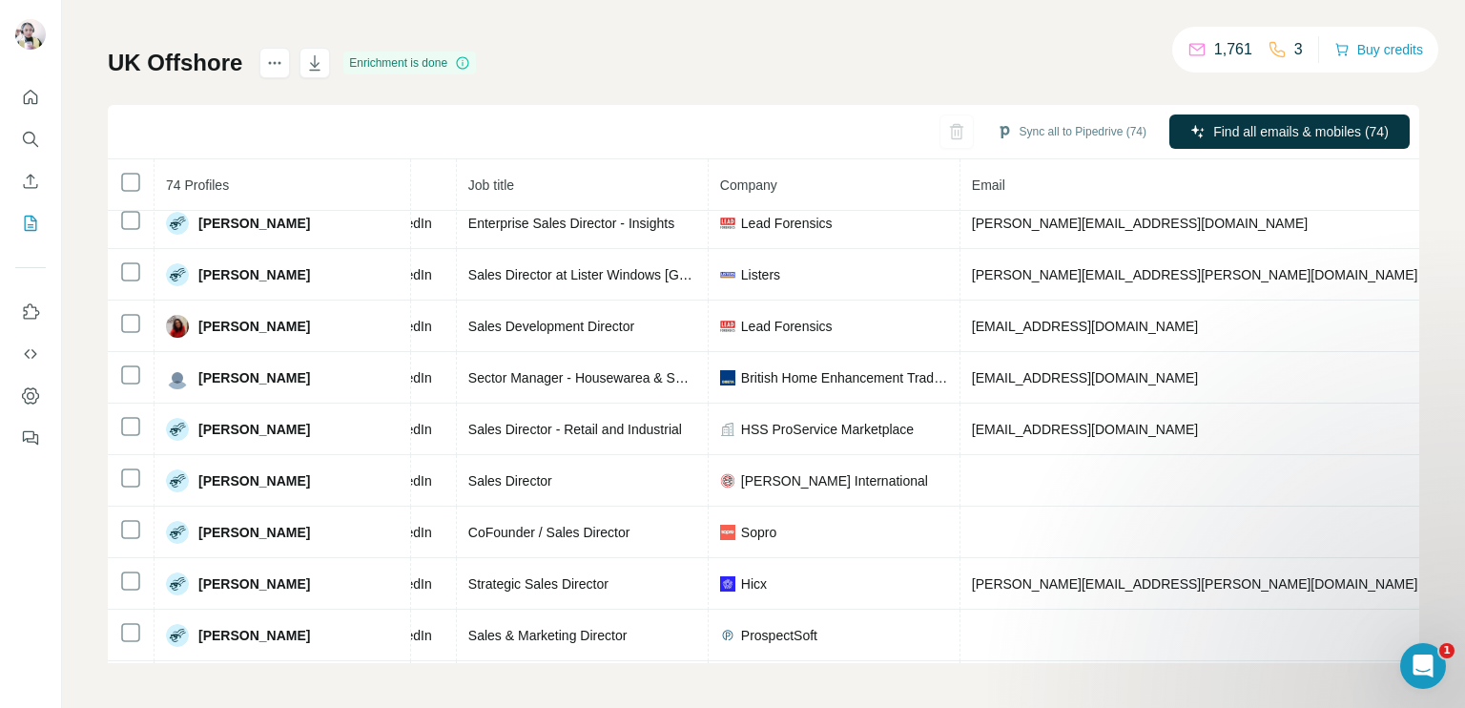
scroll to position [3340, 179]
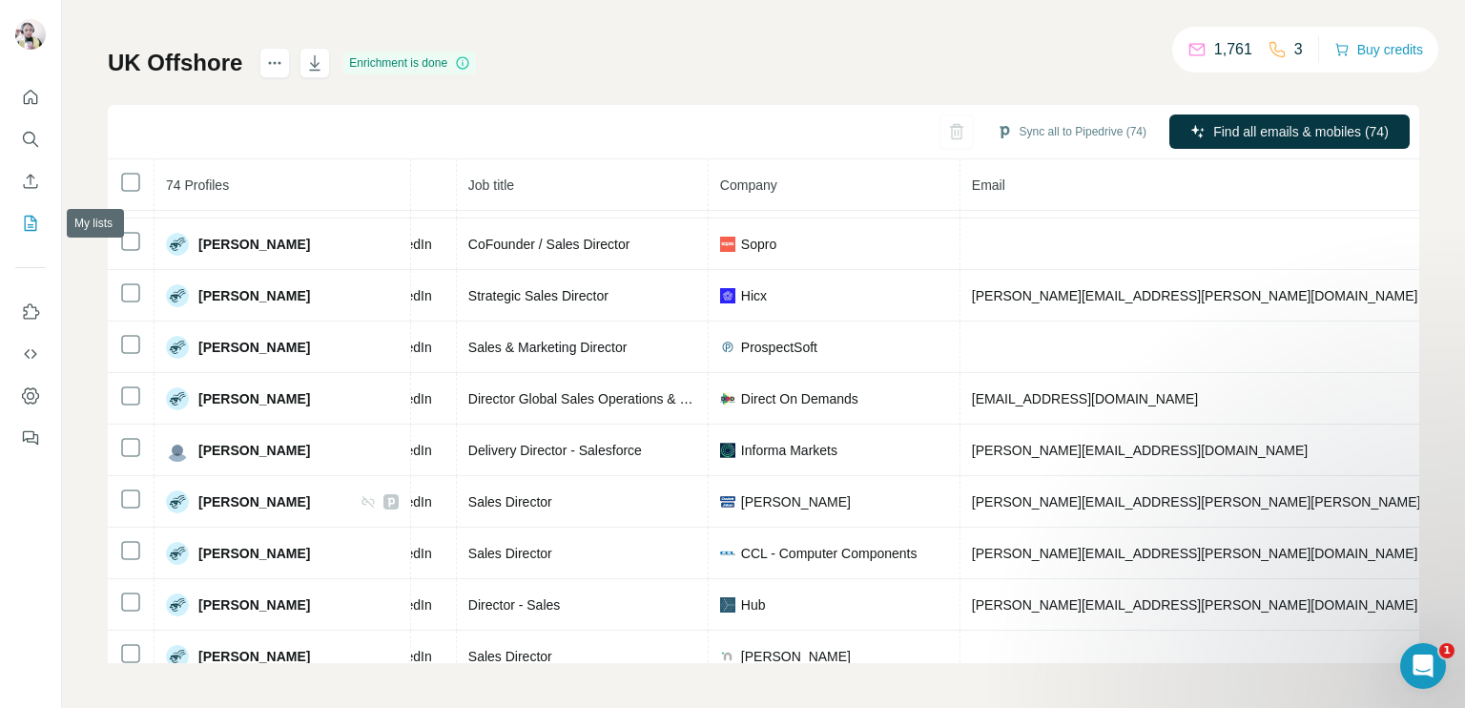
click at [31, 222] on icon "My lists" at bounding box center [30, 223] width 19 height 19
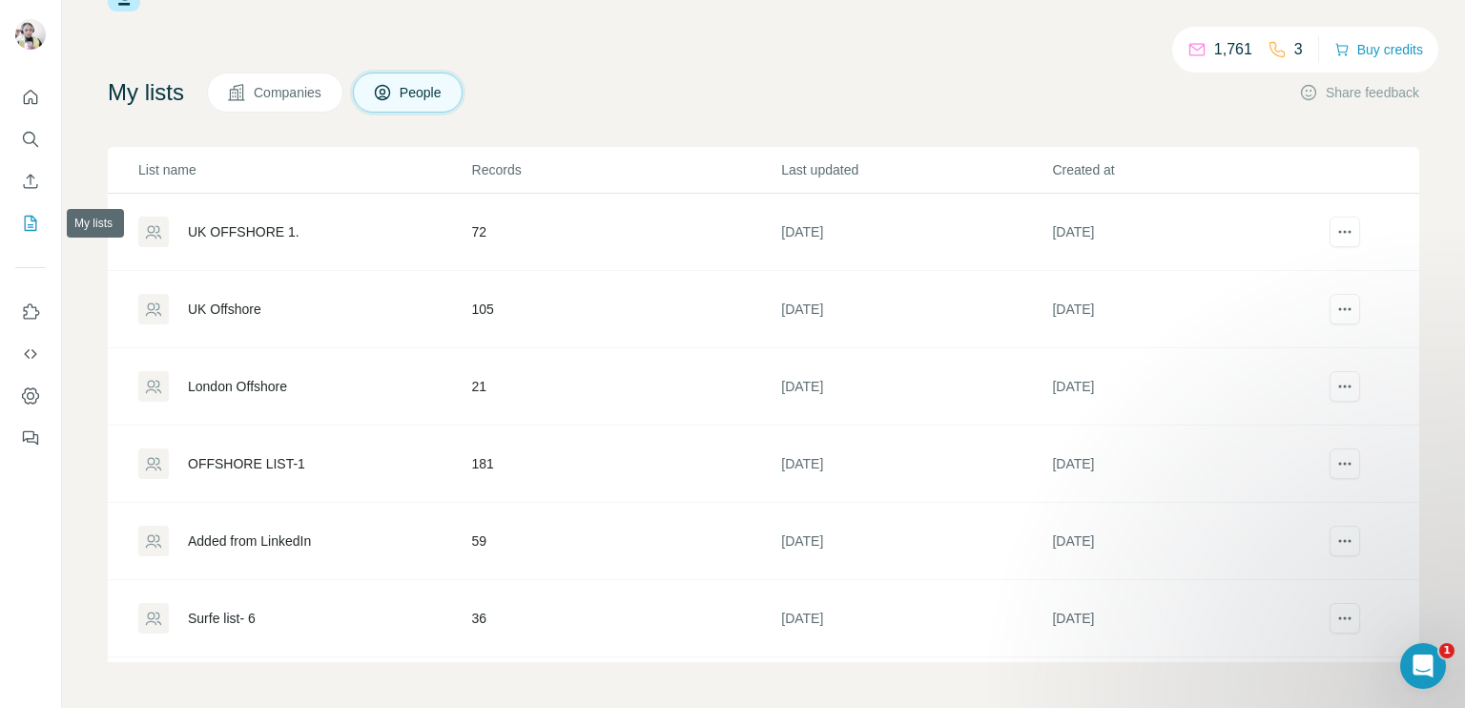
scroll to position [66, 0]
click at [329, 248] on td "UK OFFSHORE 1." at bounding box center [289, 233] width 363 height 77
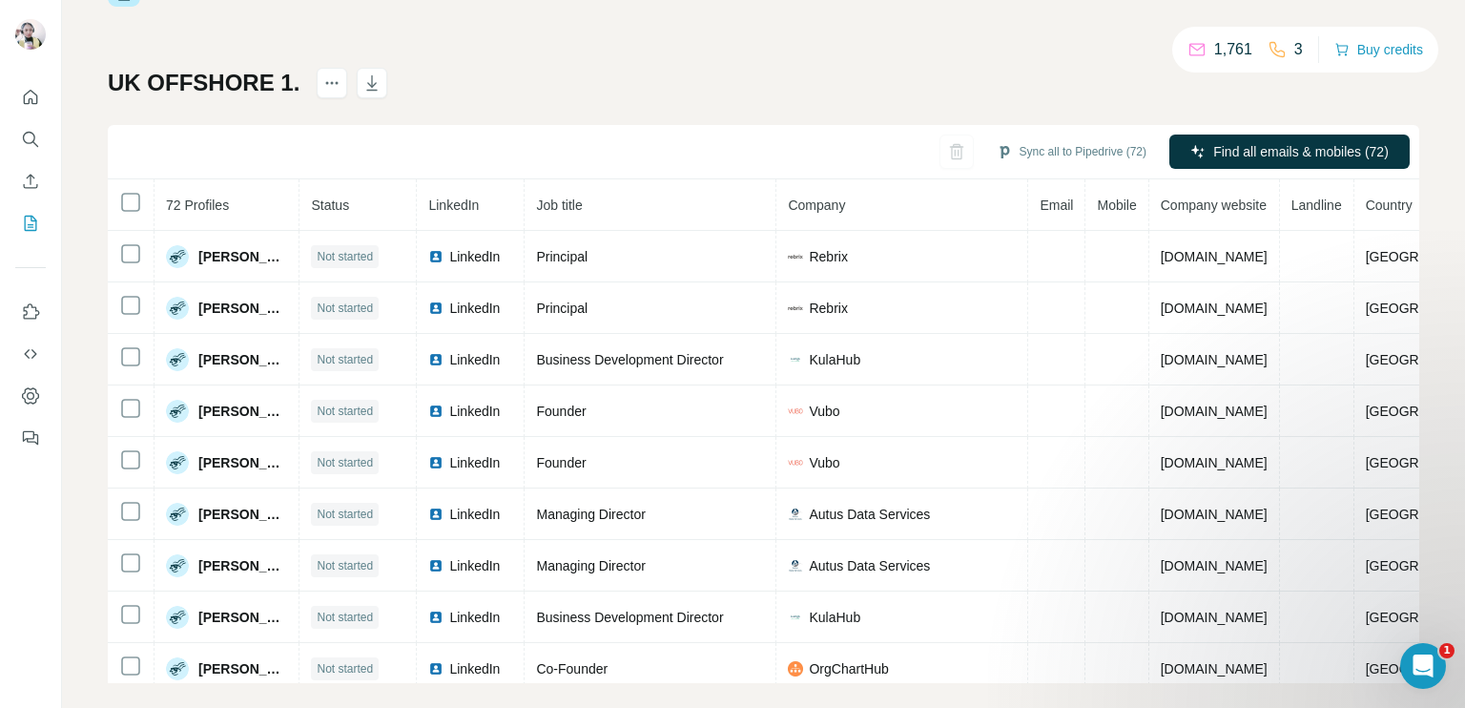
scroll to position [92, 0]
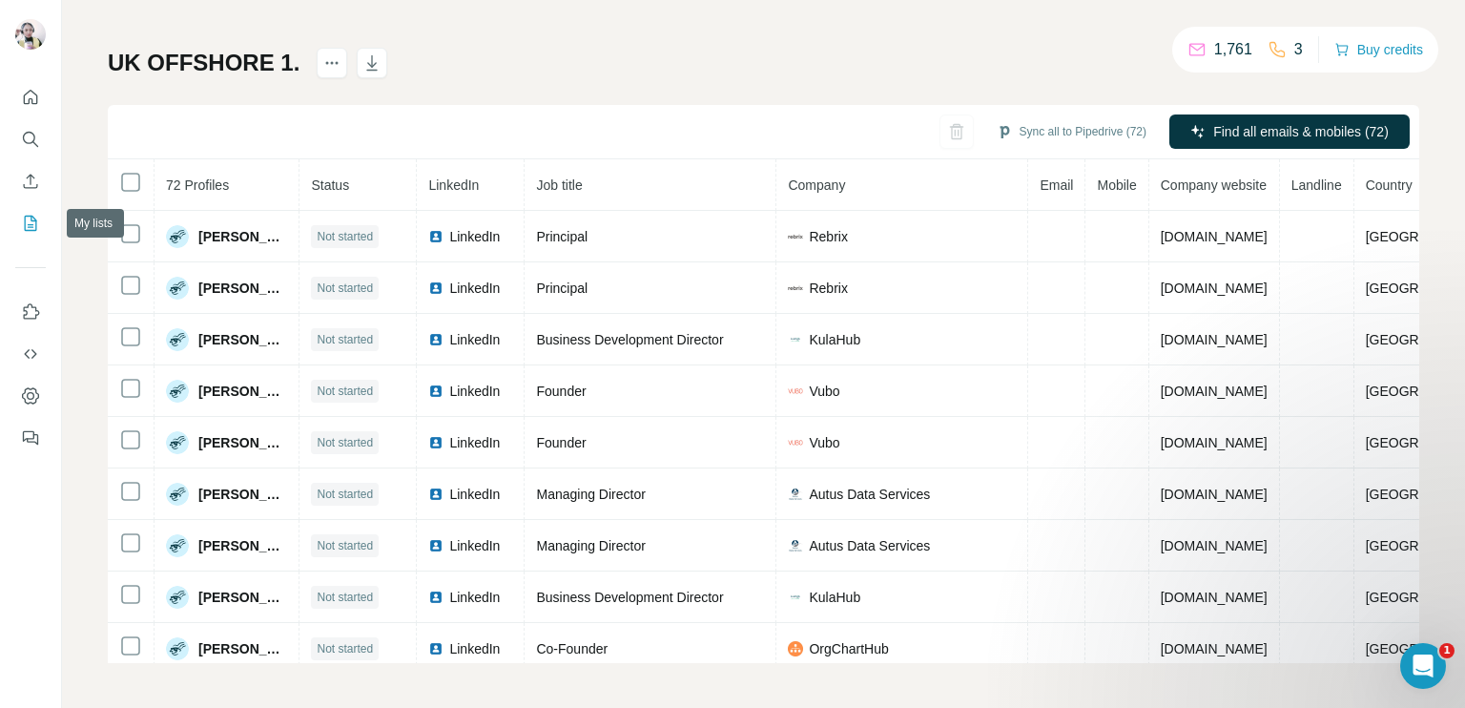
click at [29, 221] on icon "My lists" at bounding box center [30, 223] width 19 height 19
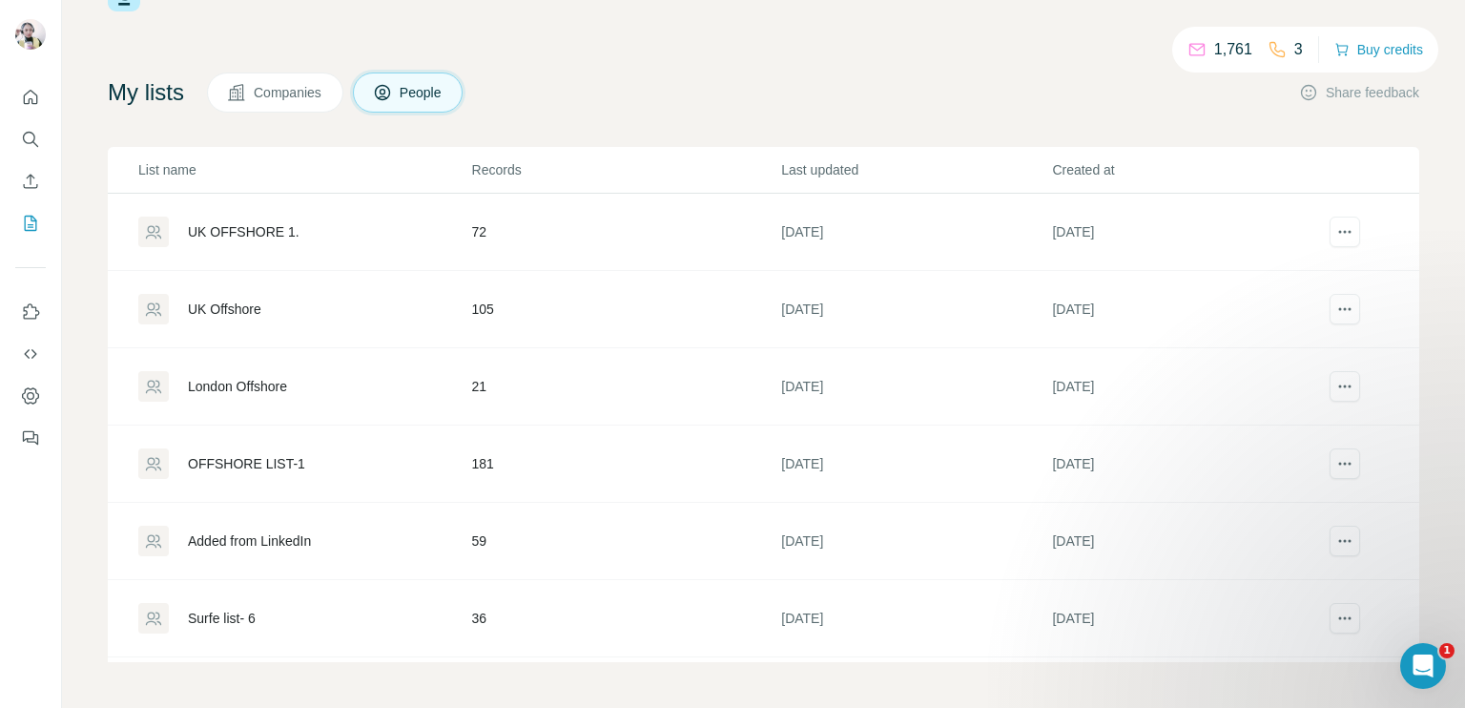
scroll to position [66, 0]
click at [540, 402] on td "21" at bounding box center [626, 387] width 310 height 77
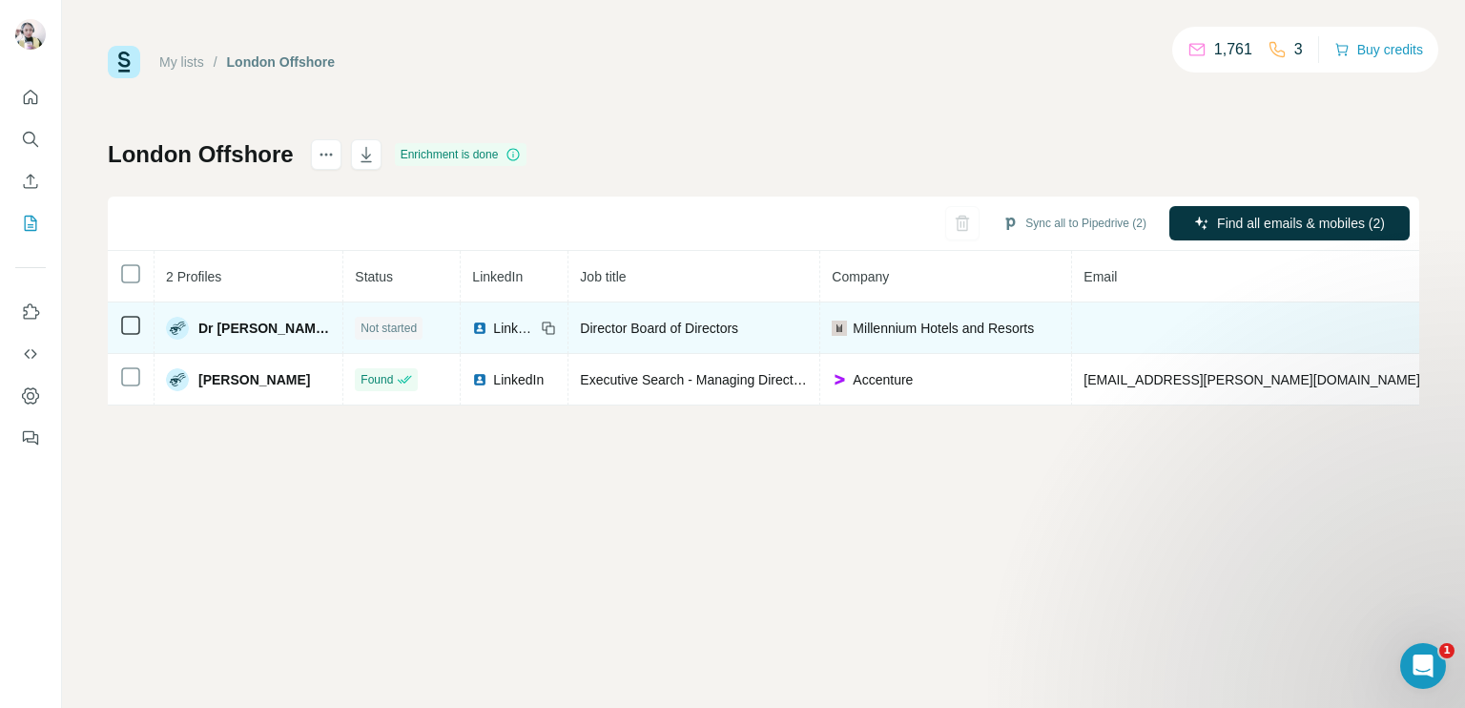
click at [493, 327] on span "LinkedIn" at bounding box center [514, 328] width 42 height 19
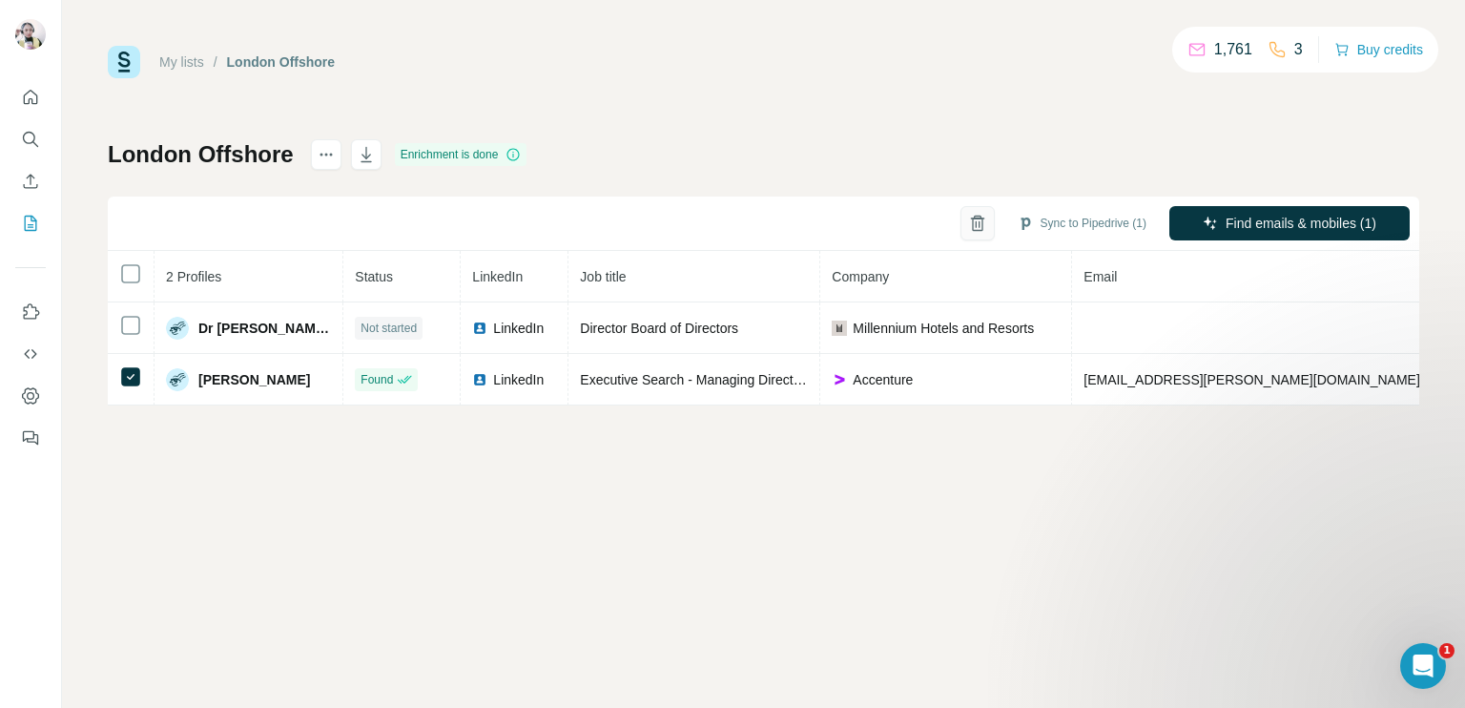
click at [977, 225] on icon "button" at bounding box center [977, 223] width 19 height 19
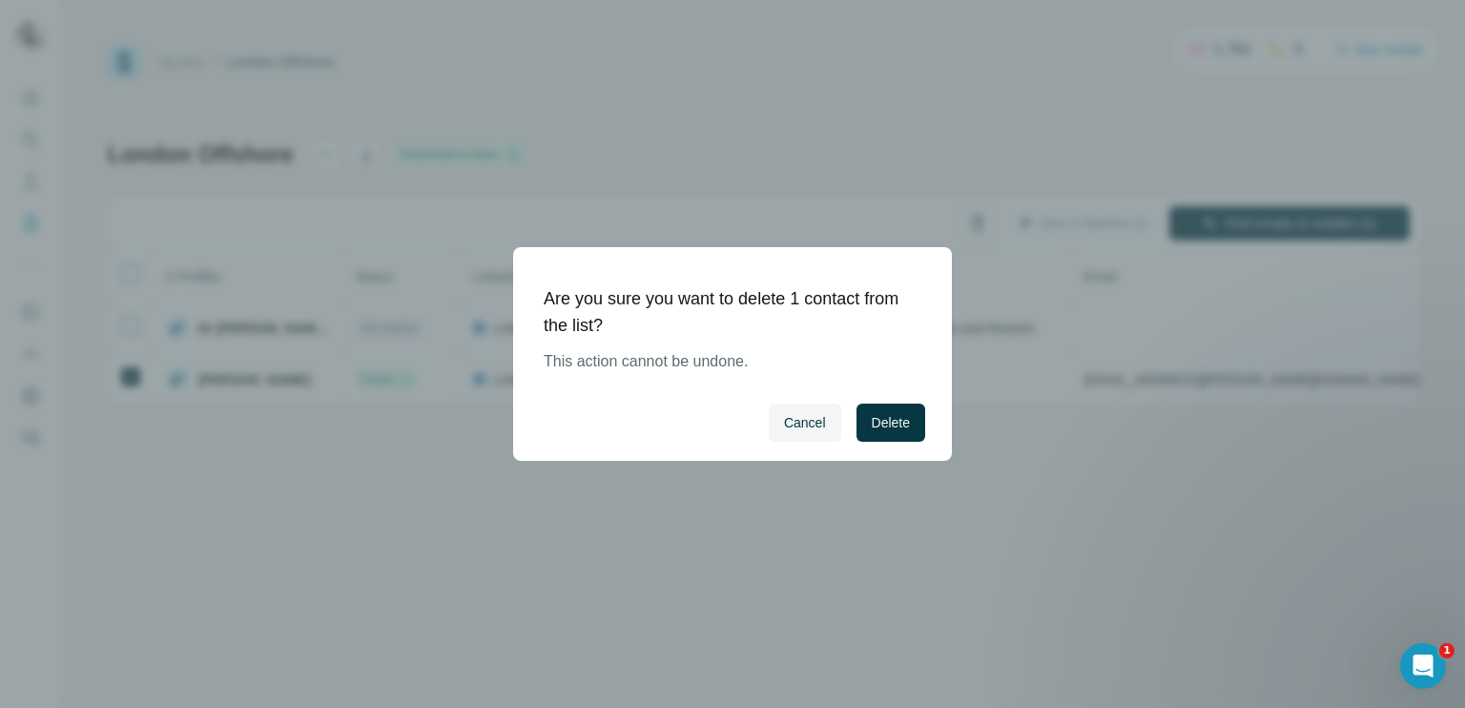
click at [877, 424] on span "Delete" at bounding box center [891, 422] width 38 height 19
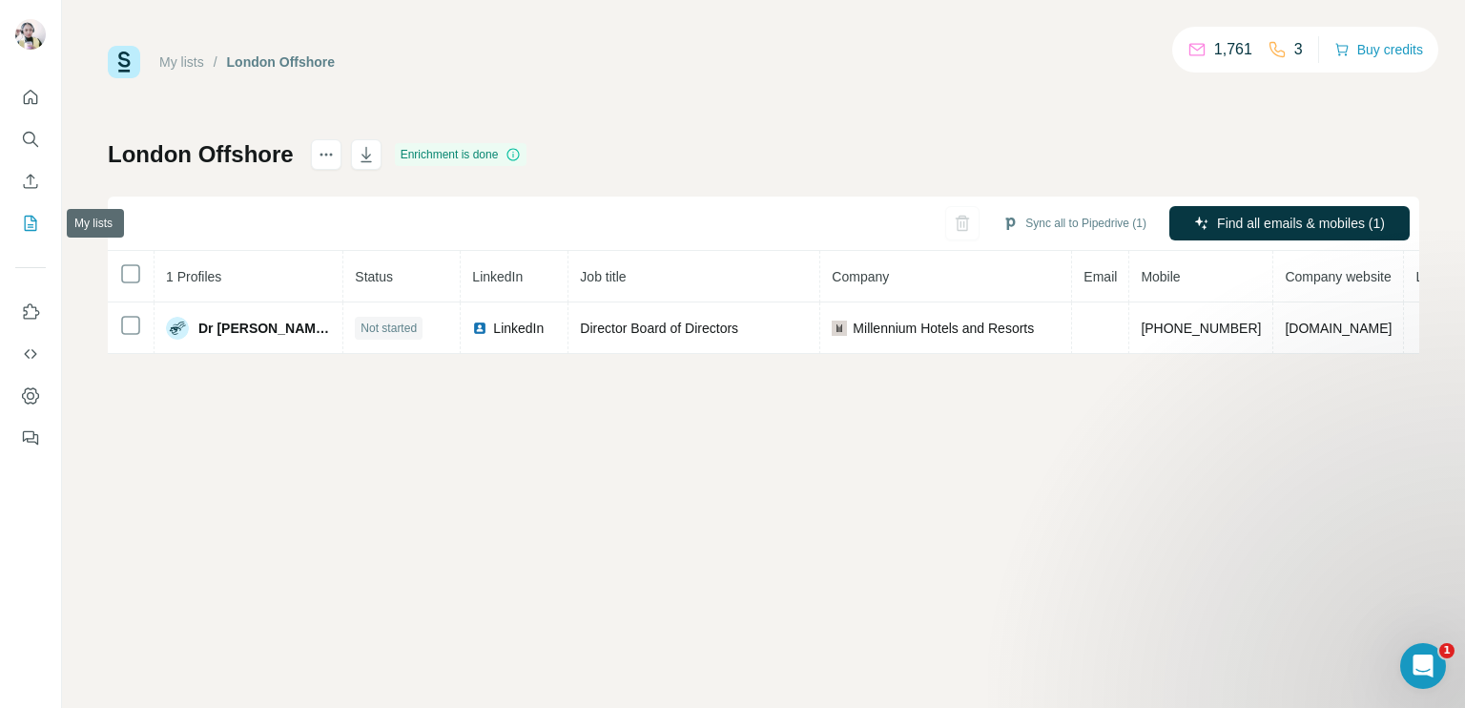
click at [35, 230] on icon "My lists" at bounding box center [31, 223] width 12 height 15
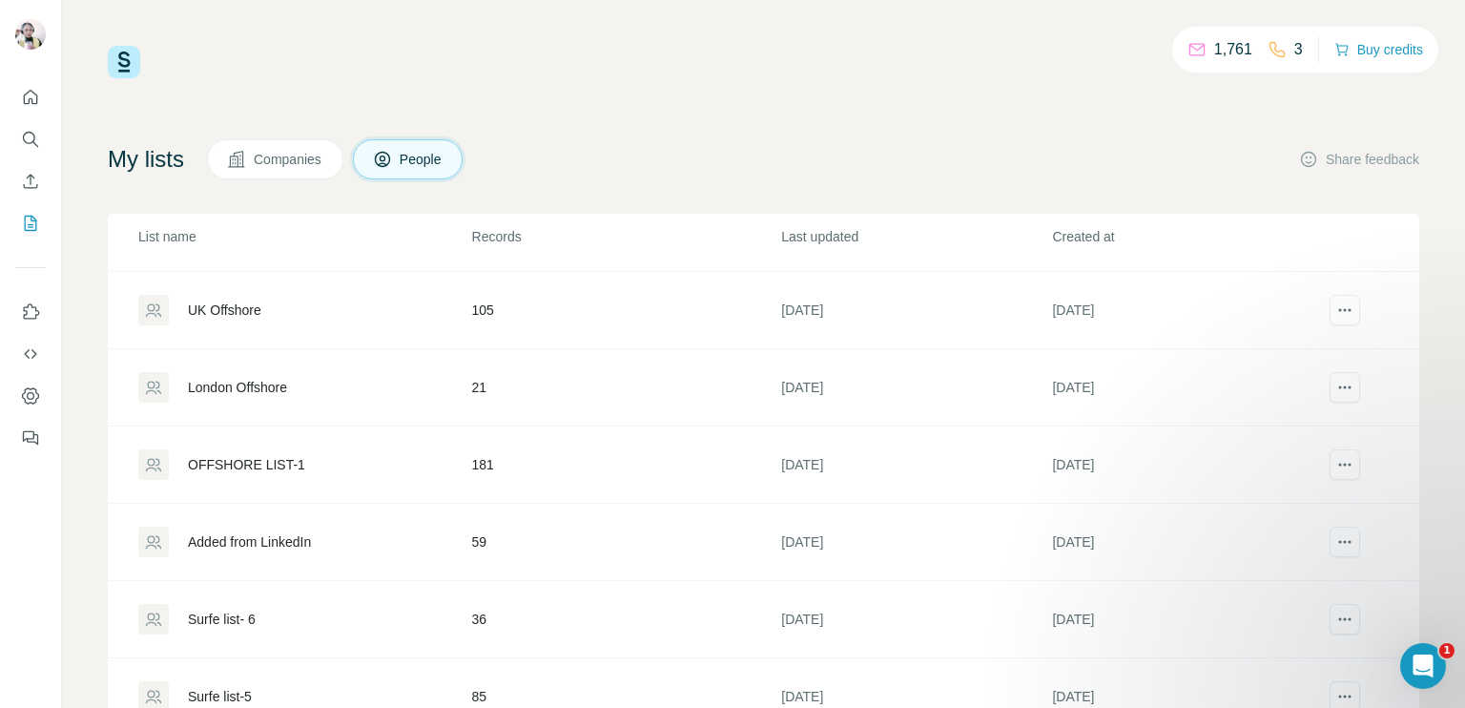
scroll to position [95, 0]
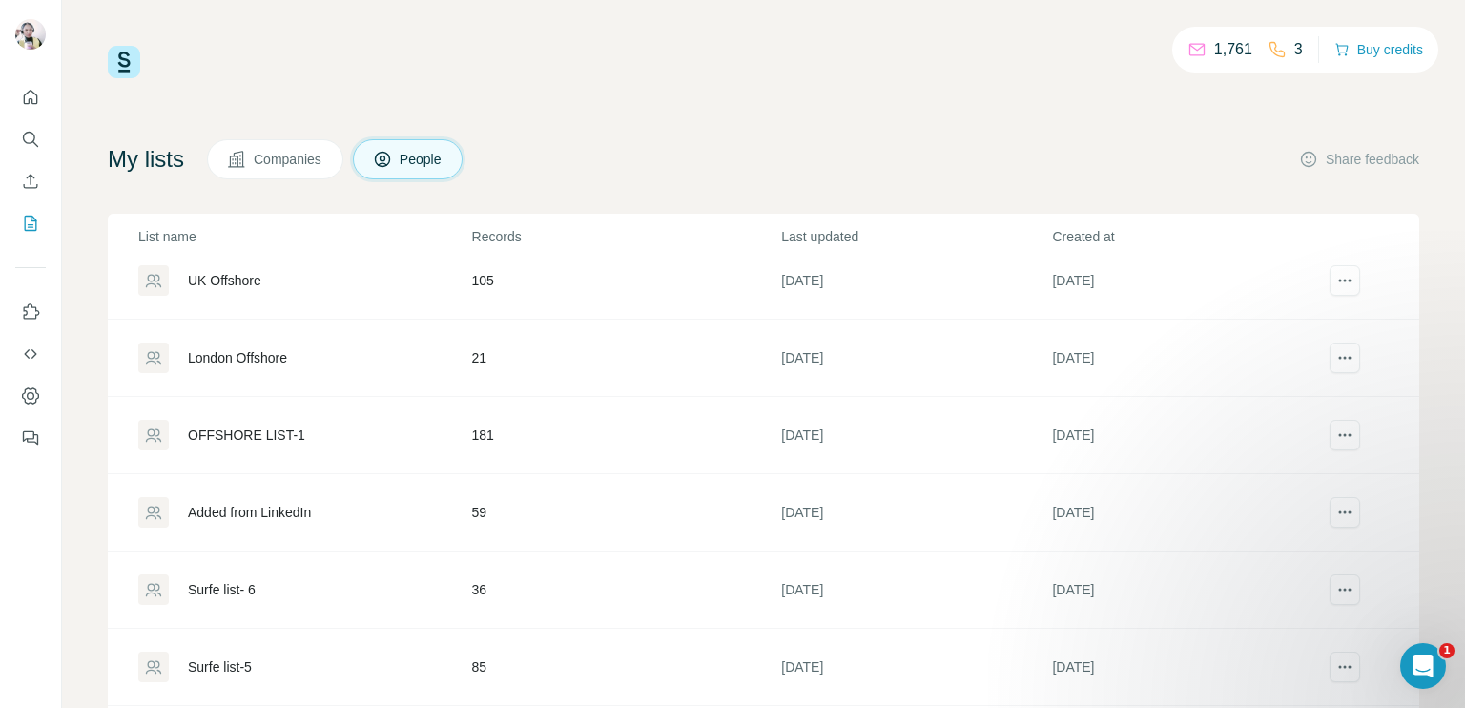
click at [351, 446] on div "OFFSHORE LIST-1" at bounding box center [304, 435] width 332 height 31
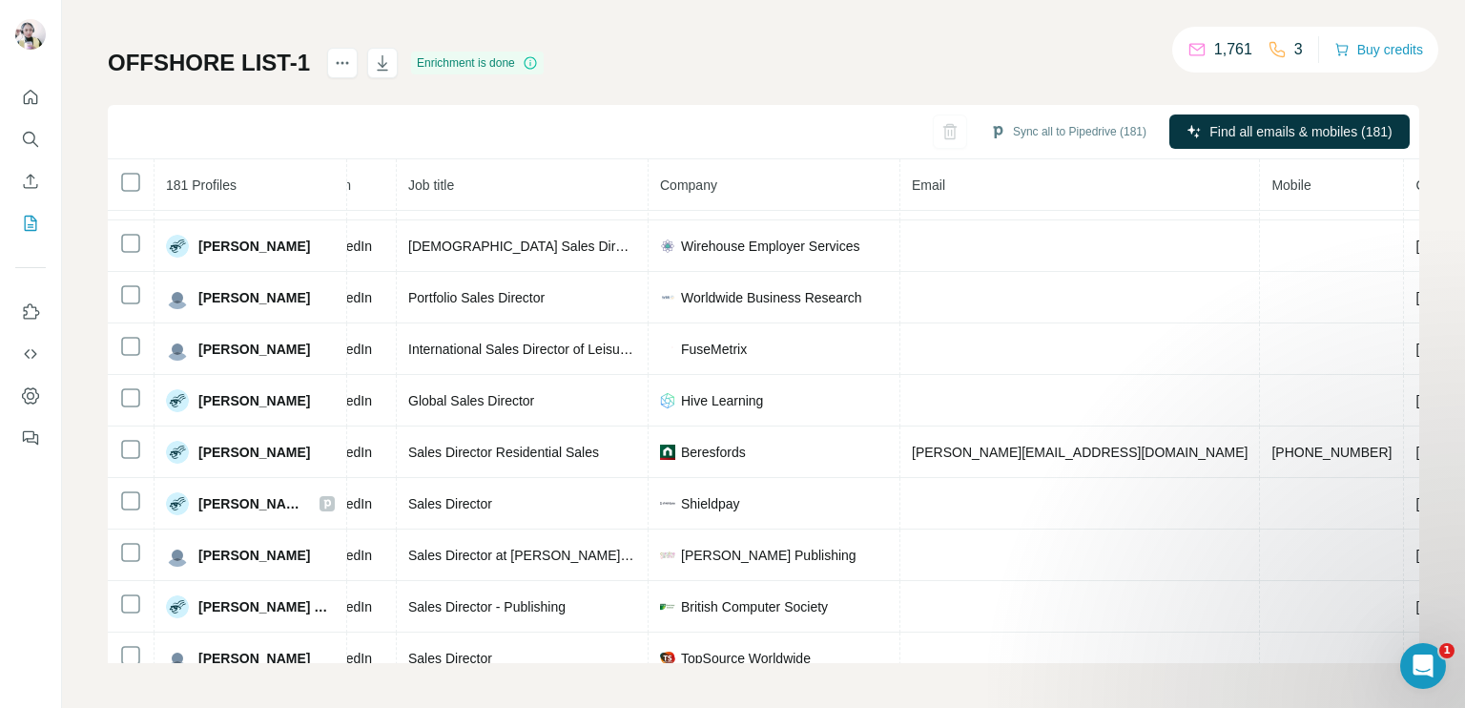
scroll to position [866, 166]
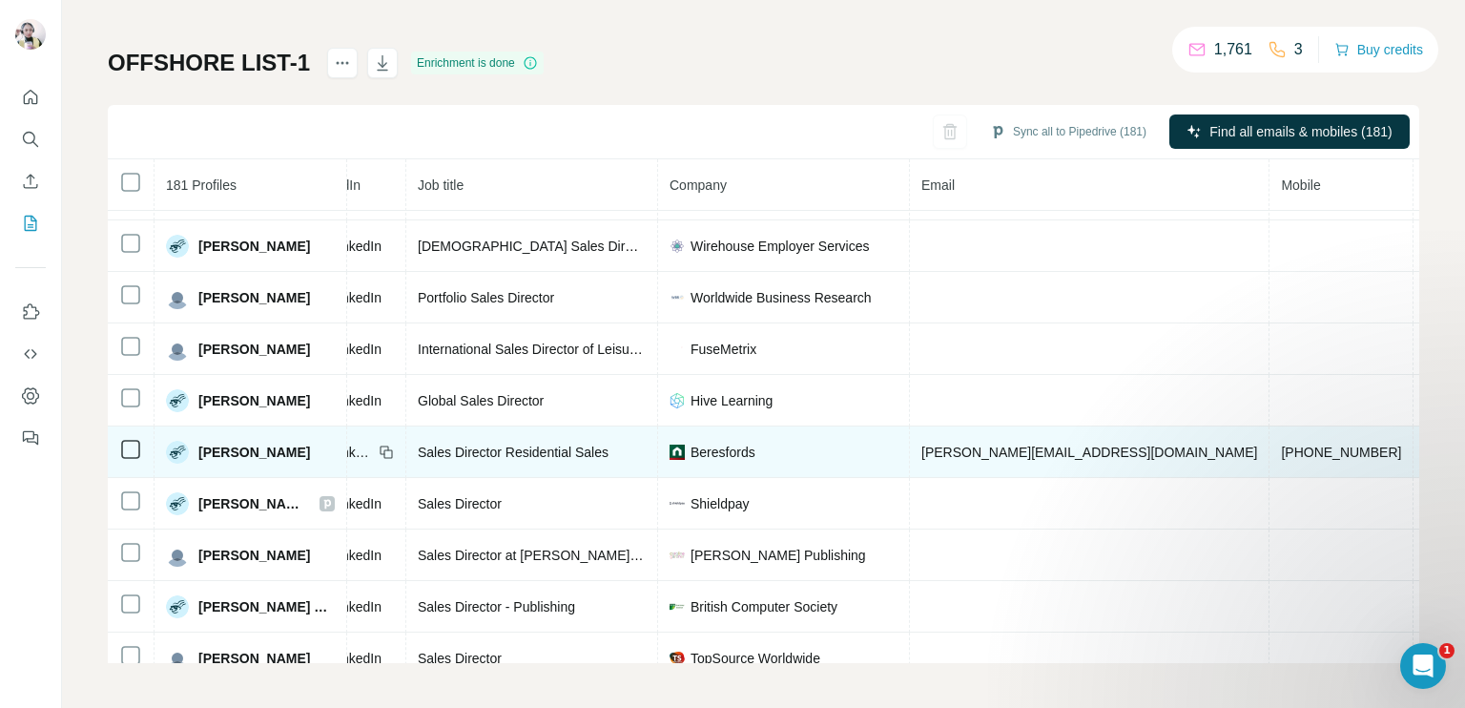
drag, startPoint x: 1190, startPoint y: 429, endPoint x: 1185, endPoint y: 441, distance: 12.8
click at [1269, 432] on td "[PHONE_NUMBER]" at bounding box center [1341, 452] width 144 height 52
click at [1281, 444] on span "[PHONE_NUMBER]" at bounding box center [1341, 451] width 120 height 15
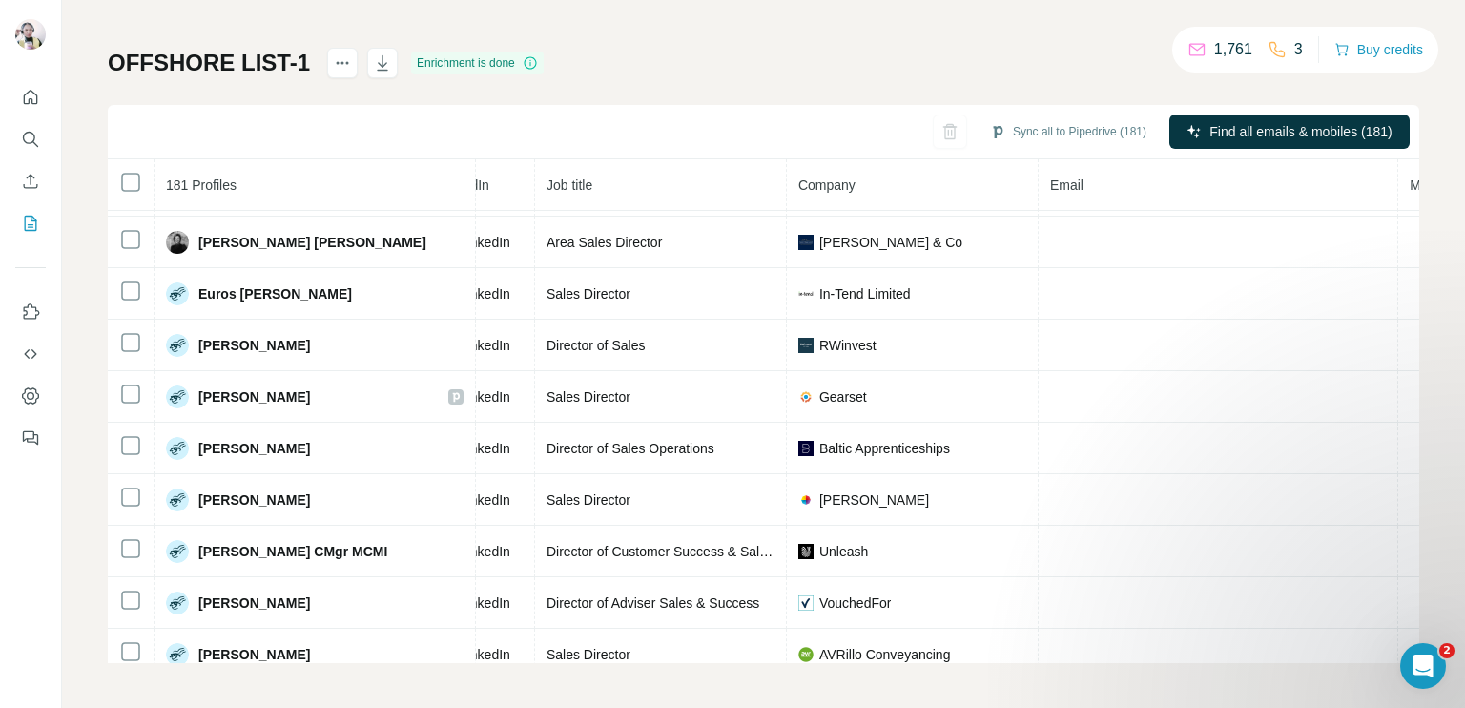
scroll to position [2434, 166]
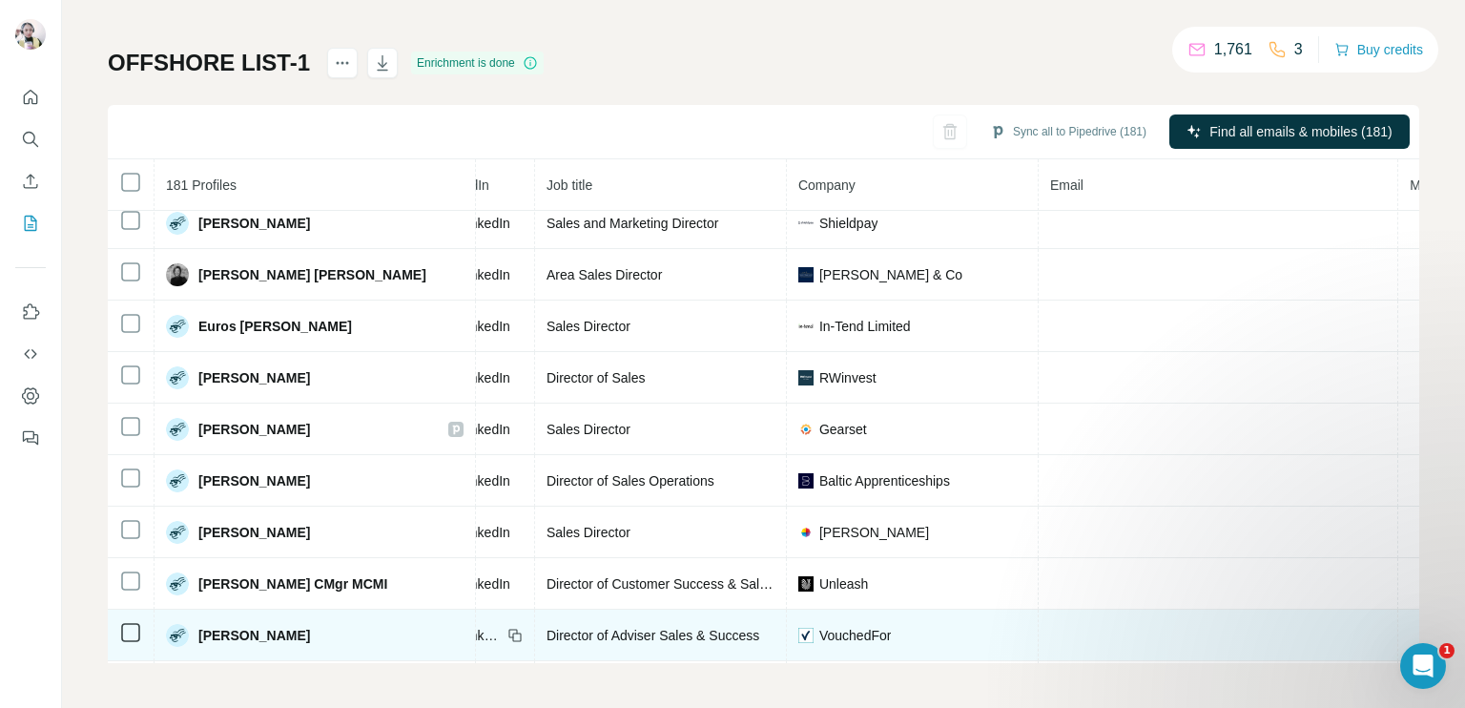
click at [460, 626] on span "LinkedIn" at bounding box center [481, 635] width 42 height 19
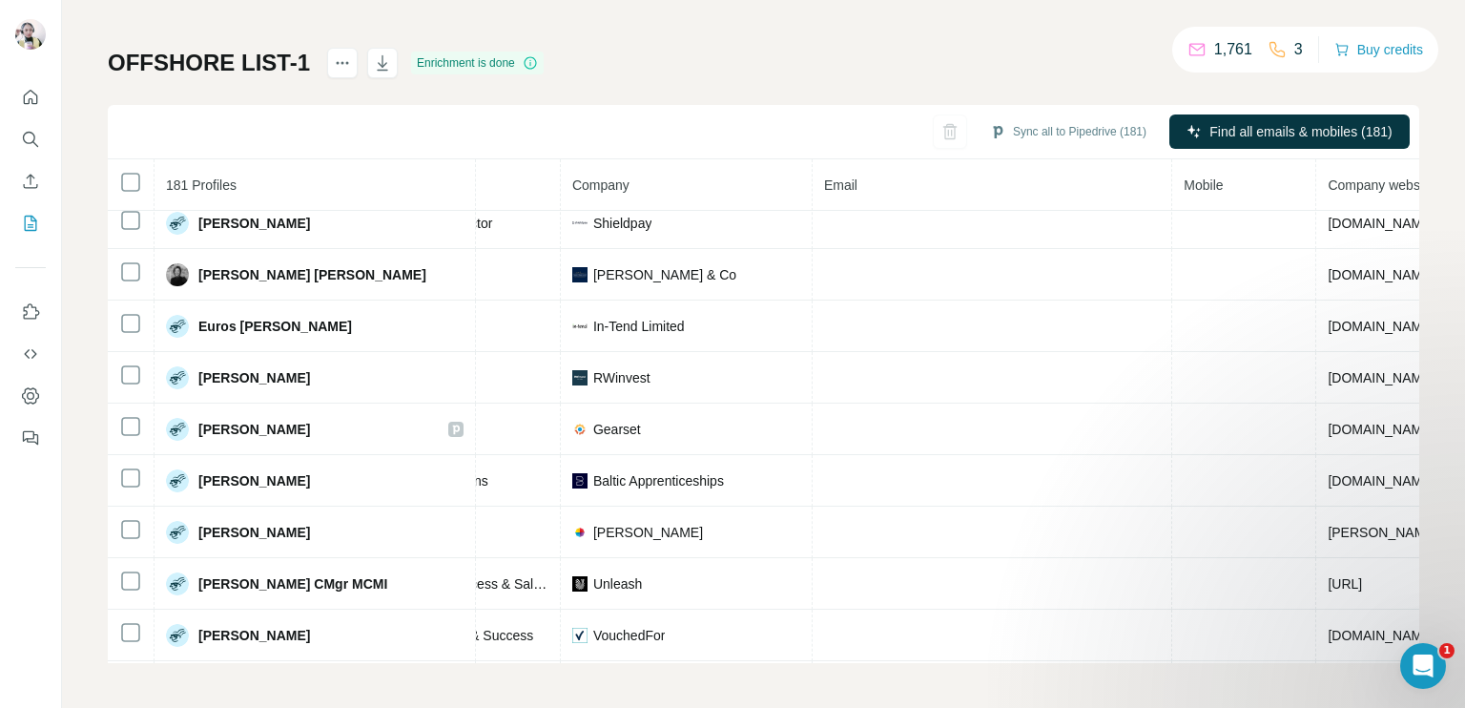
scroll to position [2434, 419]
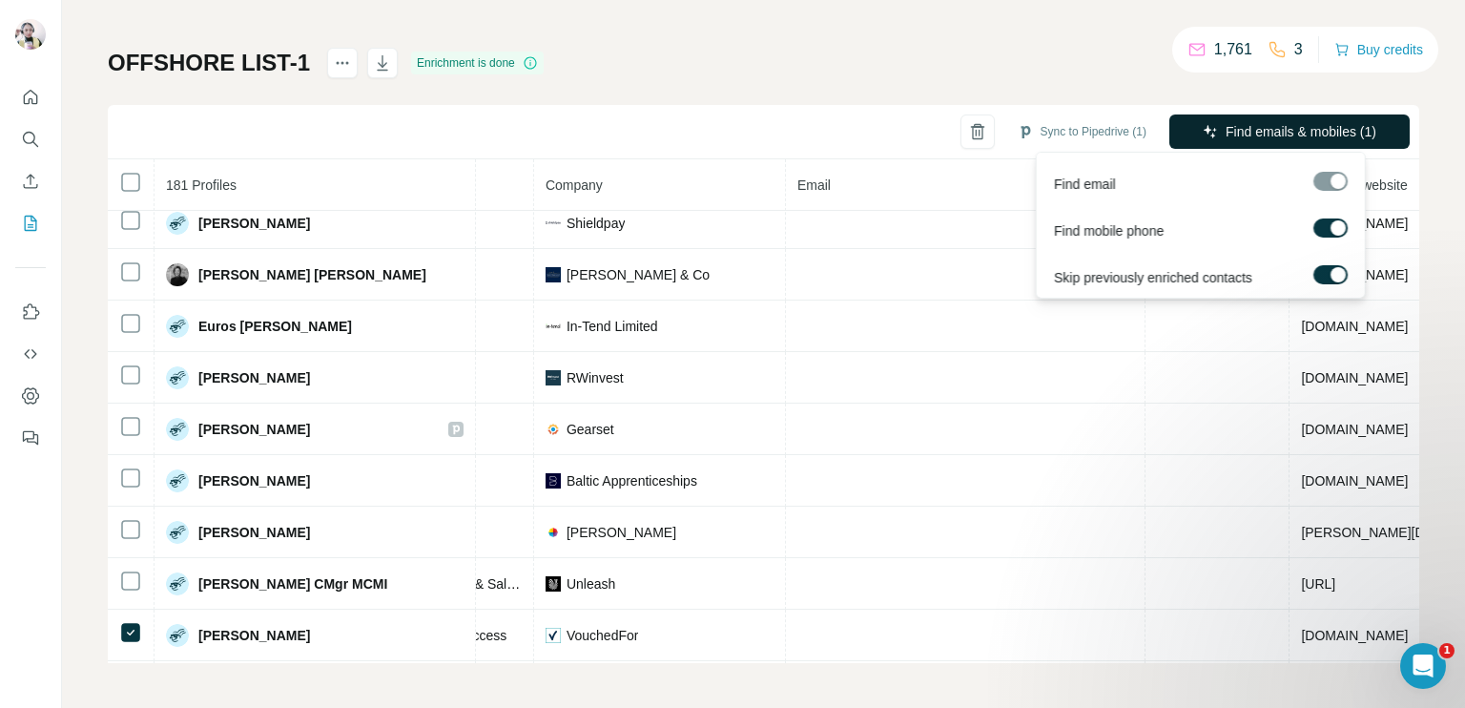
click at [1226, 129] on span "Find emails & mobiles (1)" at bounding box center [1301, 131] width 151 height 19
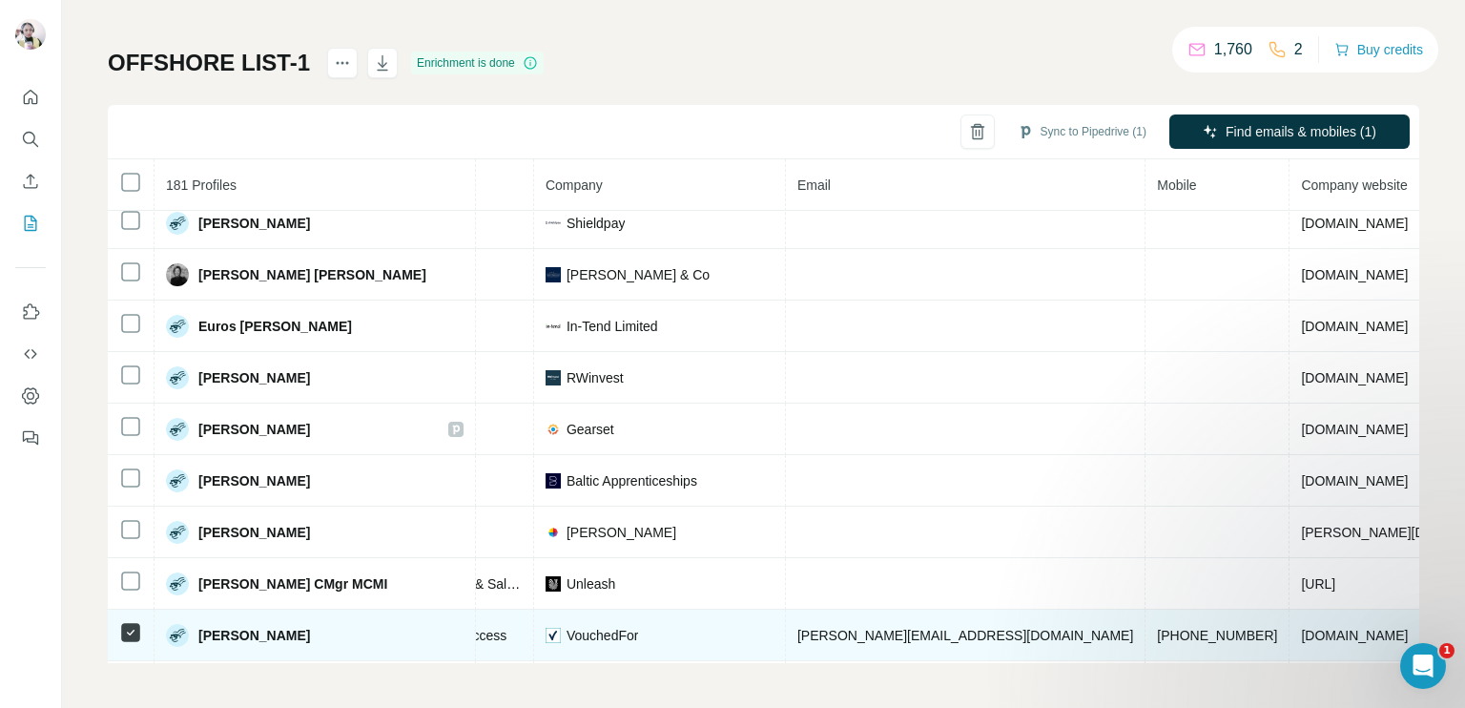
click at [1157, 628] on span "[PHONE_NUMBER]" at bounding box center [1217, 635] width 120 height 15
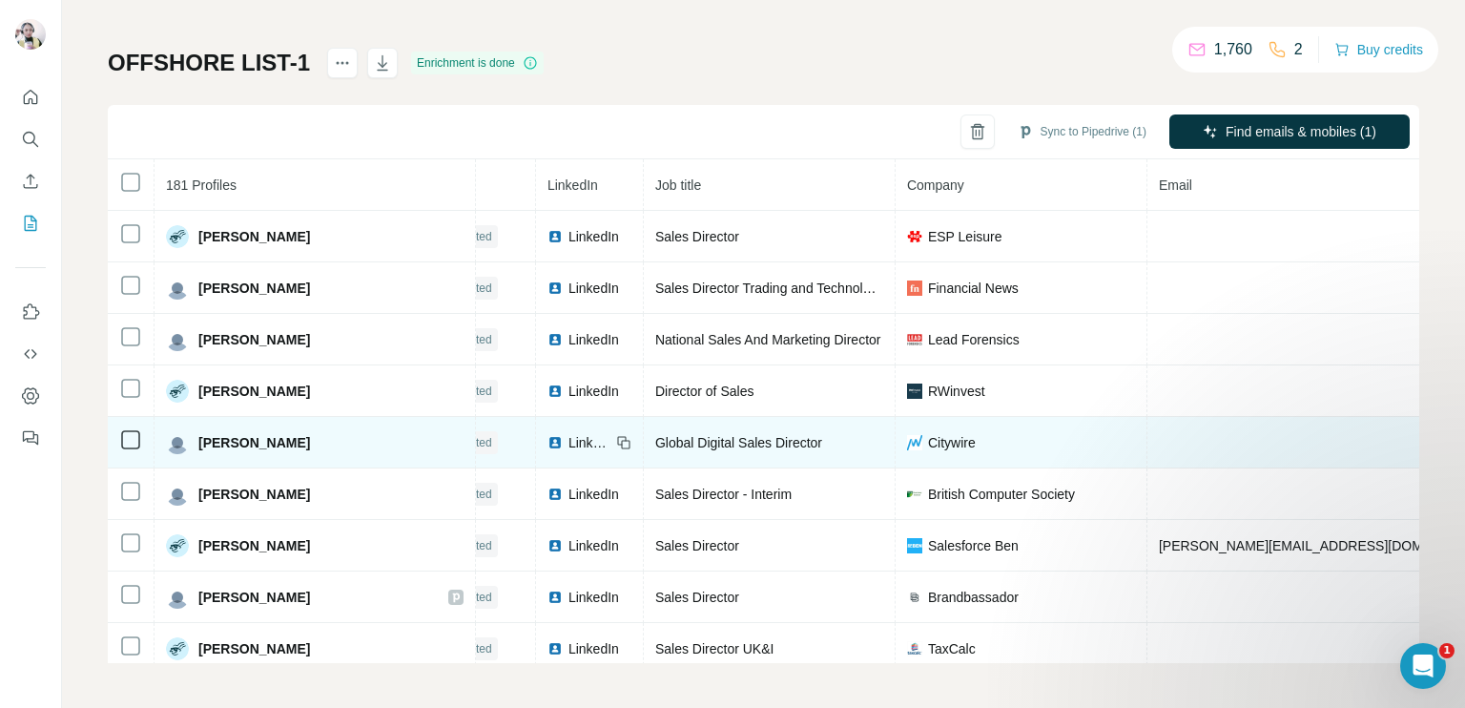
scroll to position [4635, 55]
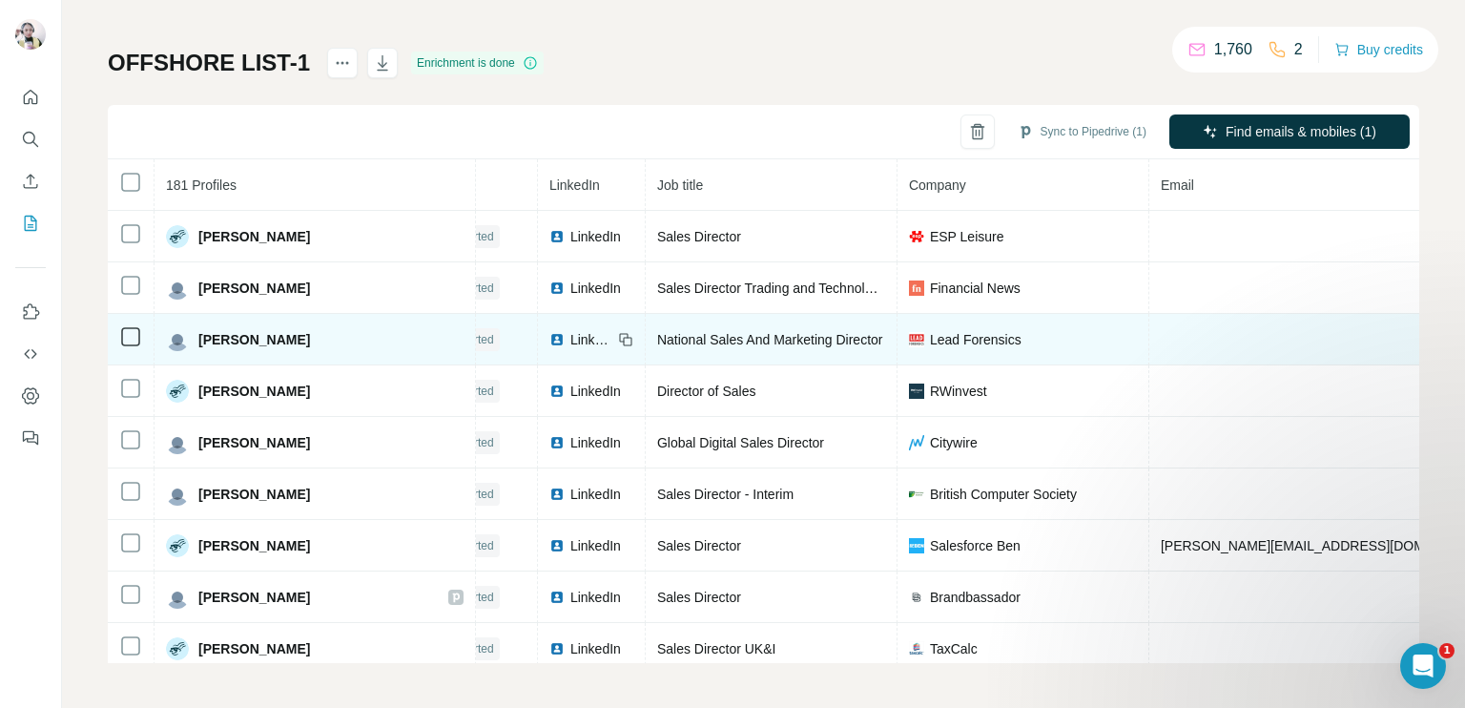
click at [570, 330] on span "LinkedIn" at bounding box center [591, 339] width 42 height 19
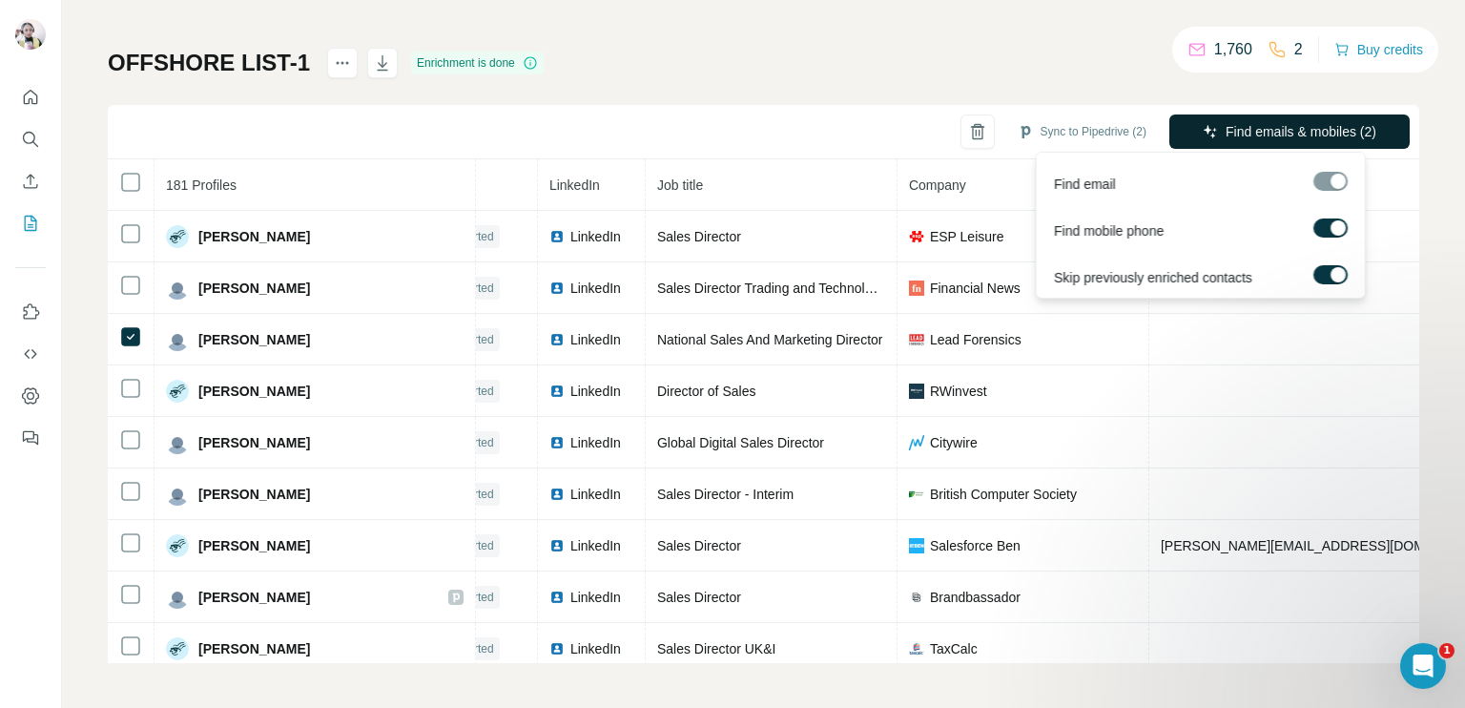
click at [1282, 132] on span "Find emails & mobiles (2)" at bounding box center [1301, 131] width 151 height 19
click at [1179, 131] on button "Find emails & mobiles (1)" at bounding box center [1289, 131] width 240 height 34
click at [1251, 135] on span "Find emails & mobiles (1)" at bounding box center [1301, 131] width 151 height 19
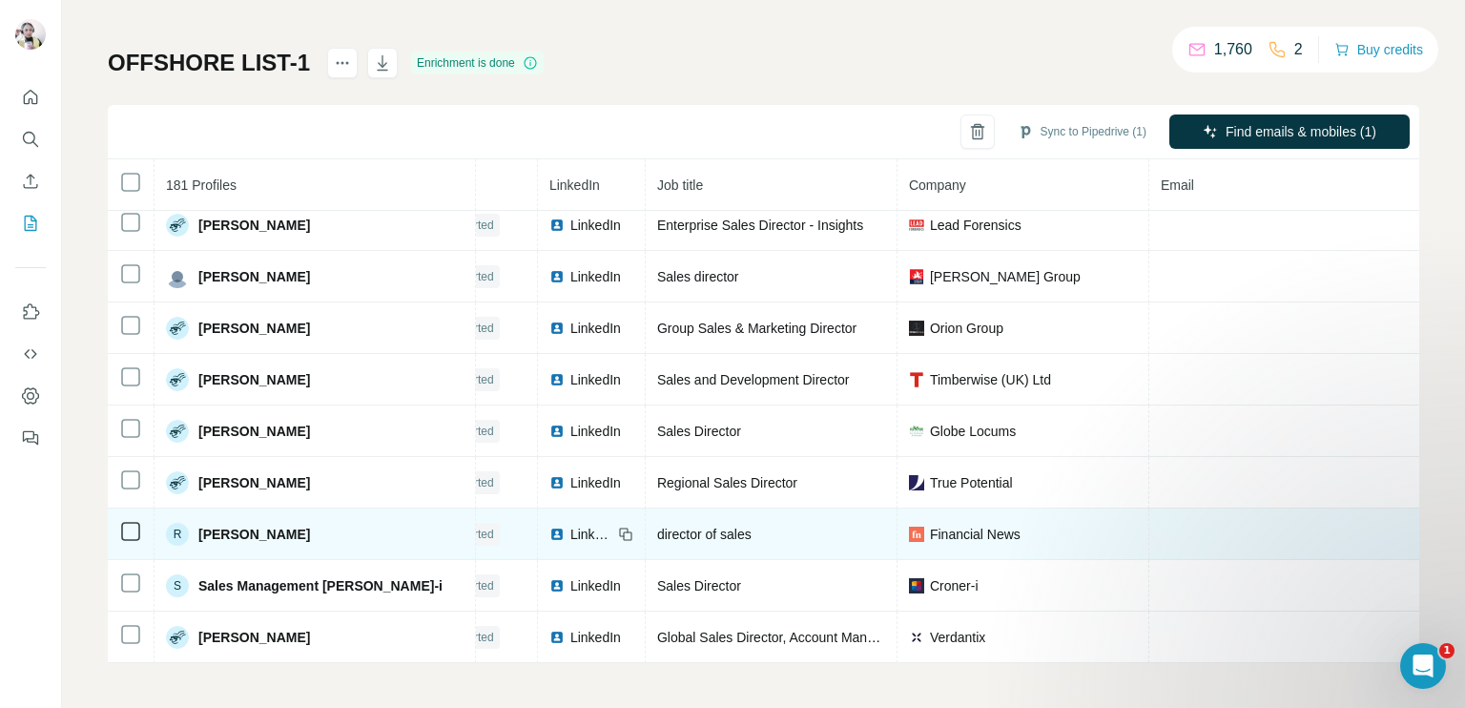
scroll to position [7226, 55]
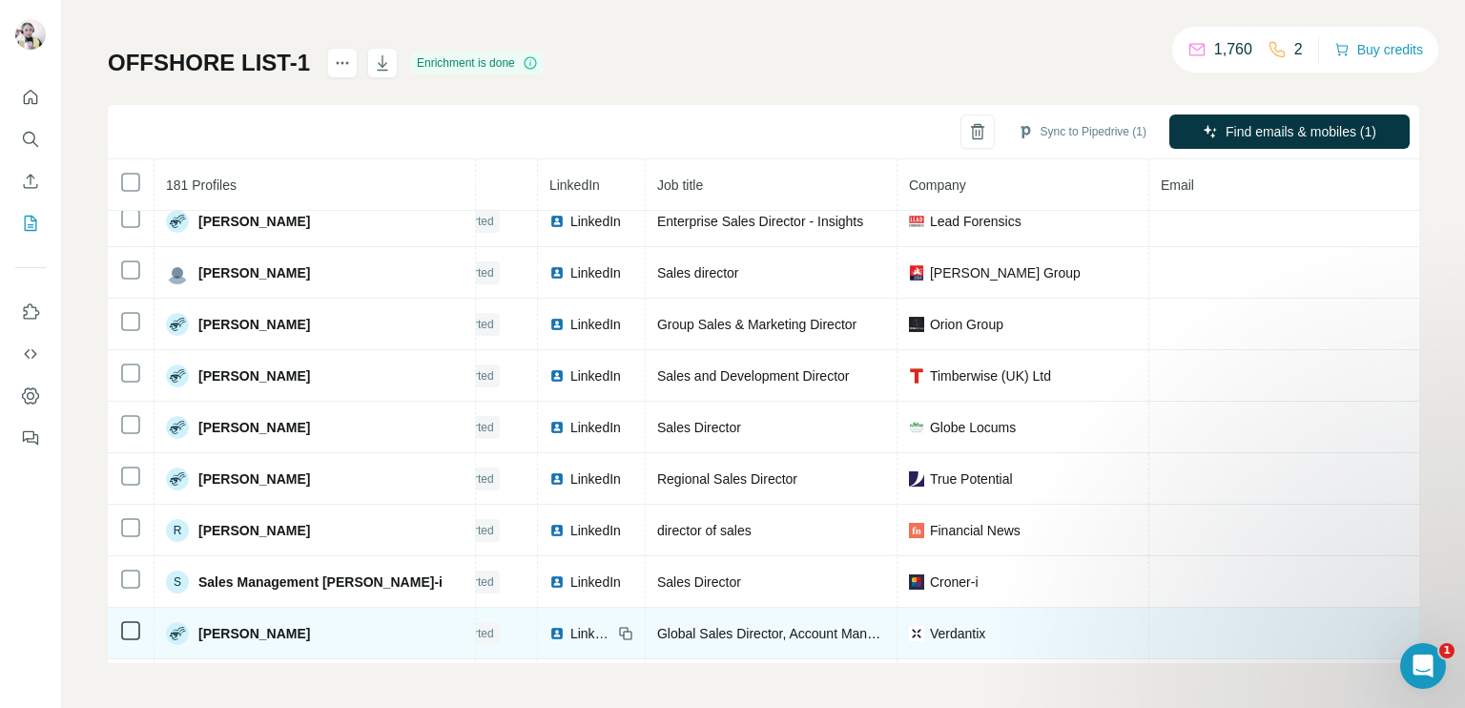
click at [570, 624] on span "LinkedIn" at bounding box center [591, 633] width 42 height 19
